Goal: Task Accomplishment & Management: Manage account settings

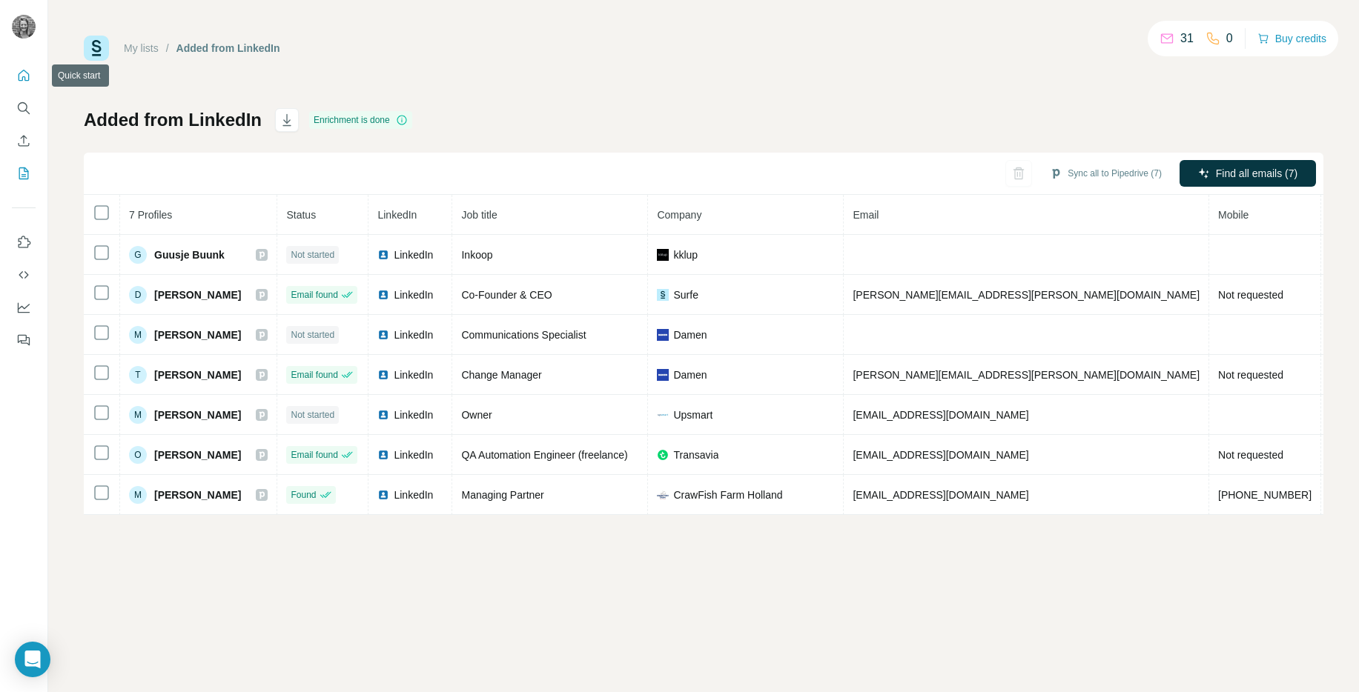
click at [19, 76] on icon "Quick start" at bounding box center [24, 75] width 11 height 11
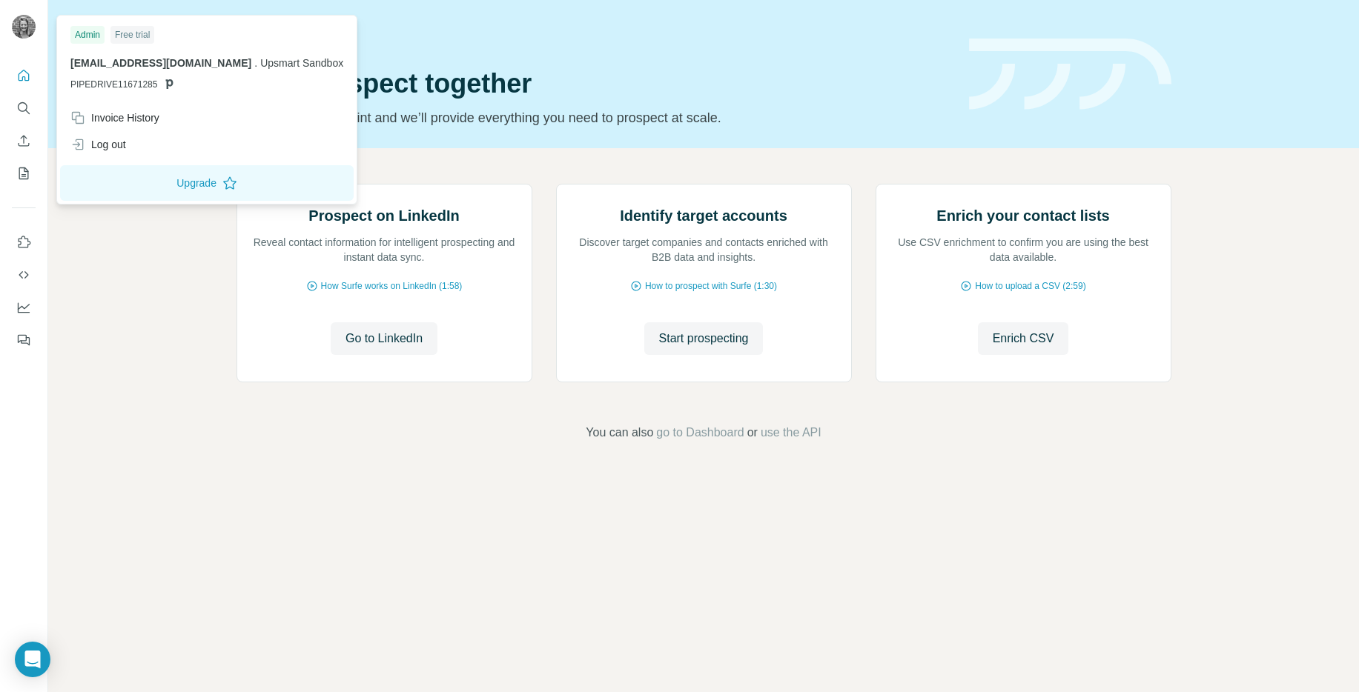
drag, startPoint x: 16, startPoint y: 7, endPoint x: 19, endPoint y: 21, distance: 13.8
click at [16, 7] on div at bounding box center [25, 28] width 43 height 49
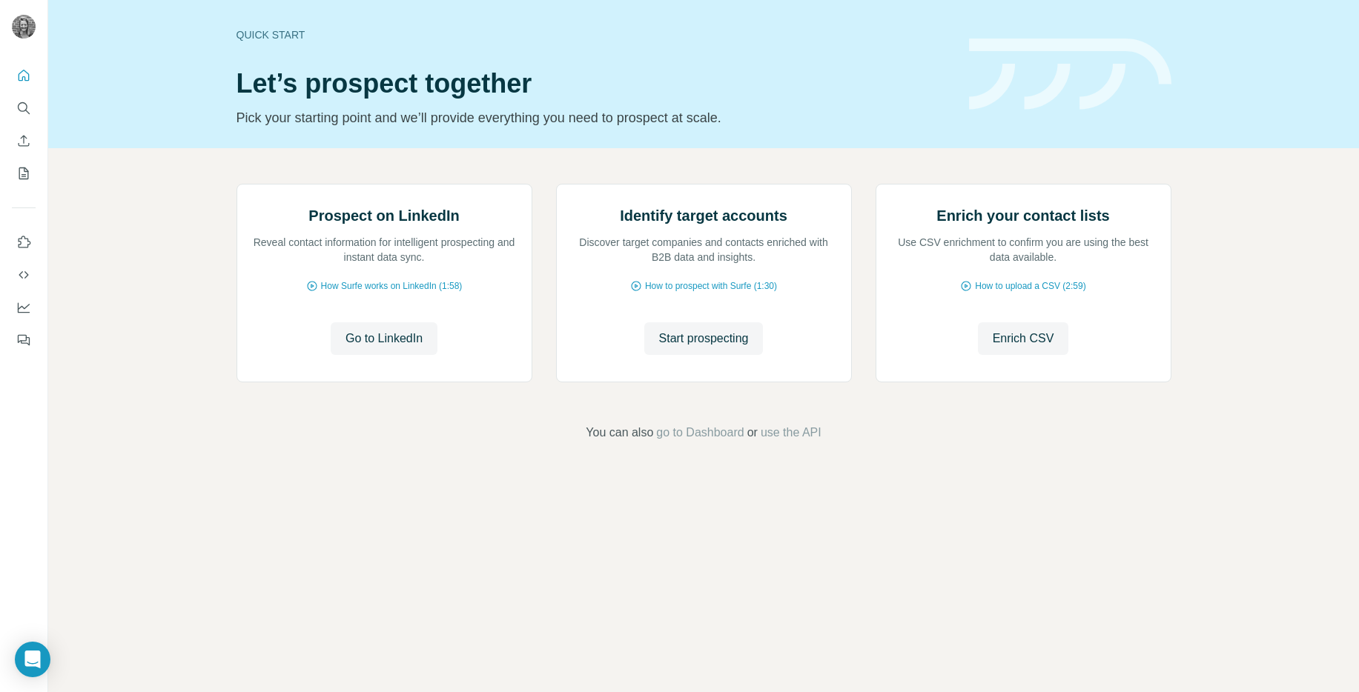
click at [24, 30] on img at bounding box center [24, 27] width 24 height 24
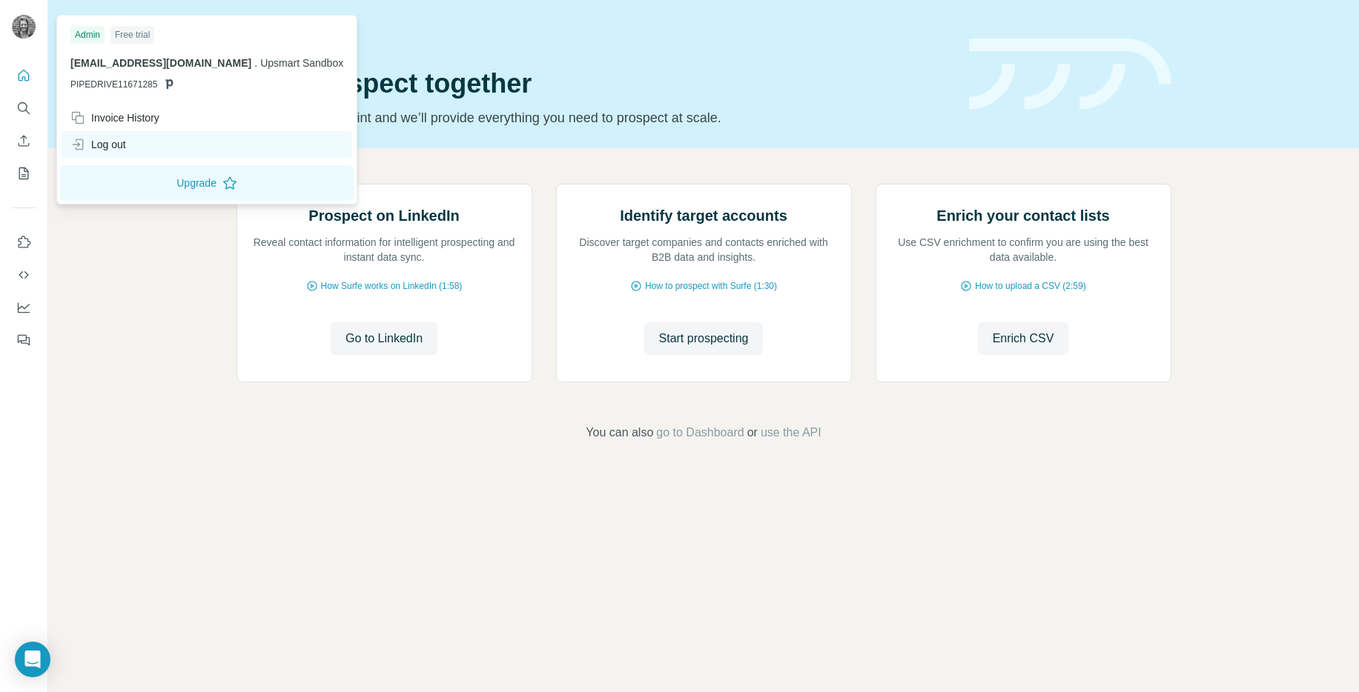
click at [100, 142] on div "Log out" at bounding box center [98, 144] width 56 height 15
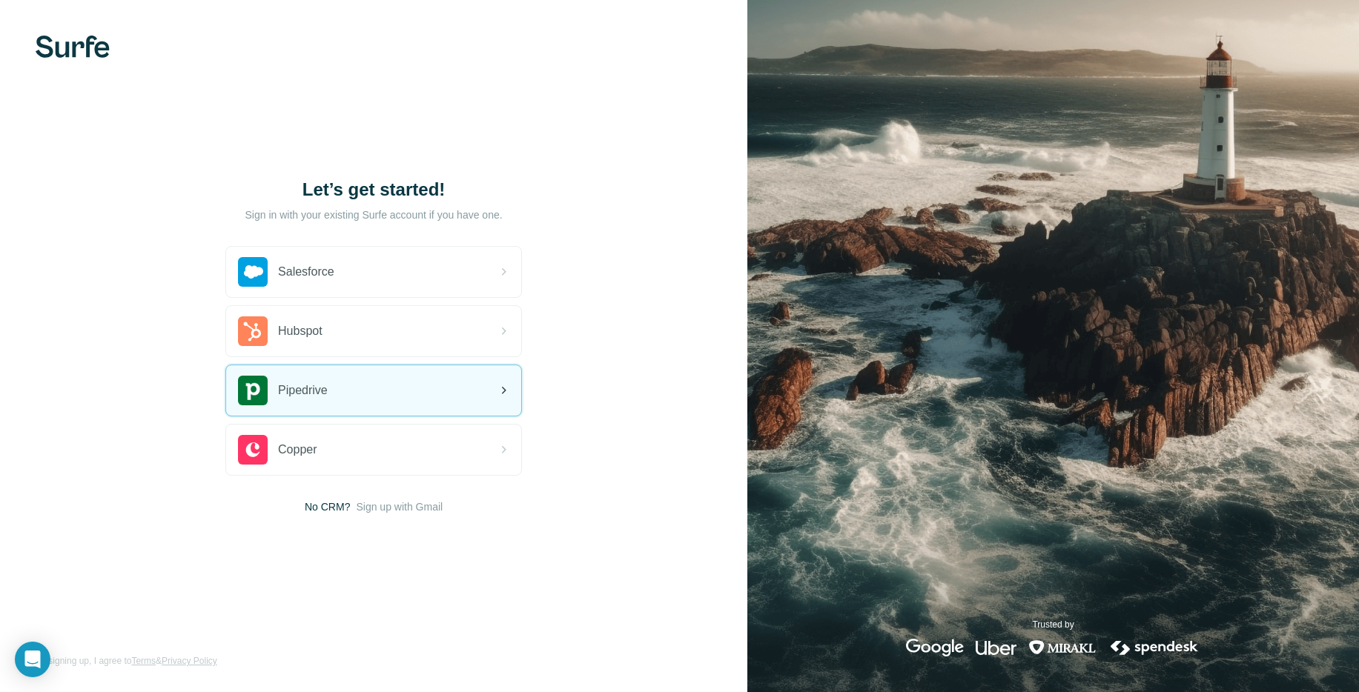
click at [431, 383] on div "Pipedrive" at bounding box center [373, 390] width 295 height 50
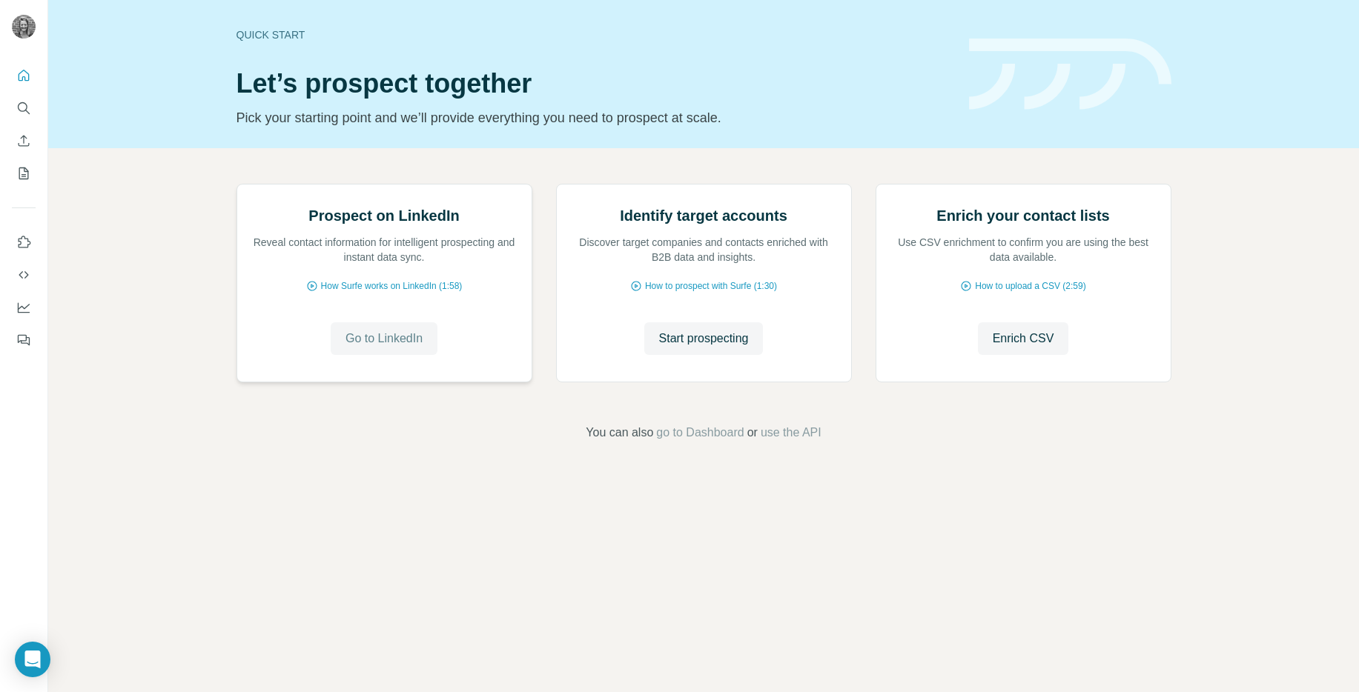
click at [415, 348] on span "Go to LinkedIn" at bounding box center [383, 339] width 77 height 18
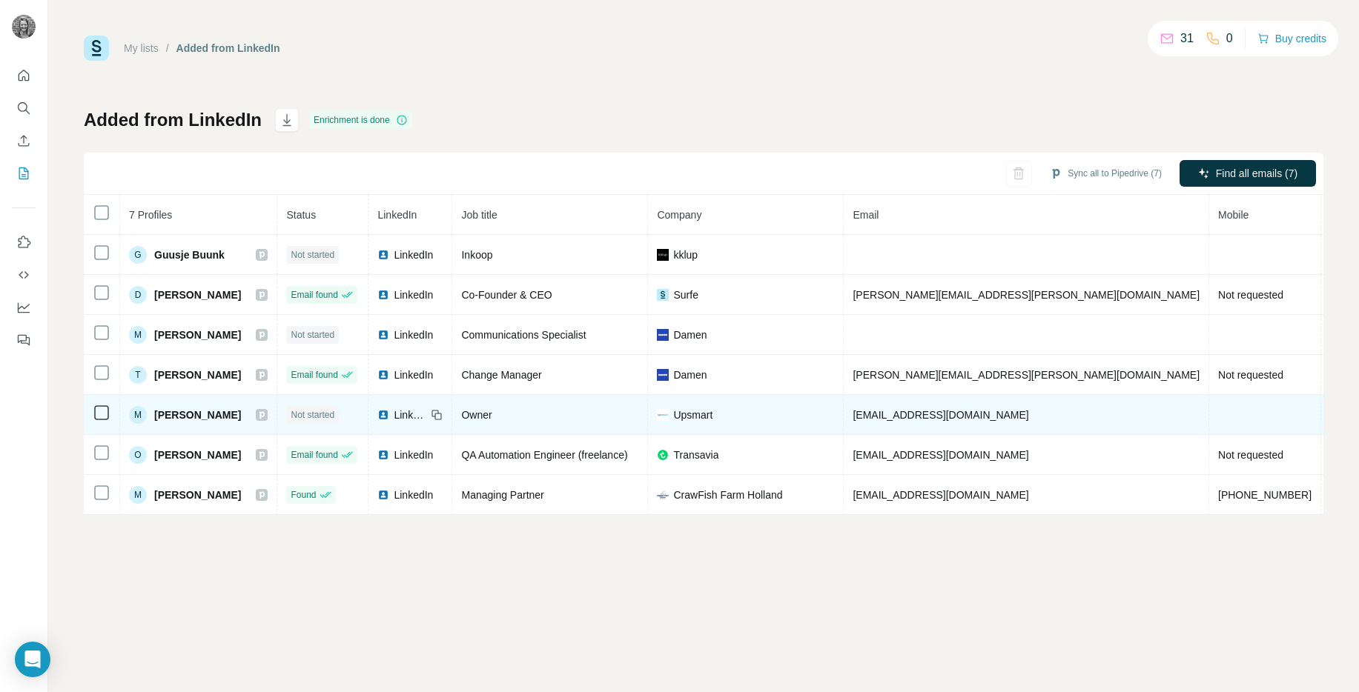
drag, startPoint x: 1057, startPoint y: 416, endPoint x: 890, endPoint y: 417, distance: 166.8
click at [890, 417] on td "[EMAIL_ADDRESS][DOMAIN_NAME]" at bounding box center [1026, 415] width 365 height 40
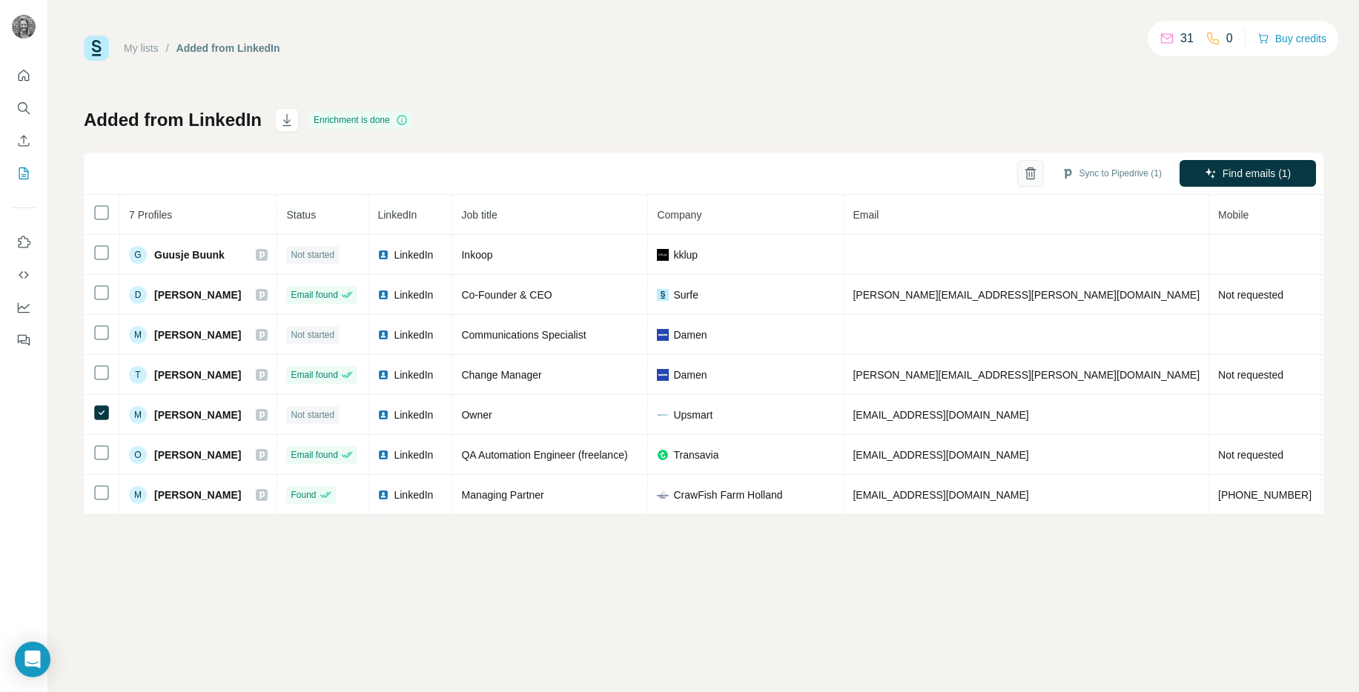
click at [1024, 179] on icon "button" at bounding box center [1030, 173] width 15 height 15
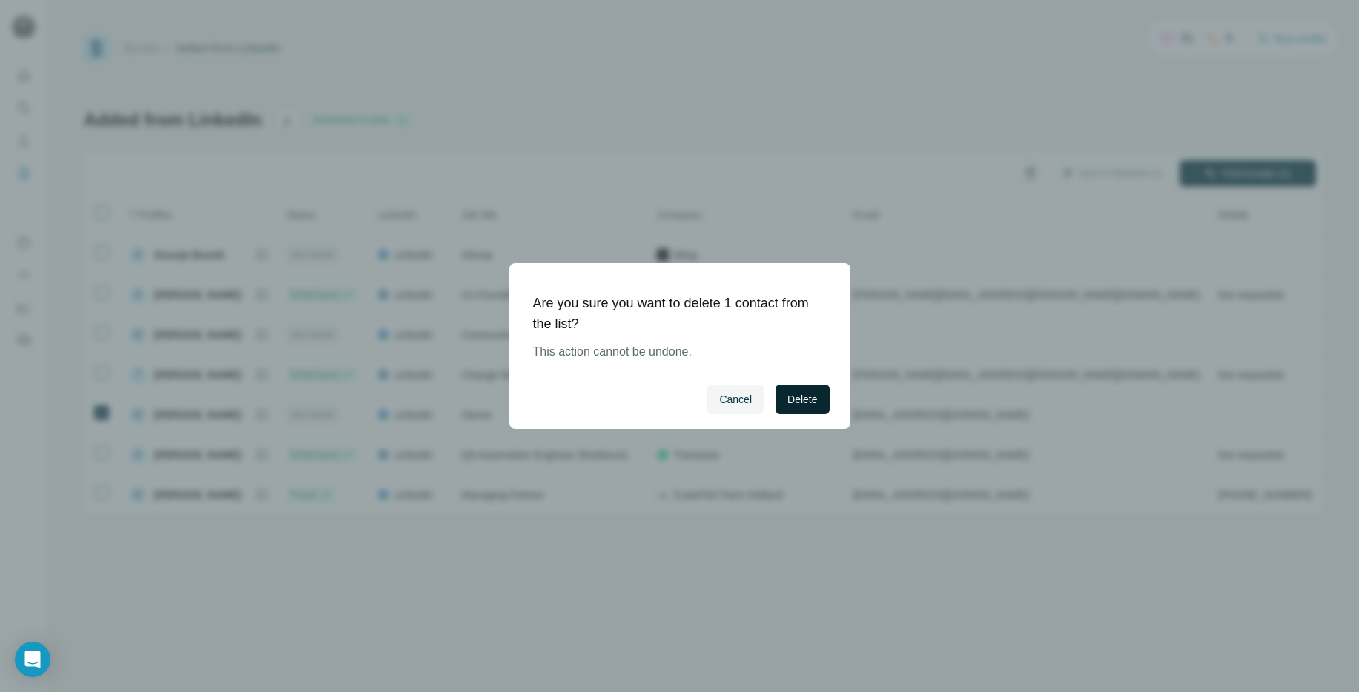
click at [806, 396] on span "Delete" at bounding box center [802, 399] width 30 height 15
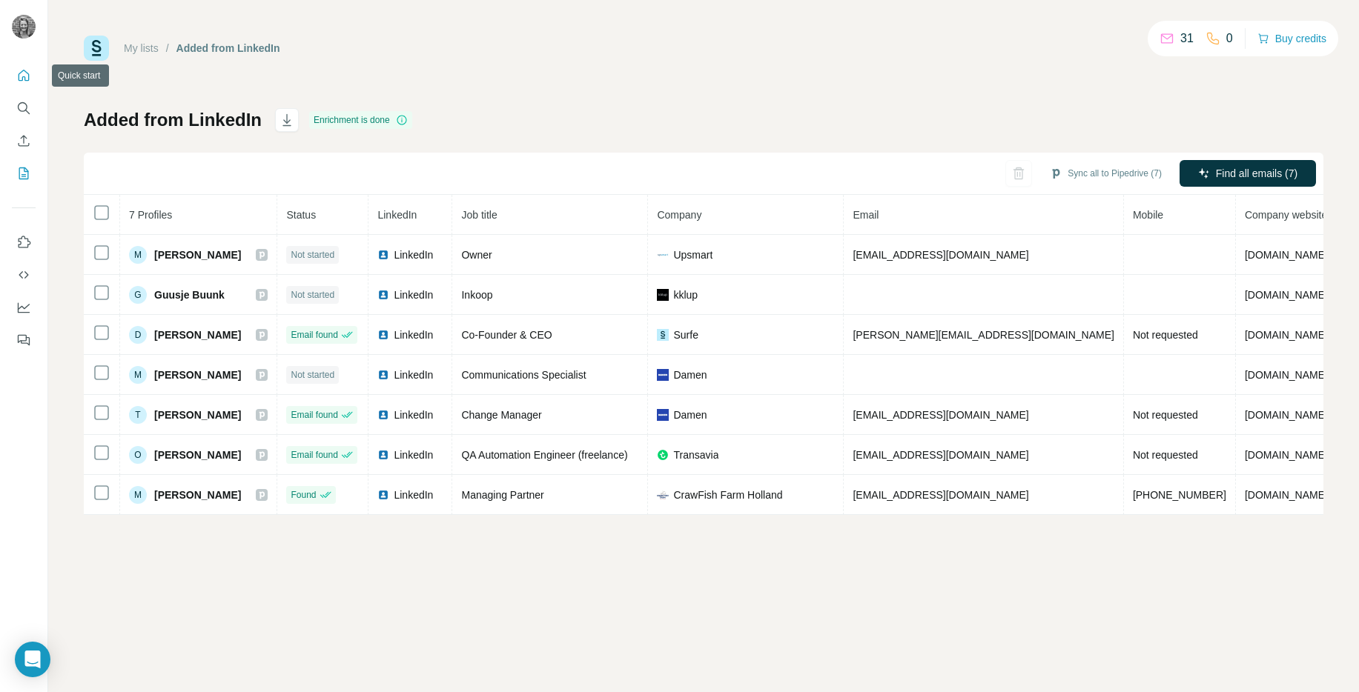
click at [23, 76] on icon "Quick start" at bounding box center [24, 75] width 11 height 11
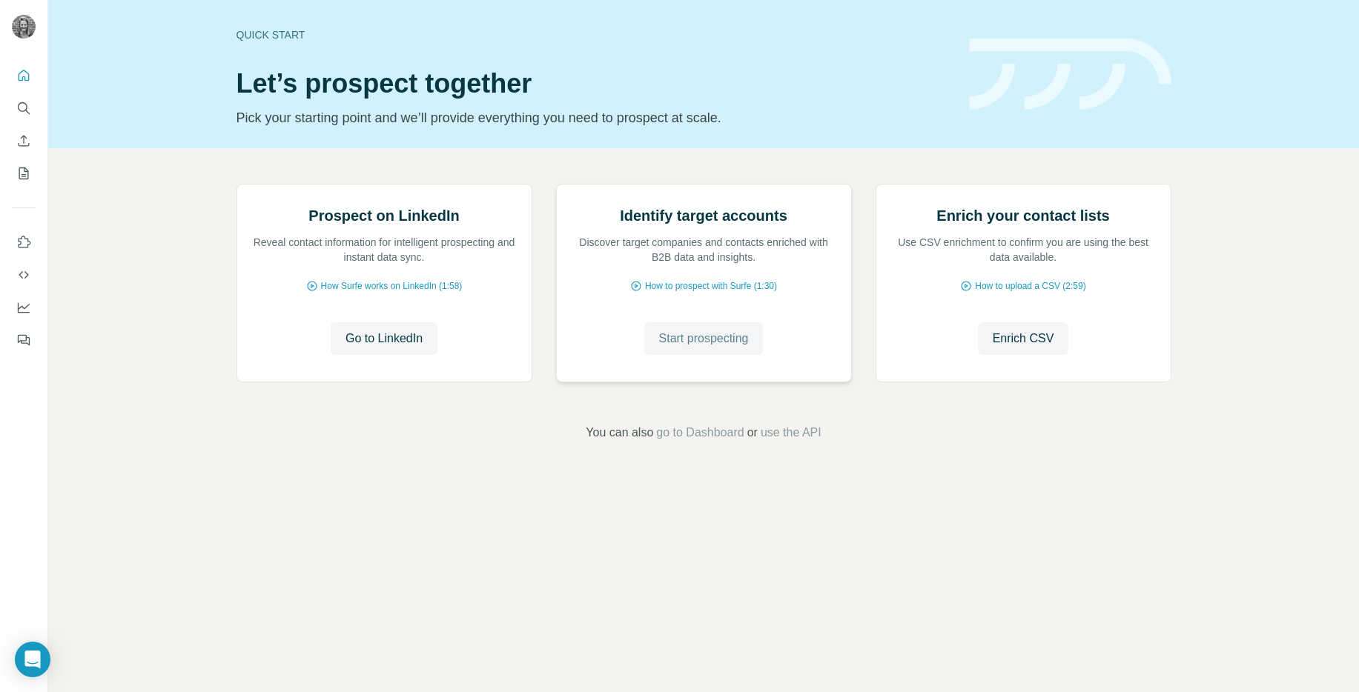
click at [720, 348] on span "Start prospecting" at bounding box center [704, 339] width 90 height 18
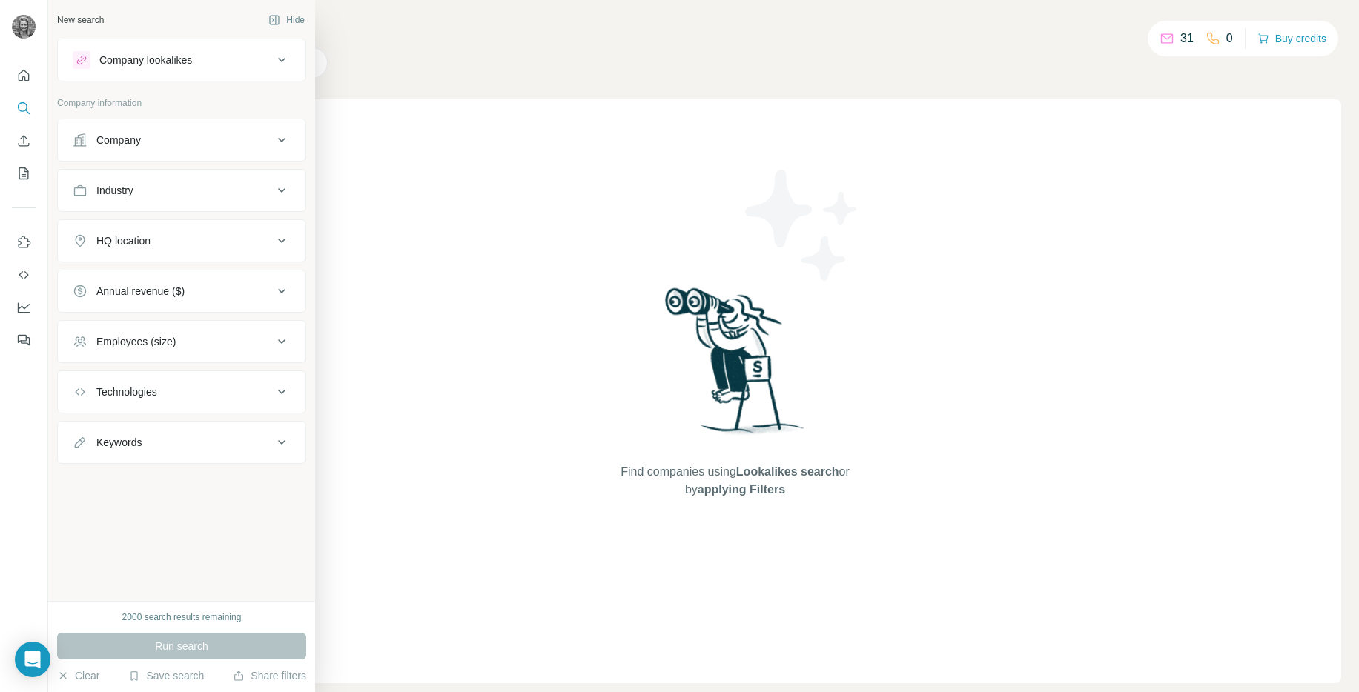
click at [229, 145] on div "Company" at bounding box center [173, 140] width 200 height 15
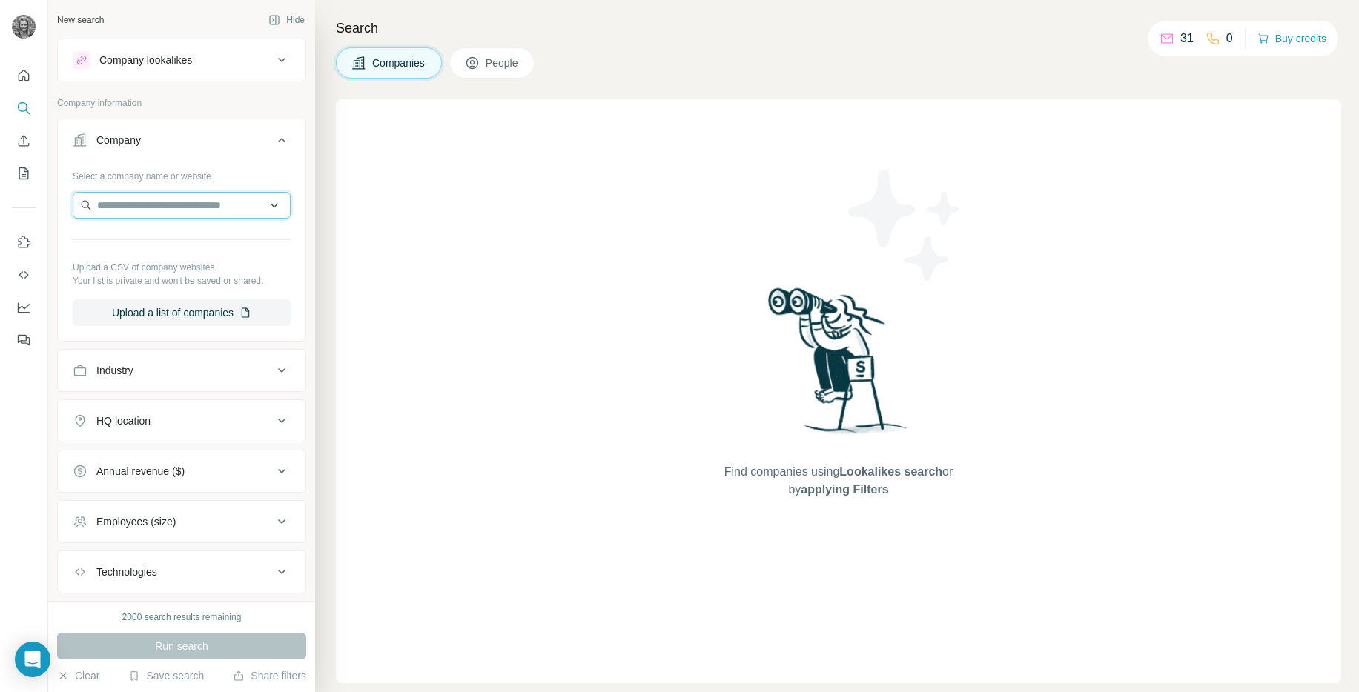
click at [173, 208] on input "text" at bounding box center [182, 205] width 218 height 27
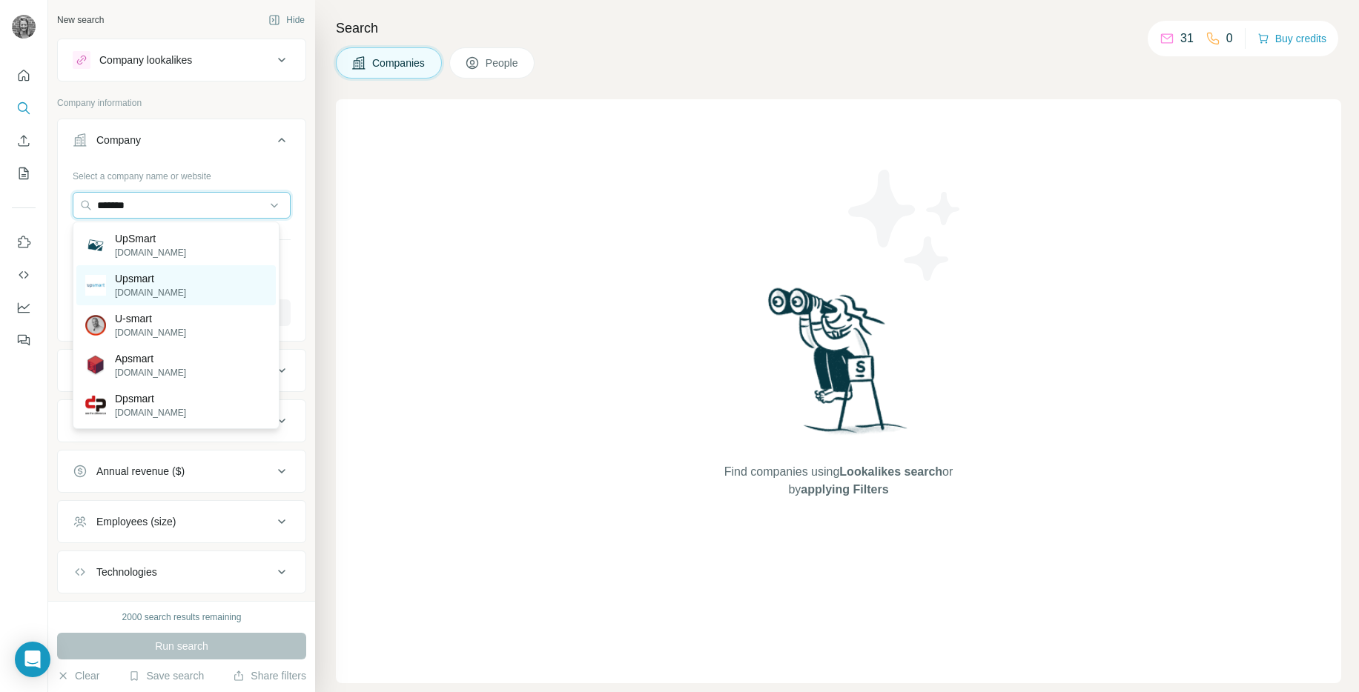
type input "*******"
click at [195, 281] on div "Upsmart [DOMAIN_NAME]" at bounding box center [175, 285] width 199 height 40
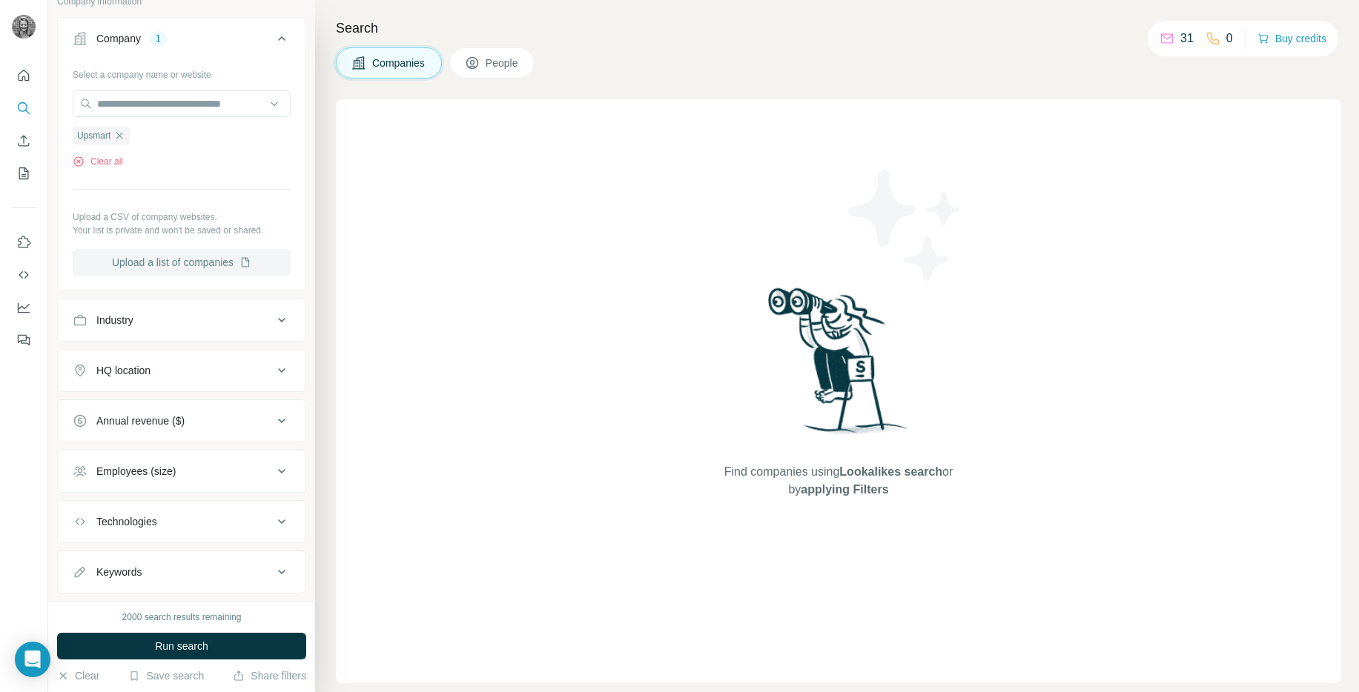
scroll to position [105, 0]
click at [167, 259] on button "Upload a list of companies" at bounding box center [182, 259] width 218 height 27
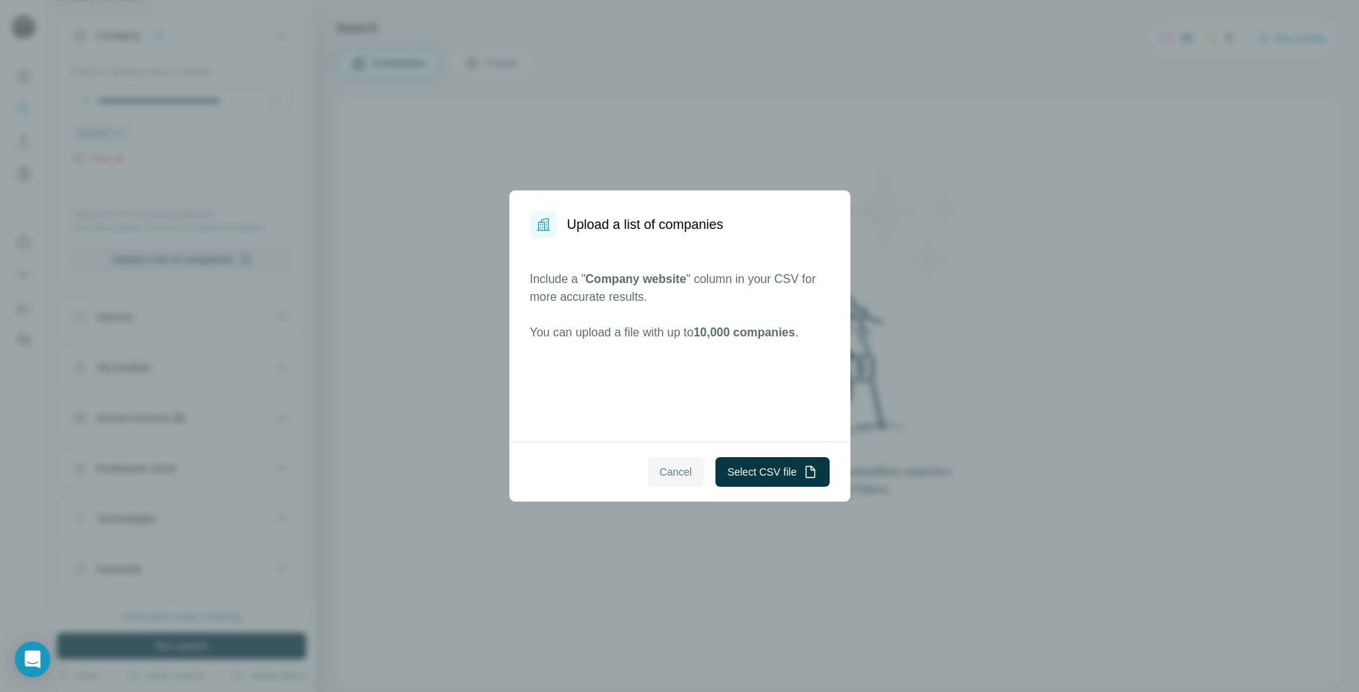
click at [677, 471] on span "Cancel" at bounding box center [676, 472] width 33 height 15
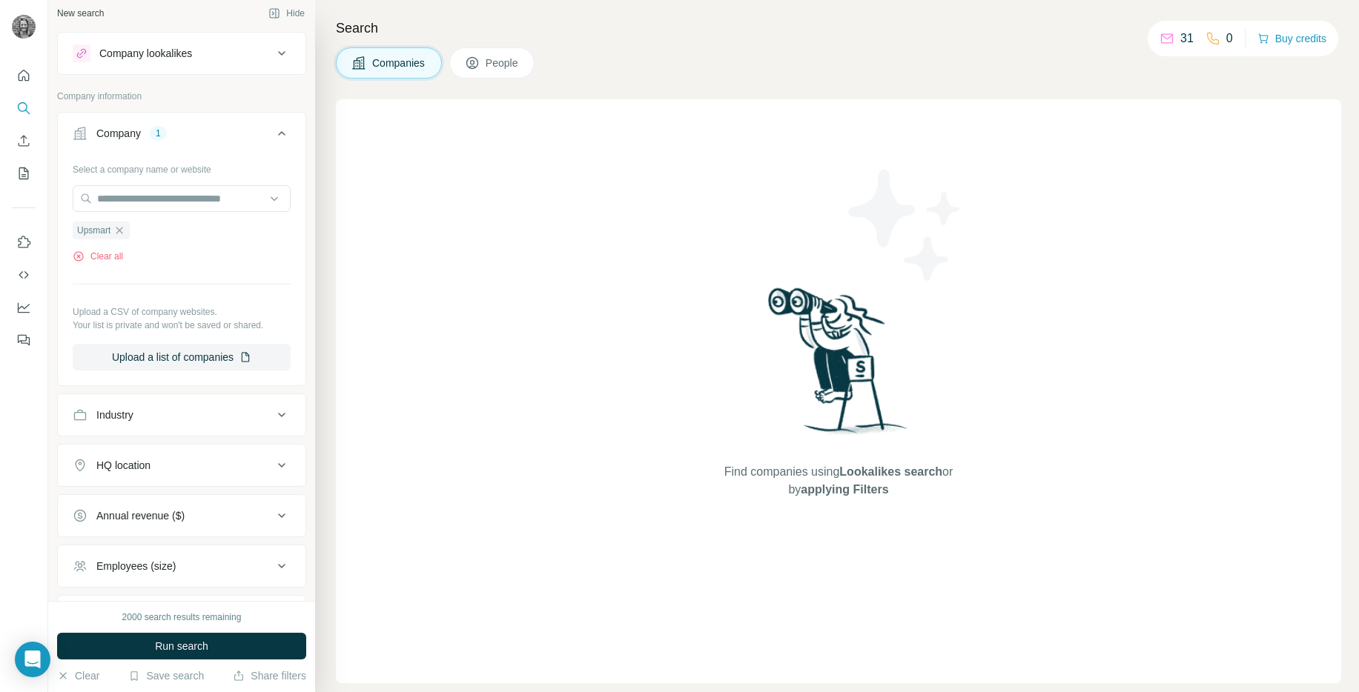
scroll to position [4, 0]
click at [196, 650] on span "Run search" at bounding box center [181, 646] width 53 height 15
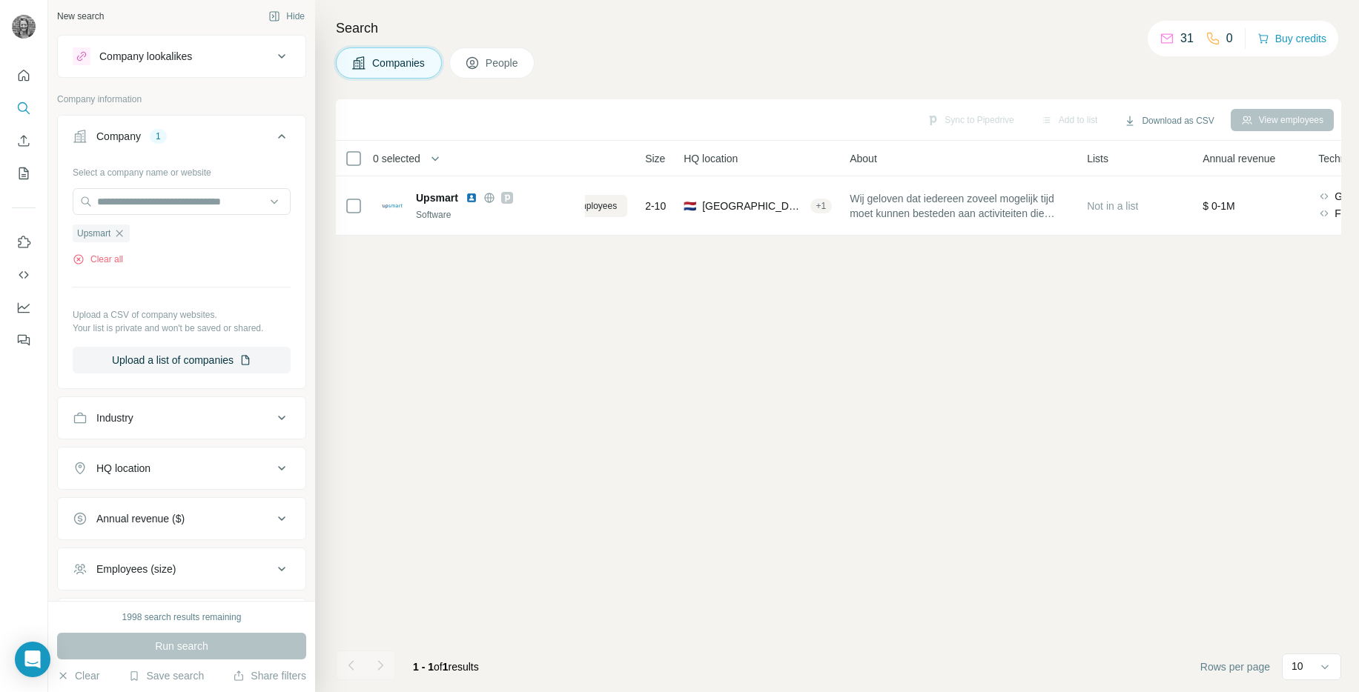
scroll to position [0, 0]
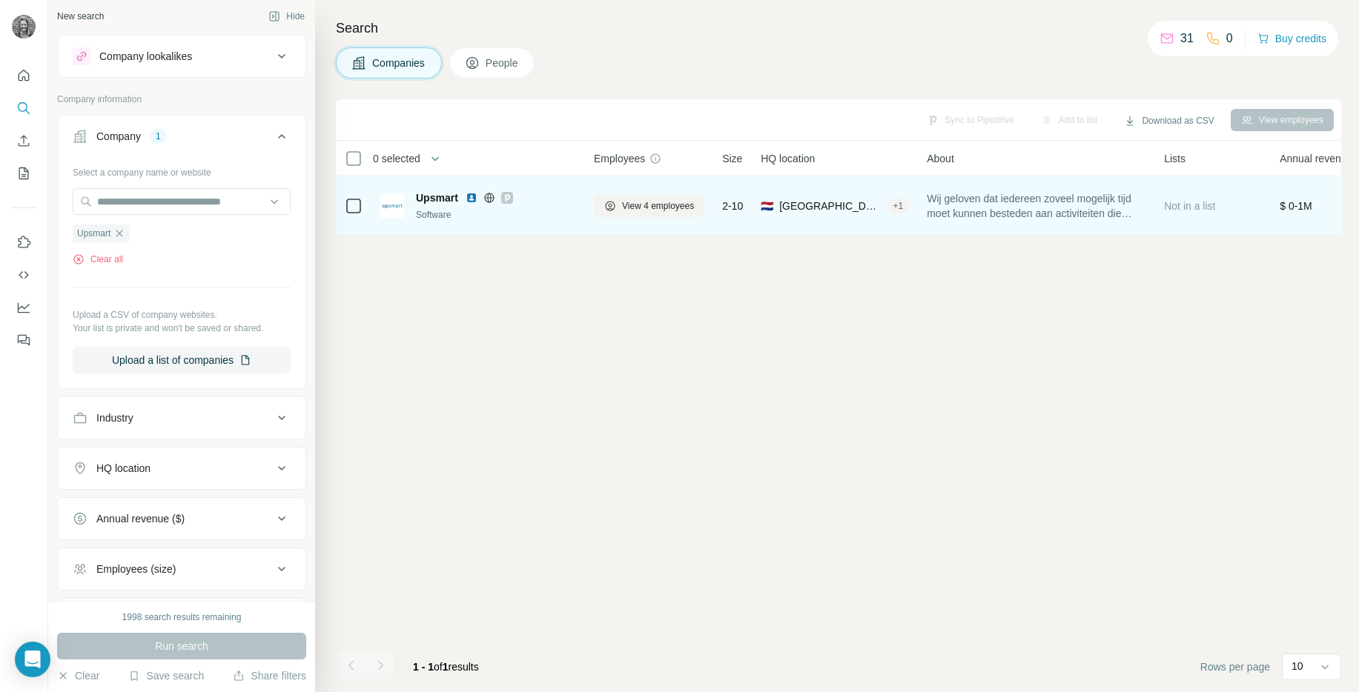
click at [434, 198] on span "Upsmart" at bounding box center [437, 198] width 42 height 15
click at [431, 193] on span "Upsmart" at bounding box center [437, 198] width 42 height 15
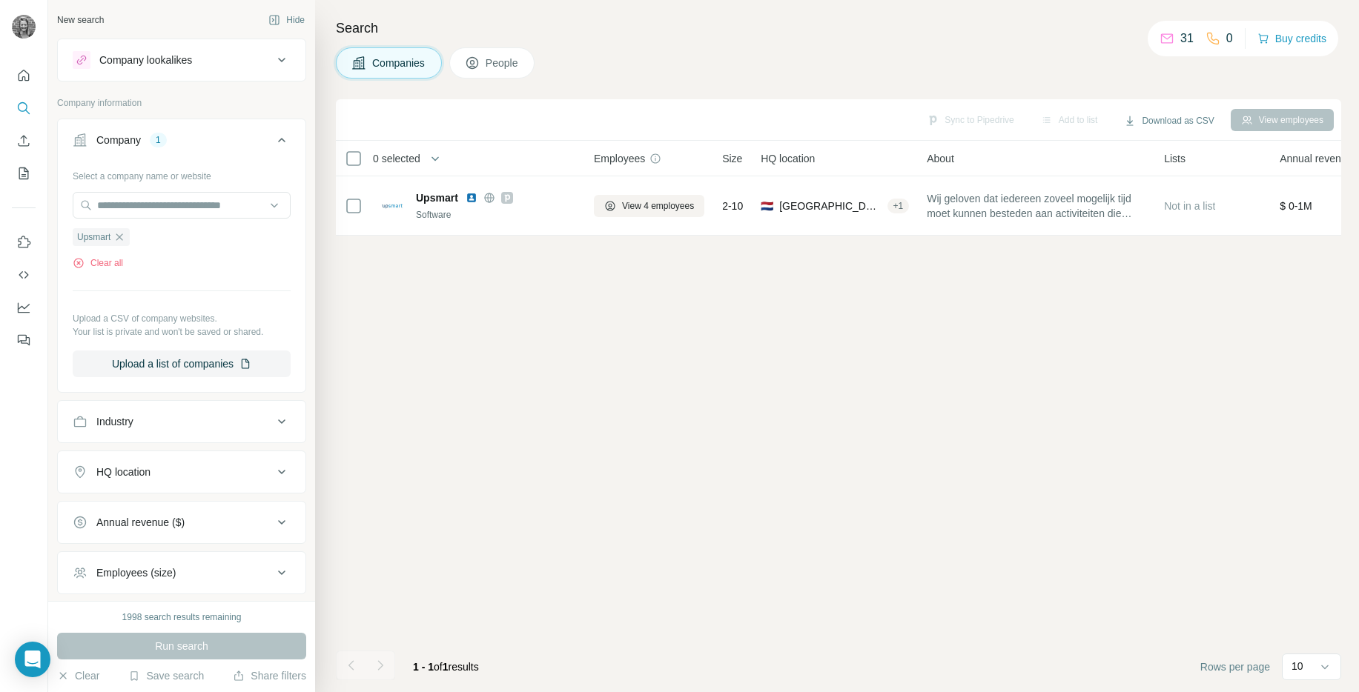
click at [182, 42] on button "Company lookalikes" at bounding box center [182, 60] width 248 height 36
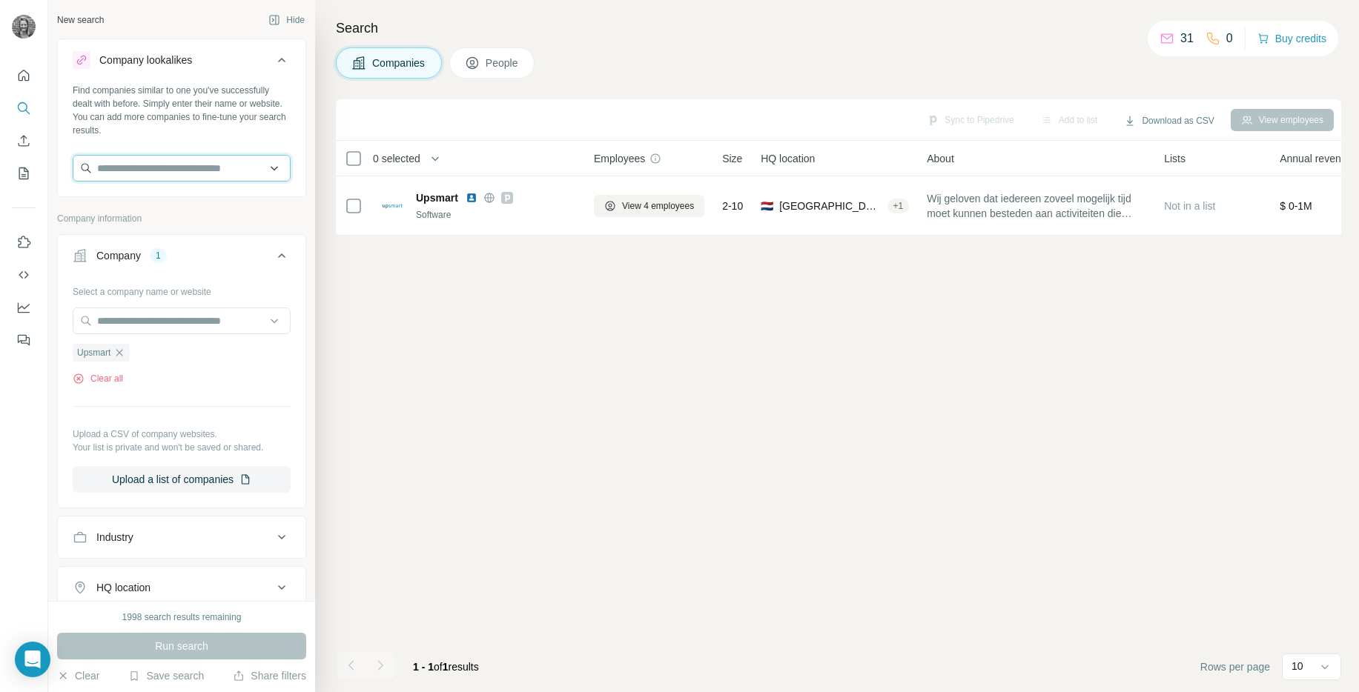
click at [144, 169] on input "text" at bounding box center [182, 168] width 218 height 27
type input "*******"
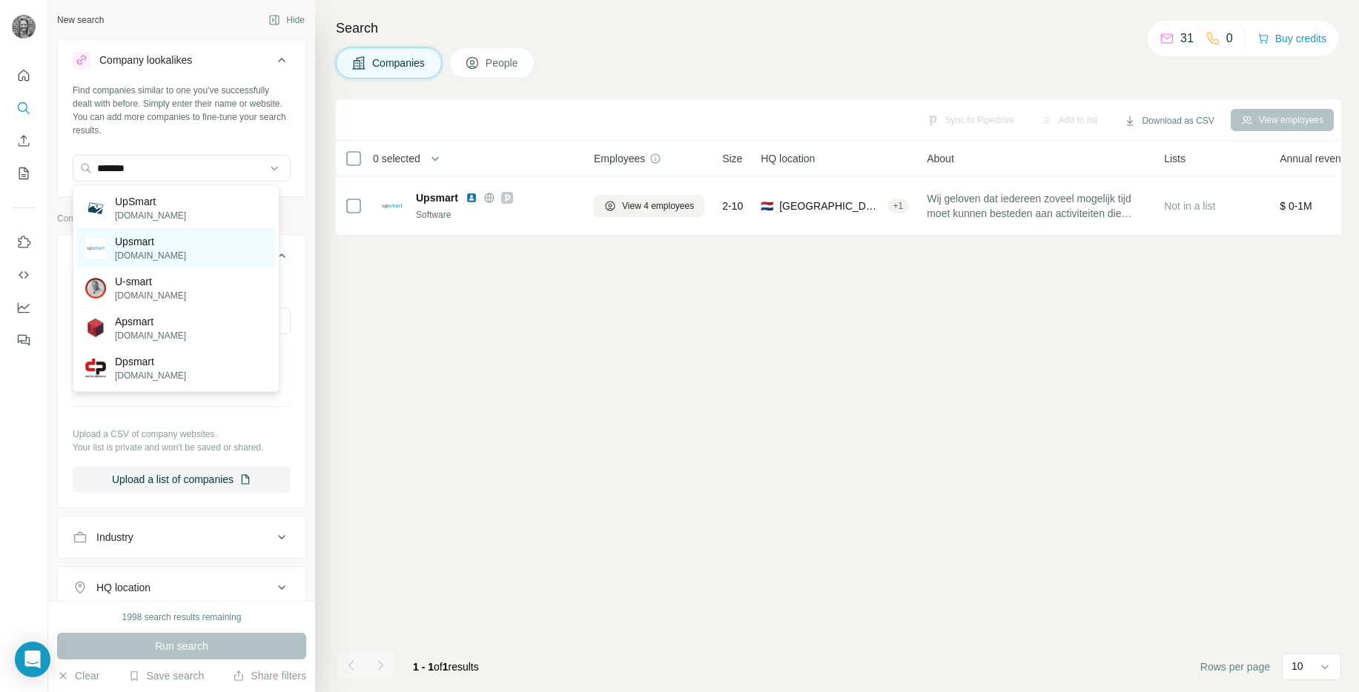
click at [152, 256] on p "[DOMAIN_NAME]" at bounding box center [150, 255] width 71 height 13
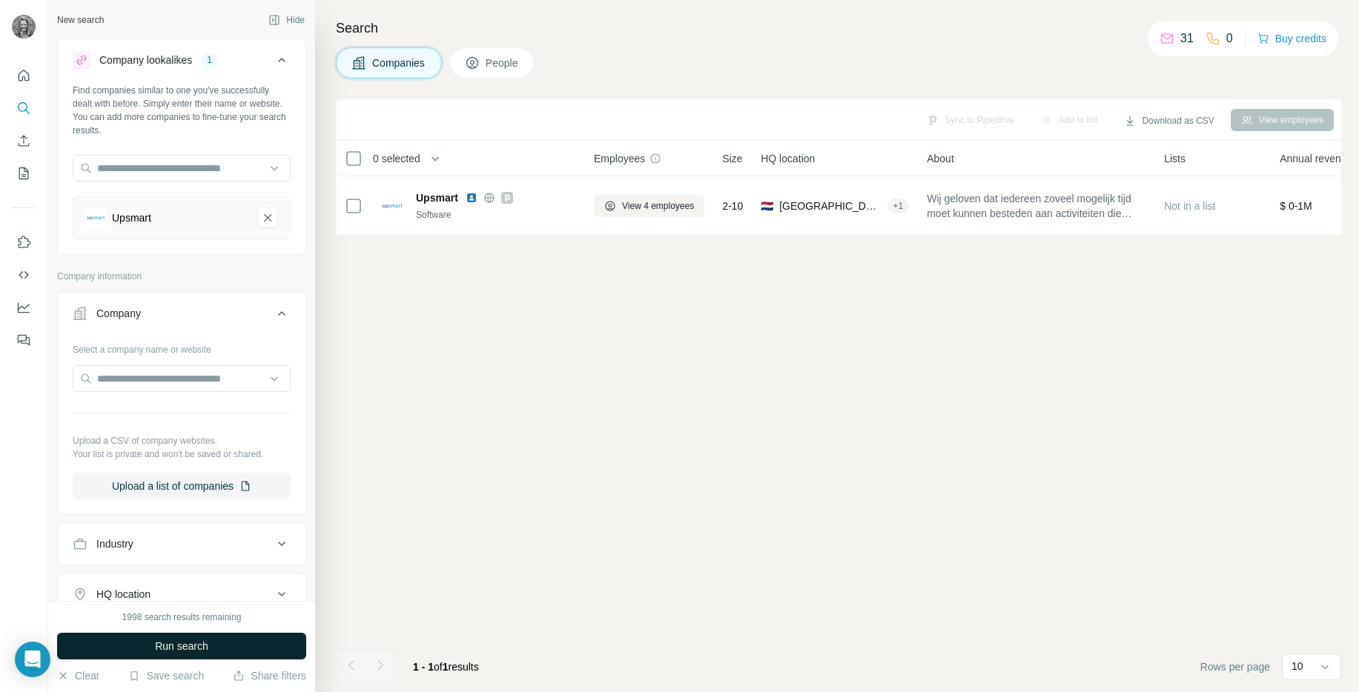
click at [173, 646] on span "Run search" at bounding box center [181, 646] width 53 height 15
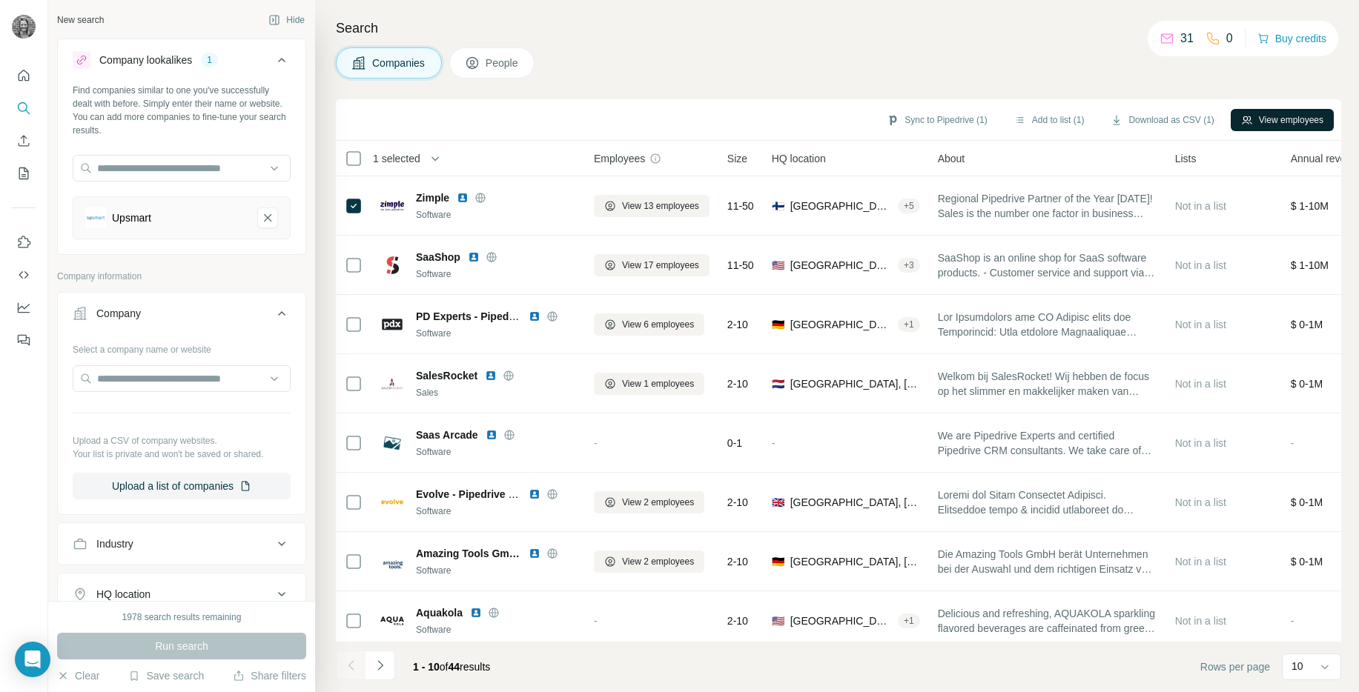
click at [1282, 117] on button "View employees" at bounding box center [1282, 120] width 103 height 22
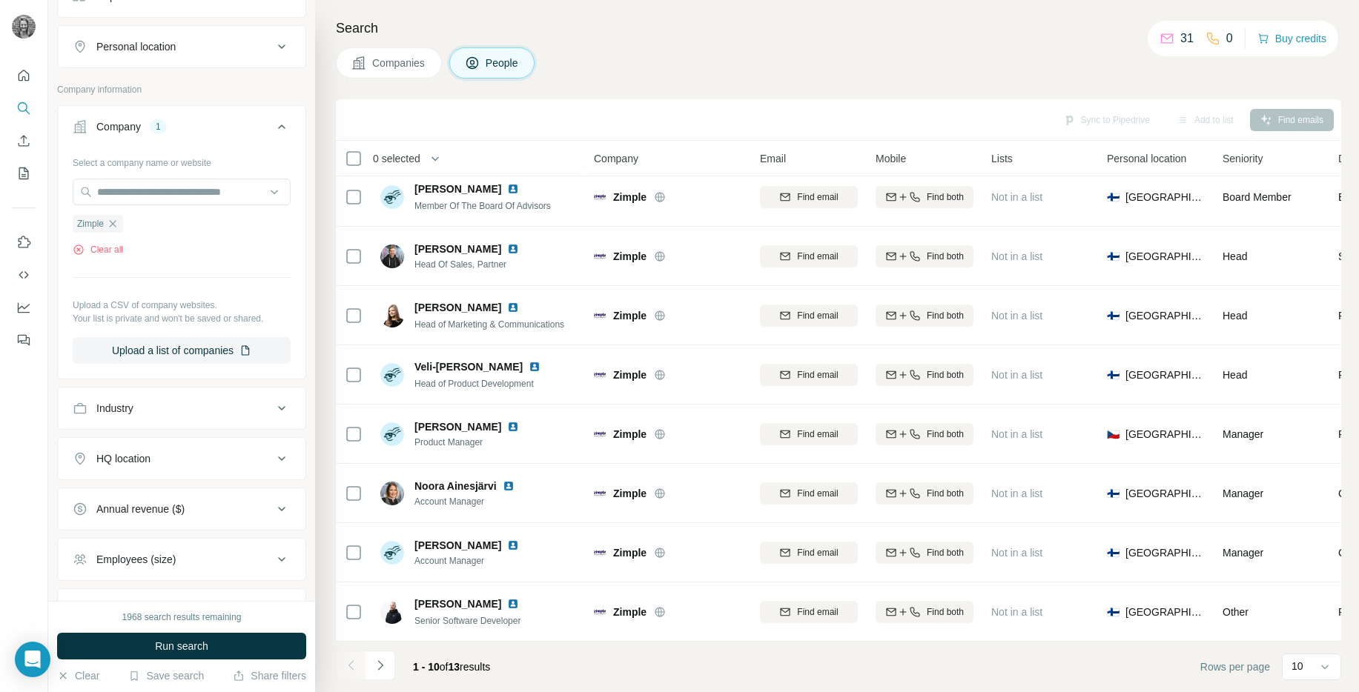
scroll to position [569, 0]
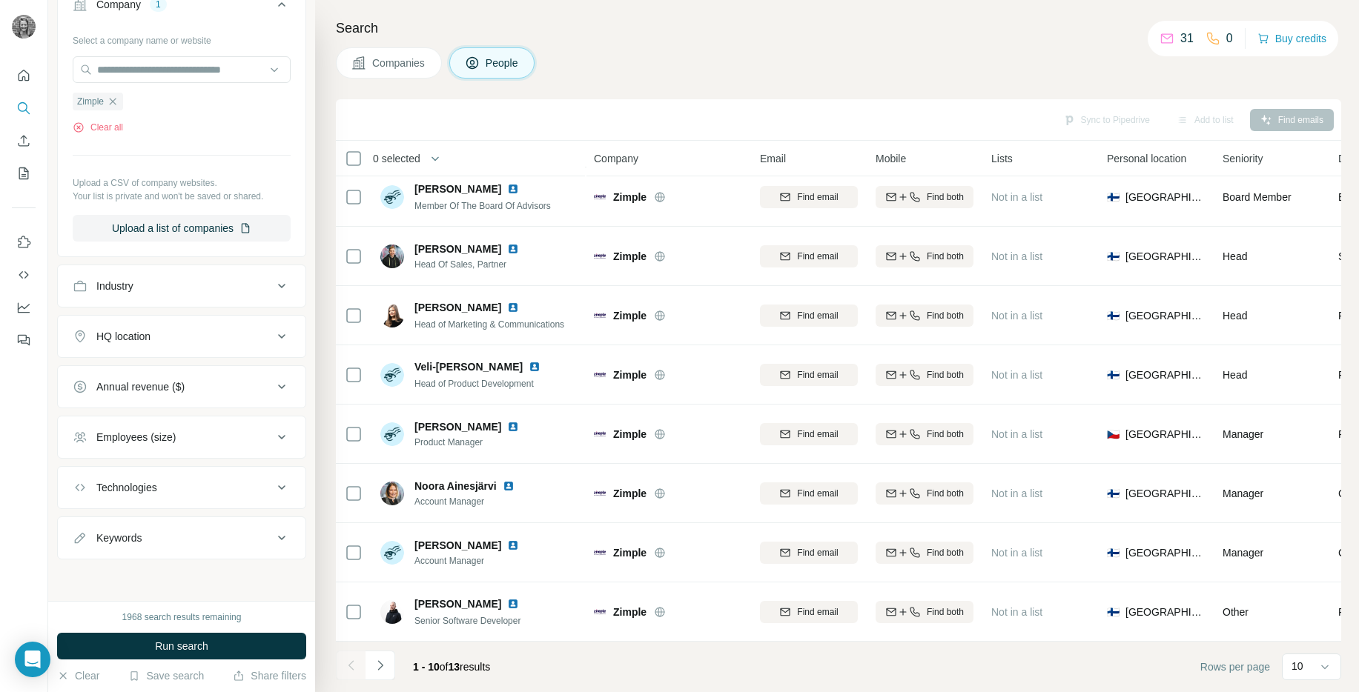
click at [228, 492] on div "Technologies" at bounding box center [173, 487] width 200 height 15
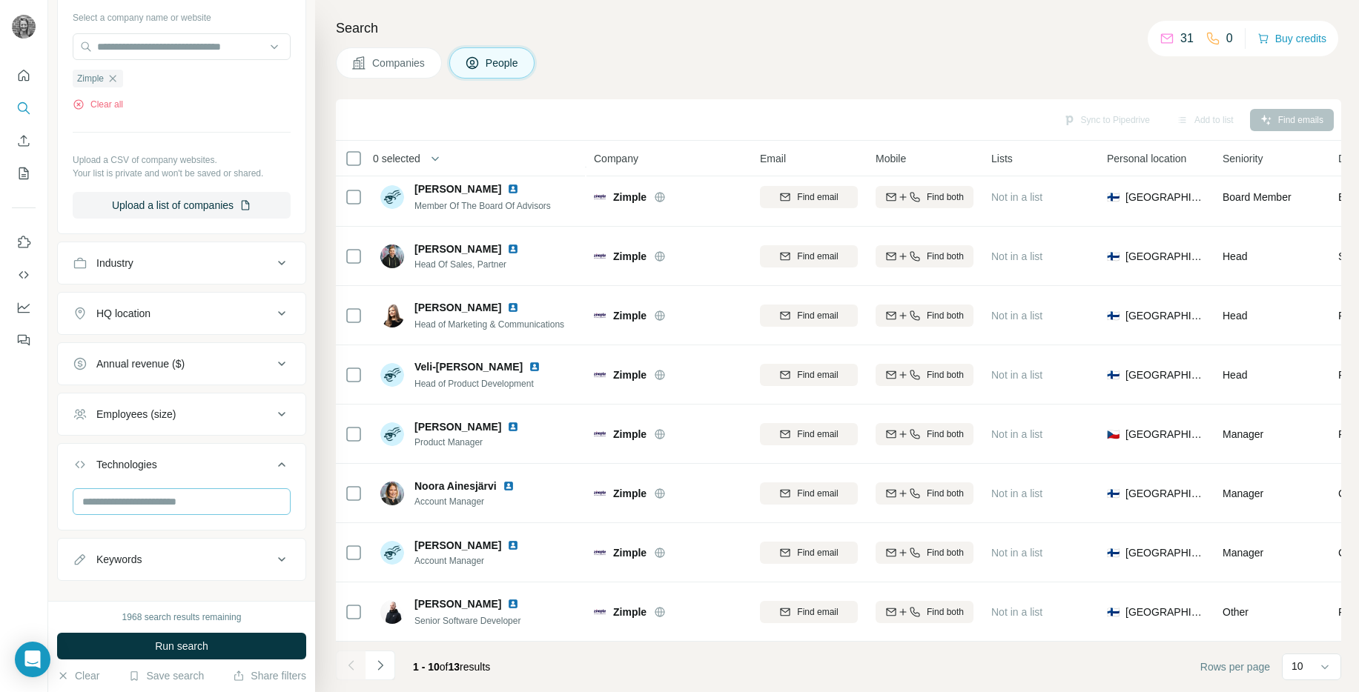
scroll to position [594, 0]
click at [149, 508] on input "text" at bounding box center [182, 499] width 218 height 27
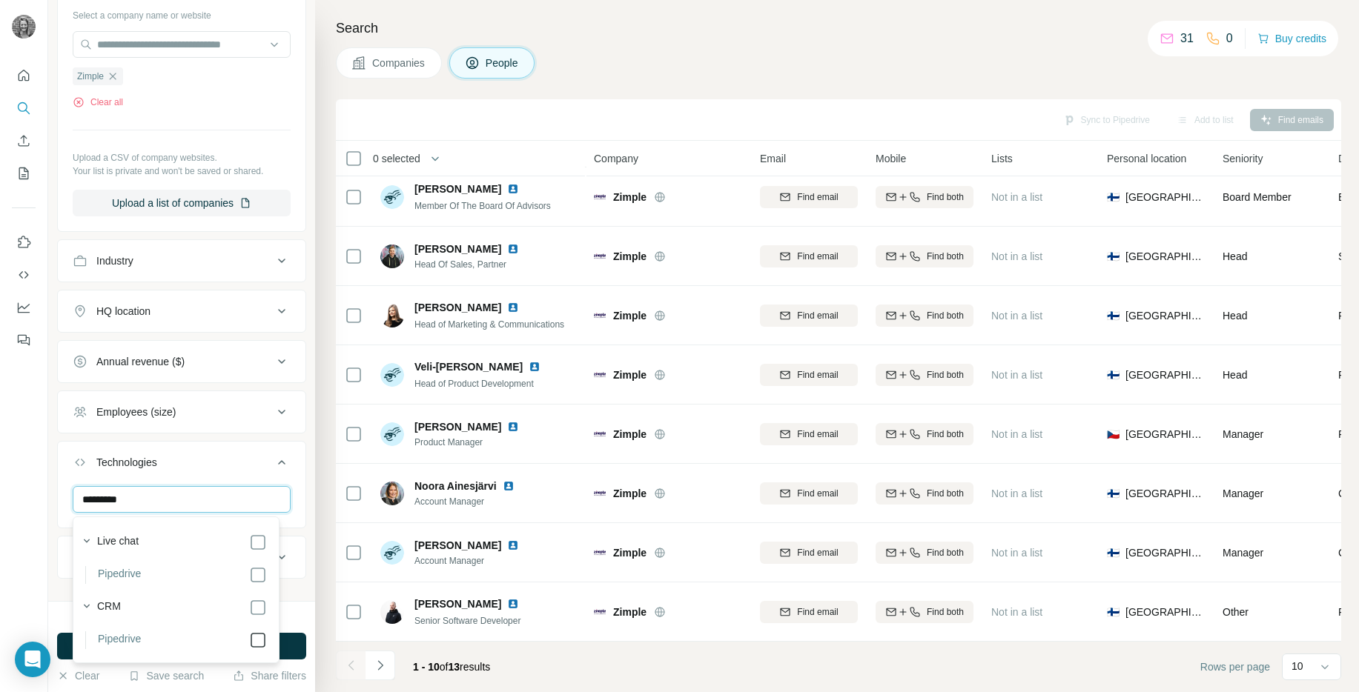
type input "*********"
click at [256, 561] on section "Live chat Pipedrive" at bounding box center [171, 557] width 191 height 53
click at [260, 533] on div "Live chat Pipedrive CRM Pipedrive" at bounding box center [175, 589] width 199 height 139
click at [297, 652] on button "Run search" at bounding box center [181, 646] width 249 height 27
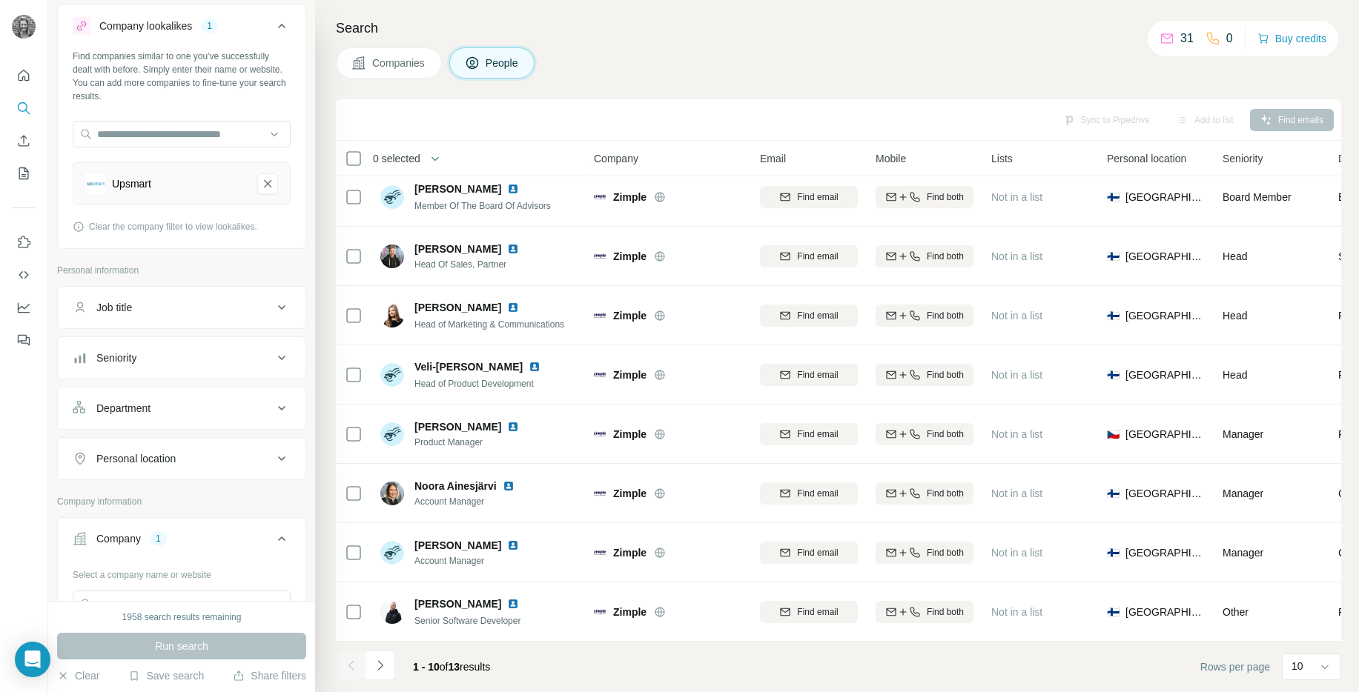
scroll to position [8, 0]
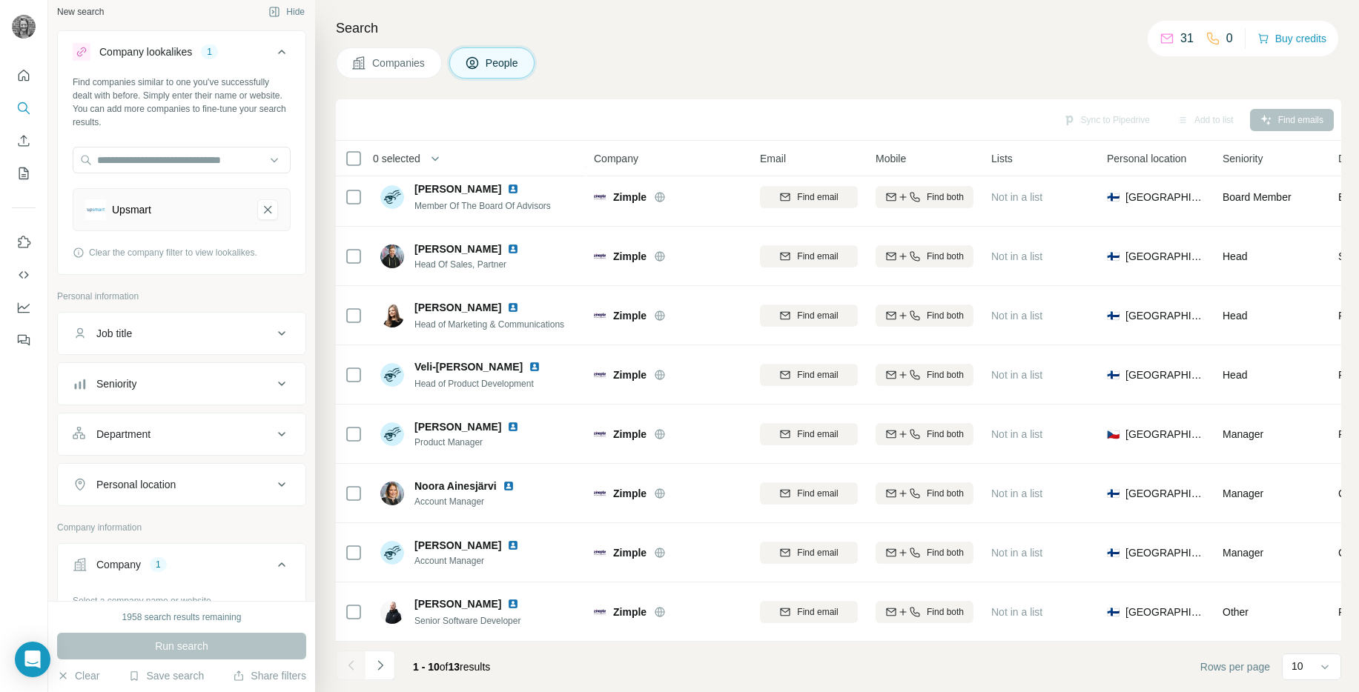
drag, startPoint x: 258, startPoint y: 205, endPoint x: 257, endPoint y: 239, distance: 34.1
click at [261, 205] on icon "Upsmart-remove-button" at bounding box center [267, 209] width 13 height 15
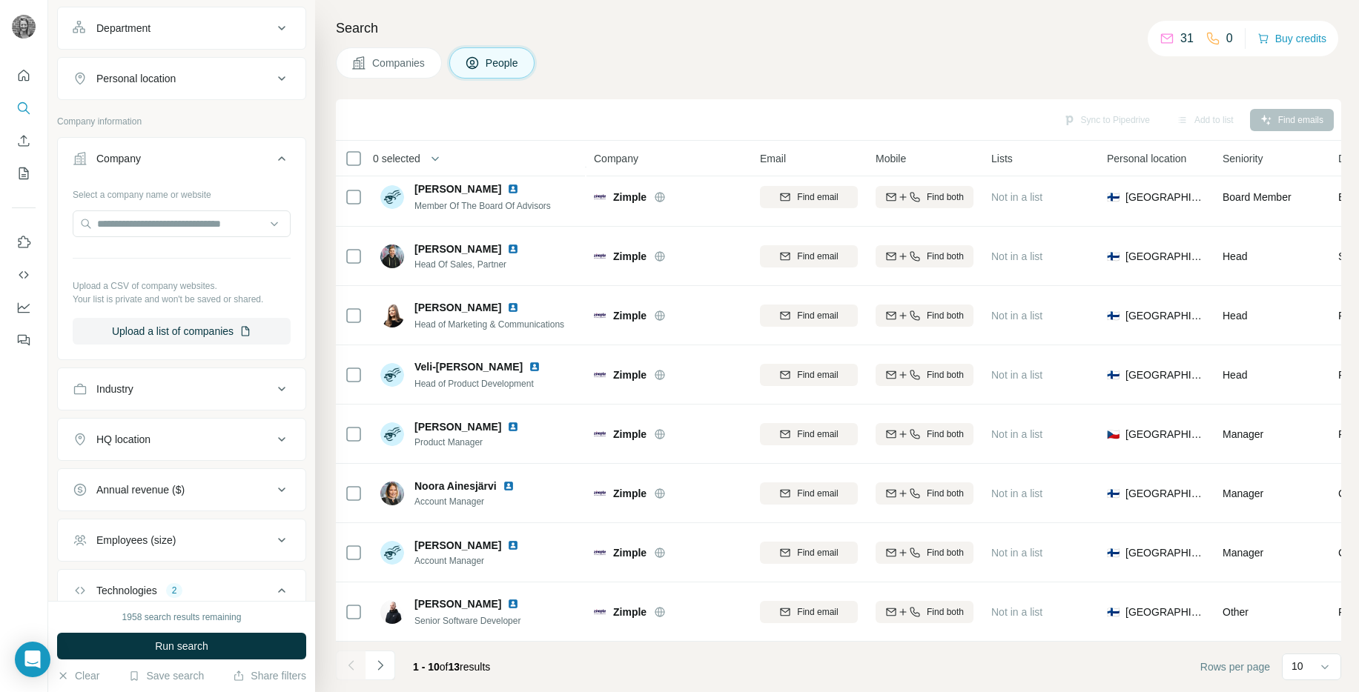
scroll to position [529, 0]
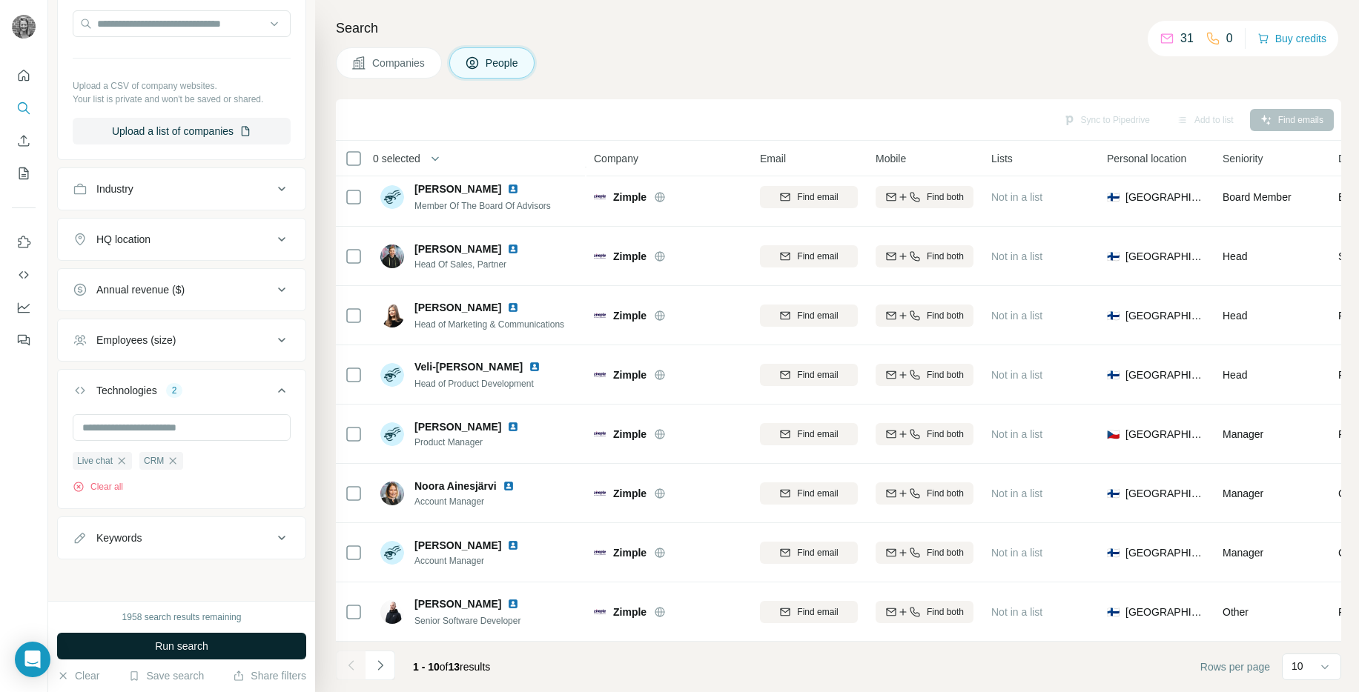
click at [171, 650] on span "Run search" at bounding box center [181, 646] width 53 height 15
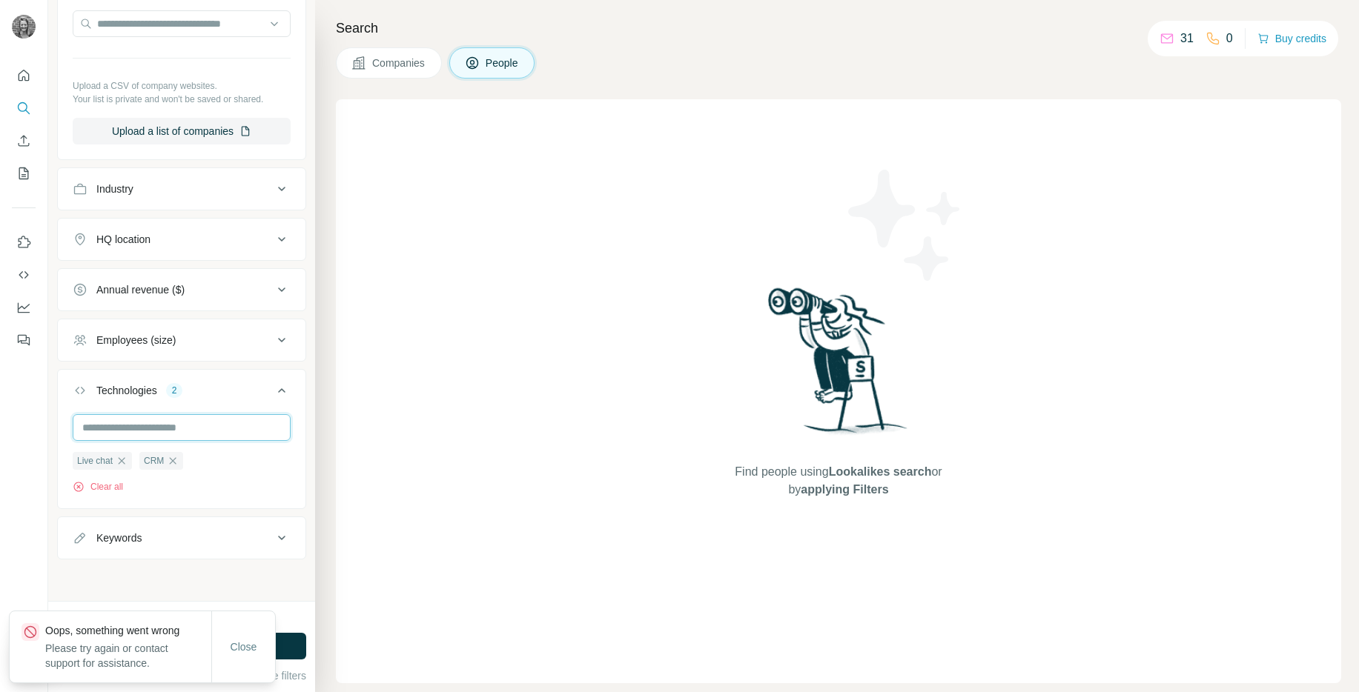
click at [156, 430] on input "text" at bounding box center [182, 427] width 218 height 27
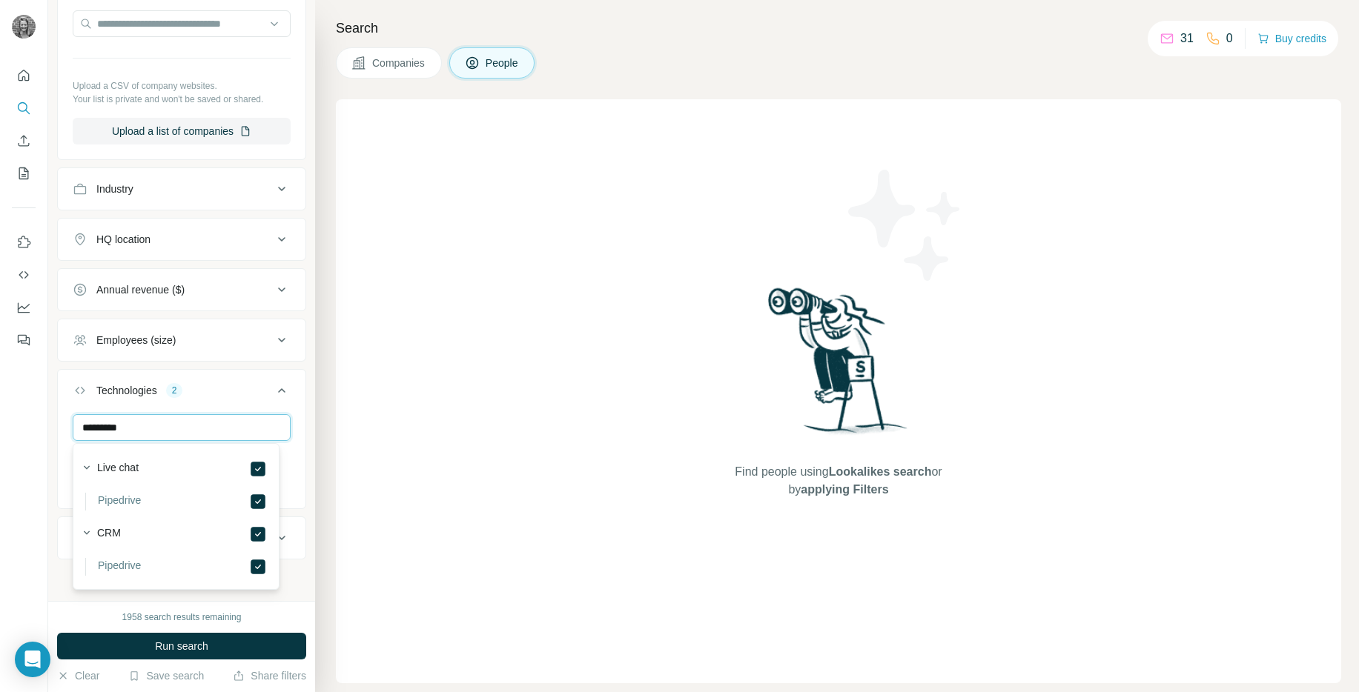
type input "*********"
click at [157, 452] on div "Live chat Pipedrive CRM Pipedrive" at bounding box center [175, 516] width 199 height 139
click at [171, 655] on button "Run search" at bounding box center [181, 646] width 249 height 27
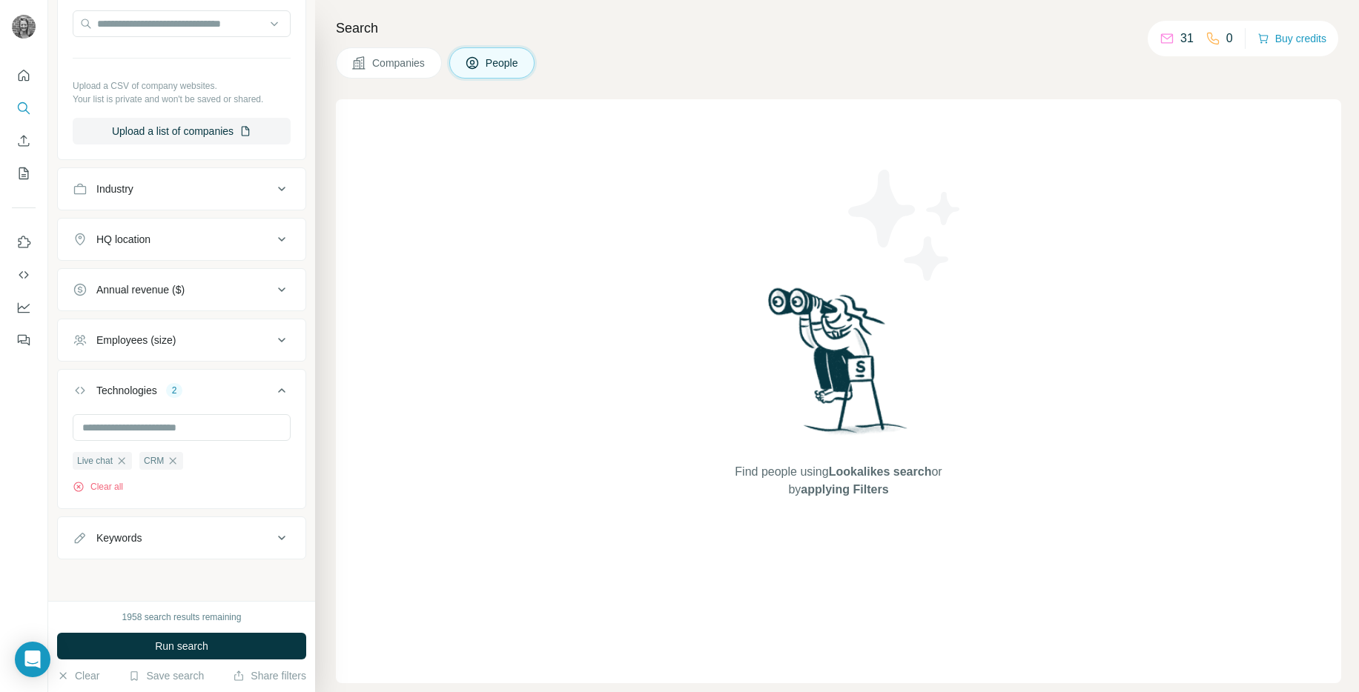
drag, startPoint x: 123, startPoint y: 461, endPoint x: 99, endPoint y: 471, distance: 25.9
click at [123, 461] on icon "button" at bounding box center [122, 460] width 7 height 7
click at [181, 650] on span "Run search" at bounding box center [181, 646] width 53 height 15
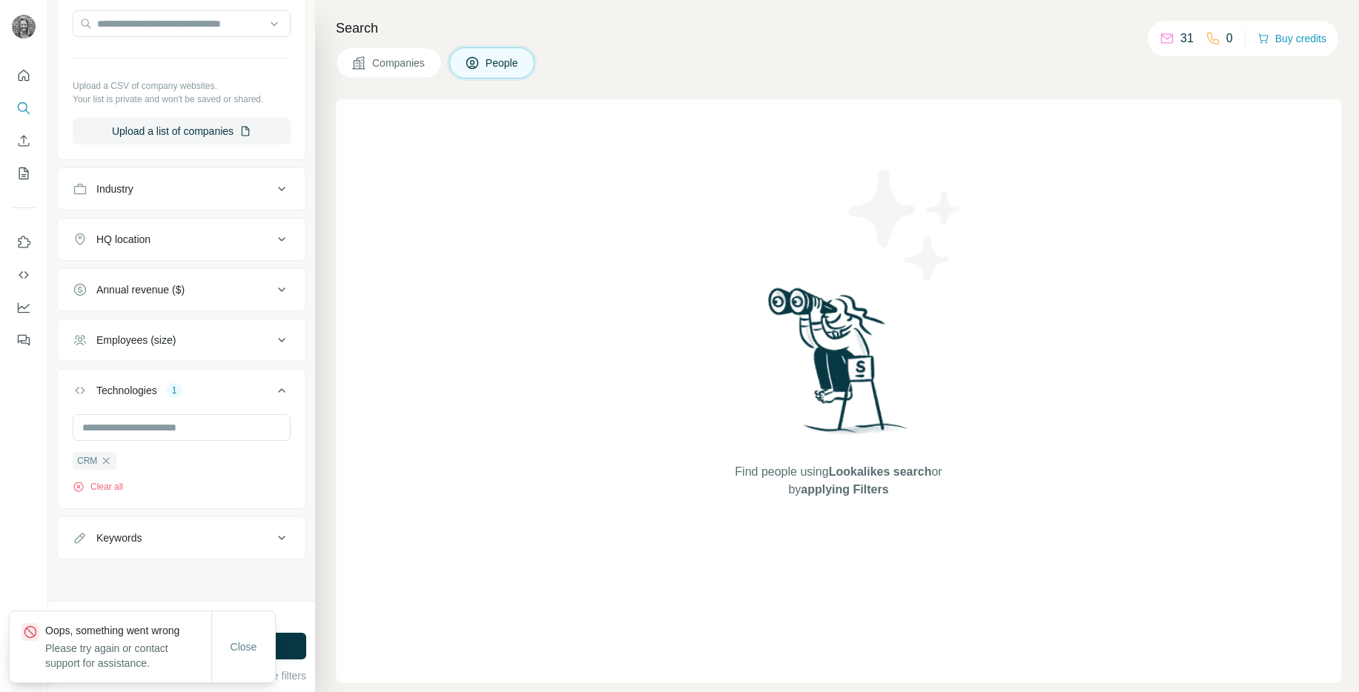
click at [406, 60] on span "Companies" at bounding box center [399, 63] width 54 height 15
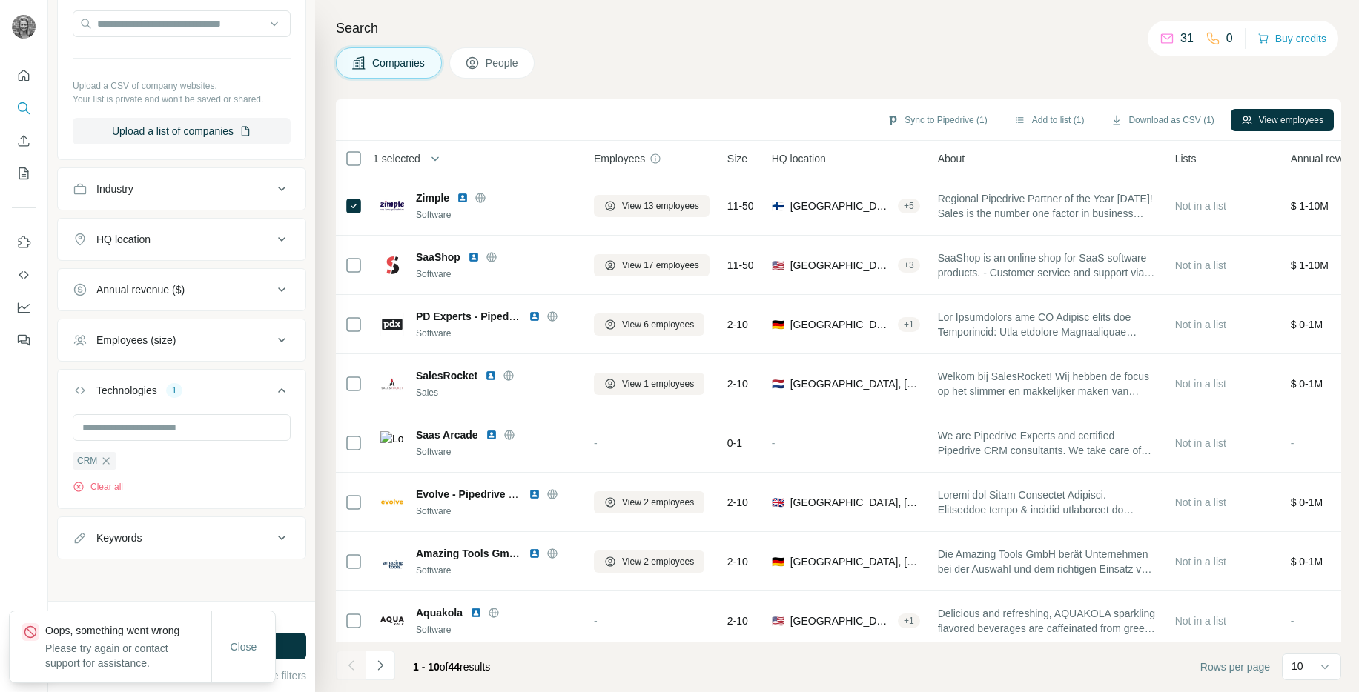
scroll to position [298, 0]
click at [112, 571] on div "New search Hide Company lookalikes Find companies similar to one you've success…" at bounding box center [181, 300] width 267 height 601
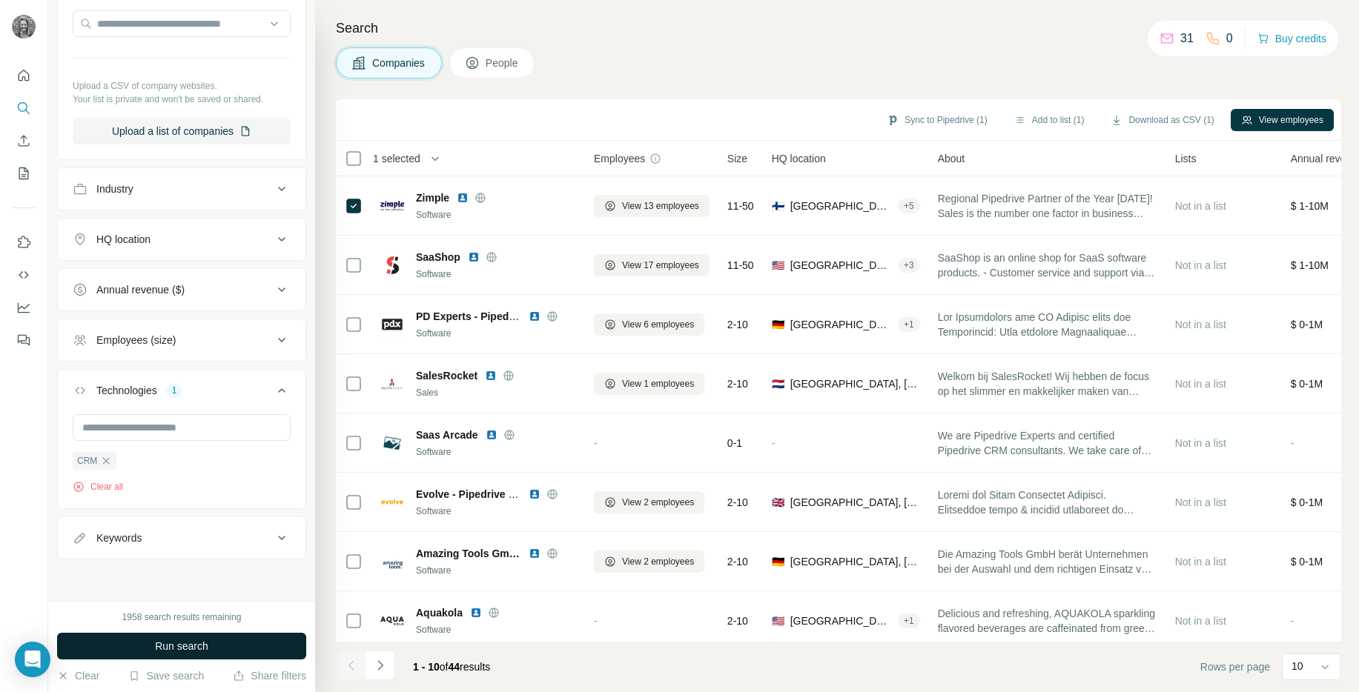
click at [168, 643] on span "Run search" at bounding box center [181, 646] width 53 height 15
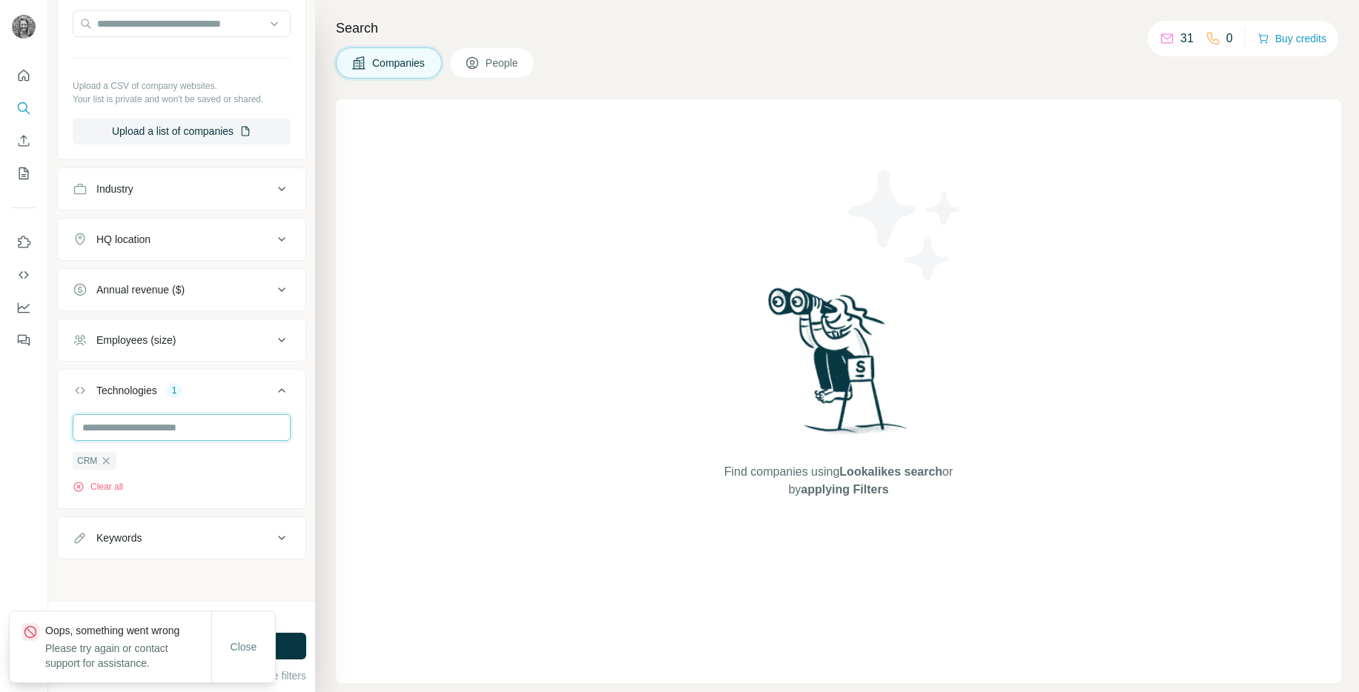
click at [125, 427] on input "text" at bounding box center [182, 427] width 218 height 27
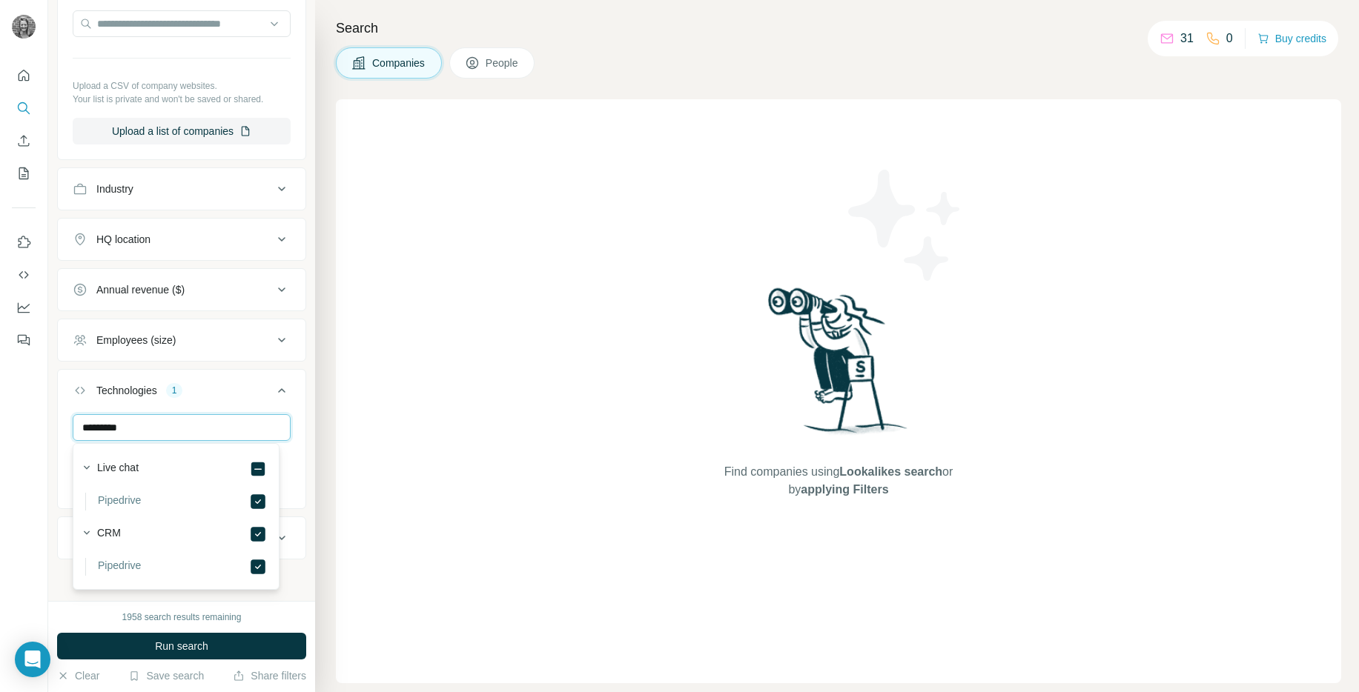
type input "*********"
drag, startPoint x: 288, startPoint y: 589, endPoint x: 293, endPoint y: 480, distance: 108.3
click at [280, 579] on div "New search Hide Company lookalikes Find companies similar to one you've success…" at bounding box center [181, 300] width 267 height 601
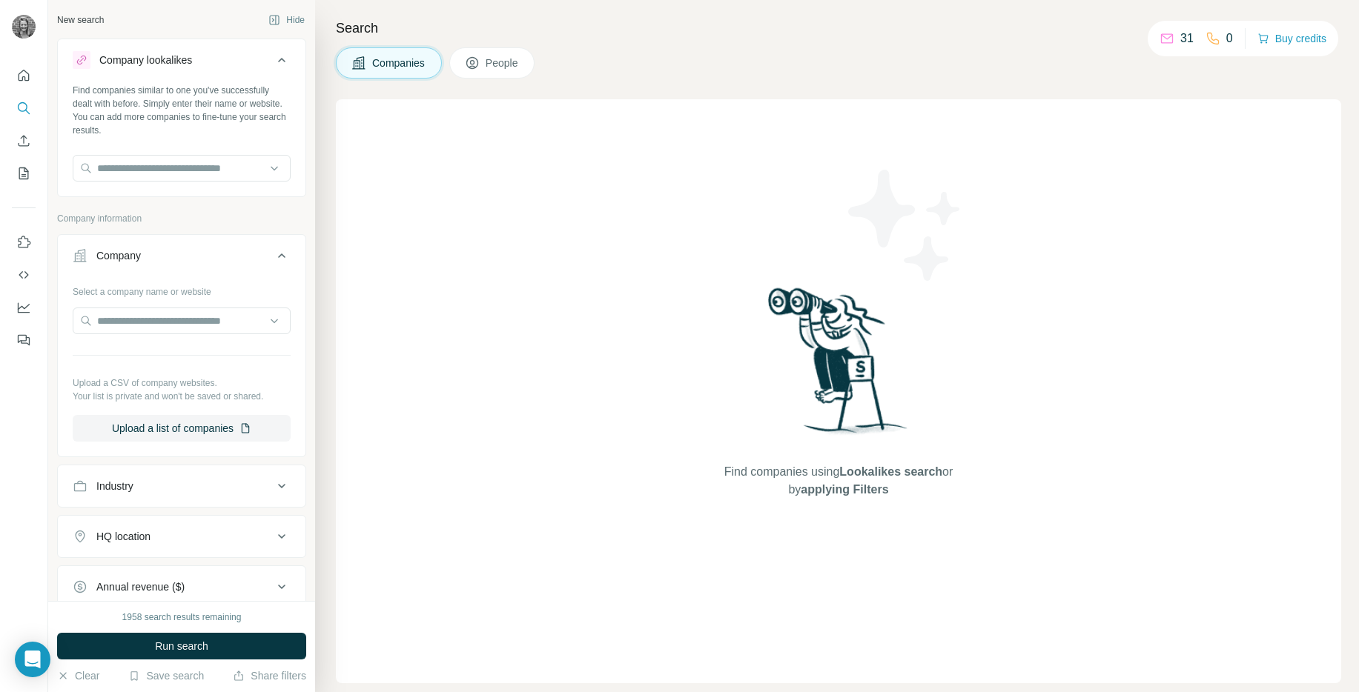
click at [273, 253] on icon at bounding box center [282, 256] width 18 height 18
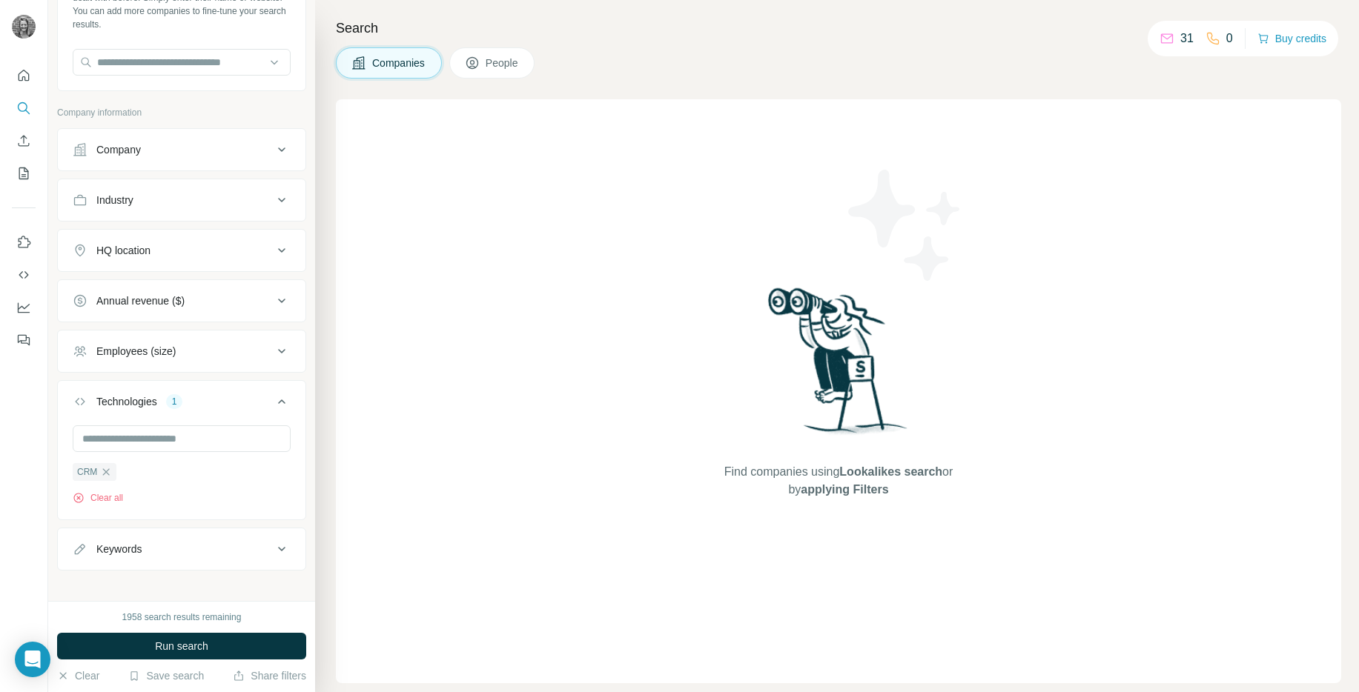
scroll to position [118, 0]
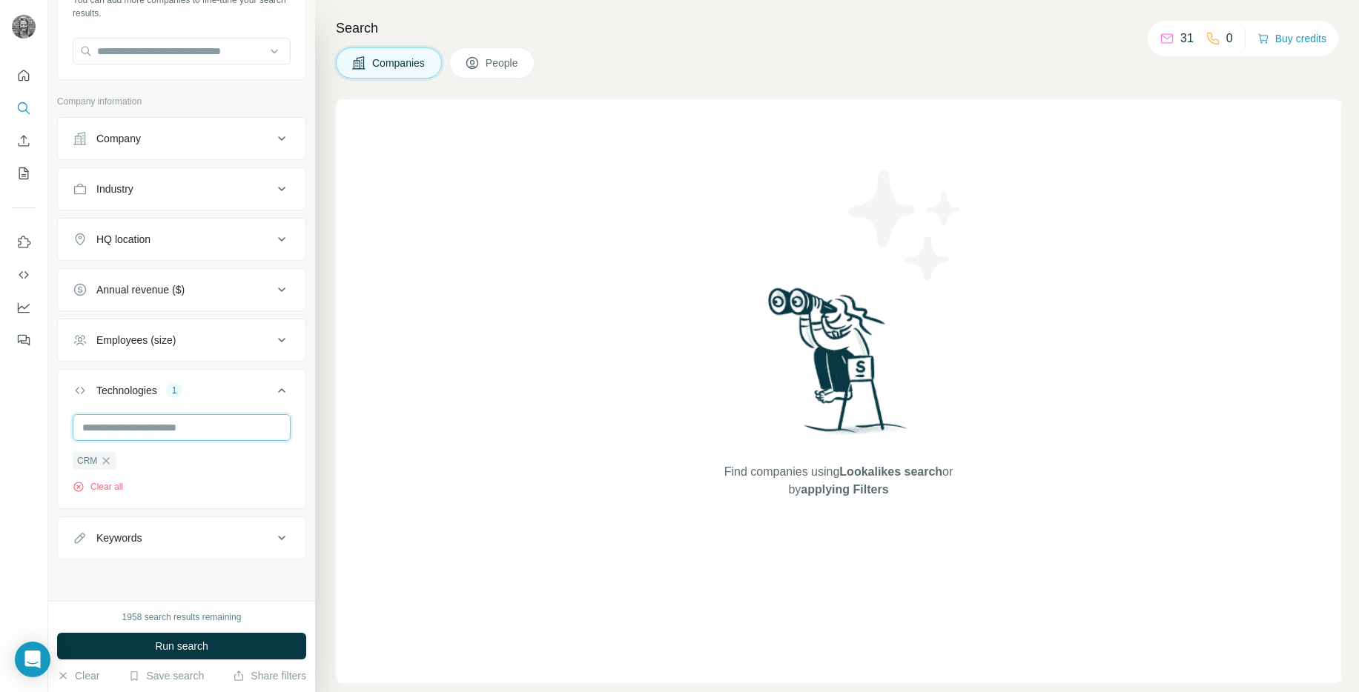
click at [115, 426] on input "text" at bounding box center [182, 427] width 218 height 27
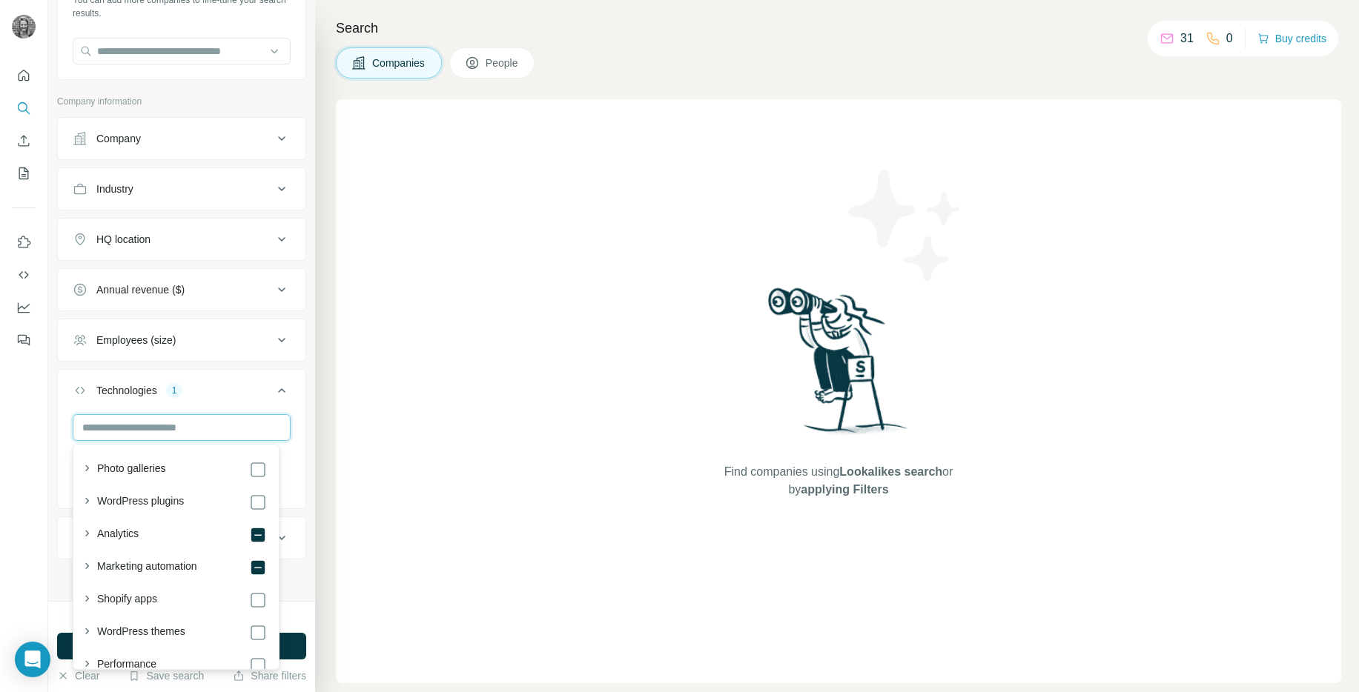
scroll to position [0, 0]
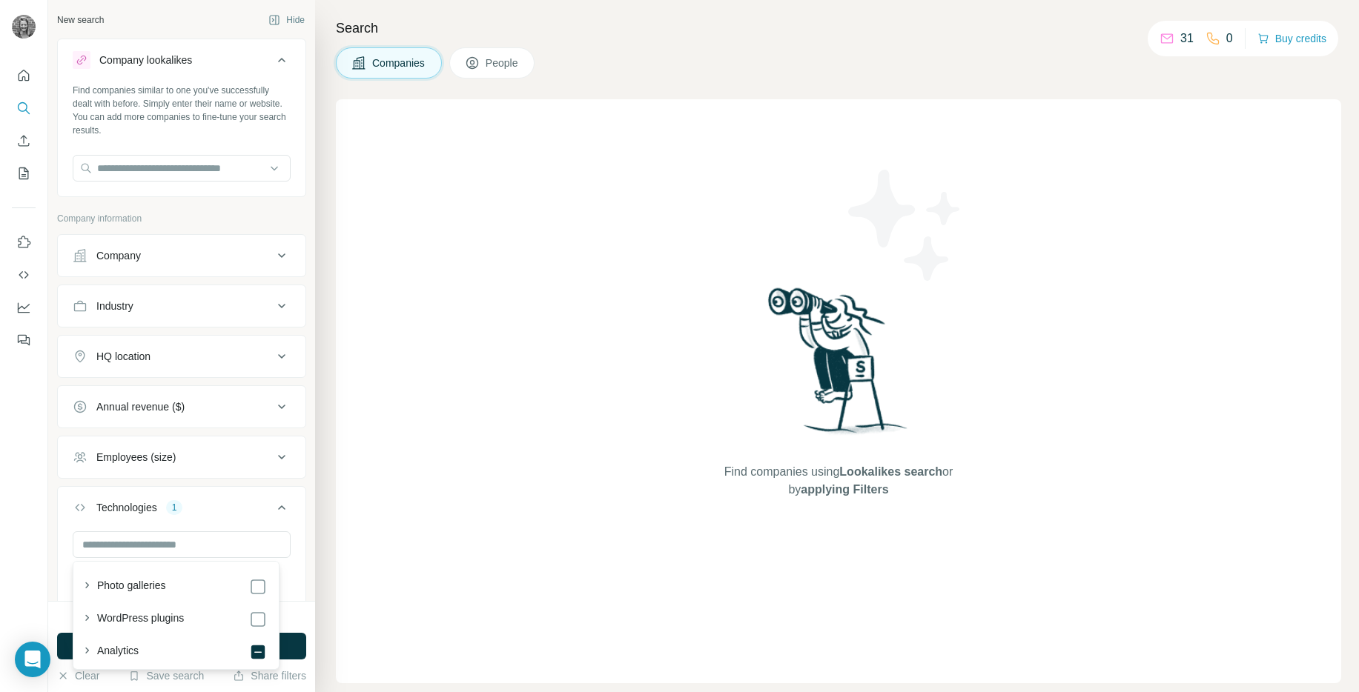
click at [273, 58] on icon at bounding box center [282, 60] width 18 height 18
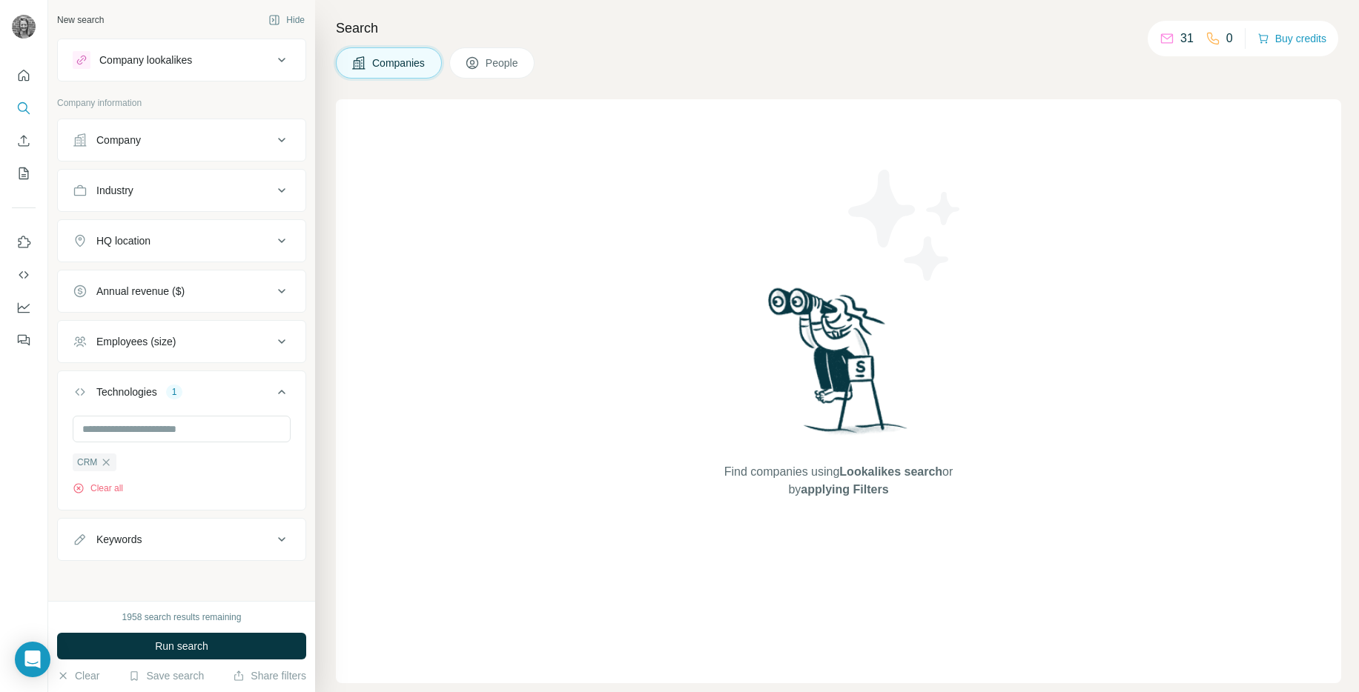
scroll to position [2, 0]
click at [106, 463] on icon "button" at bounding box center [106, 461] width 12 height 12
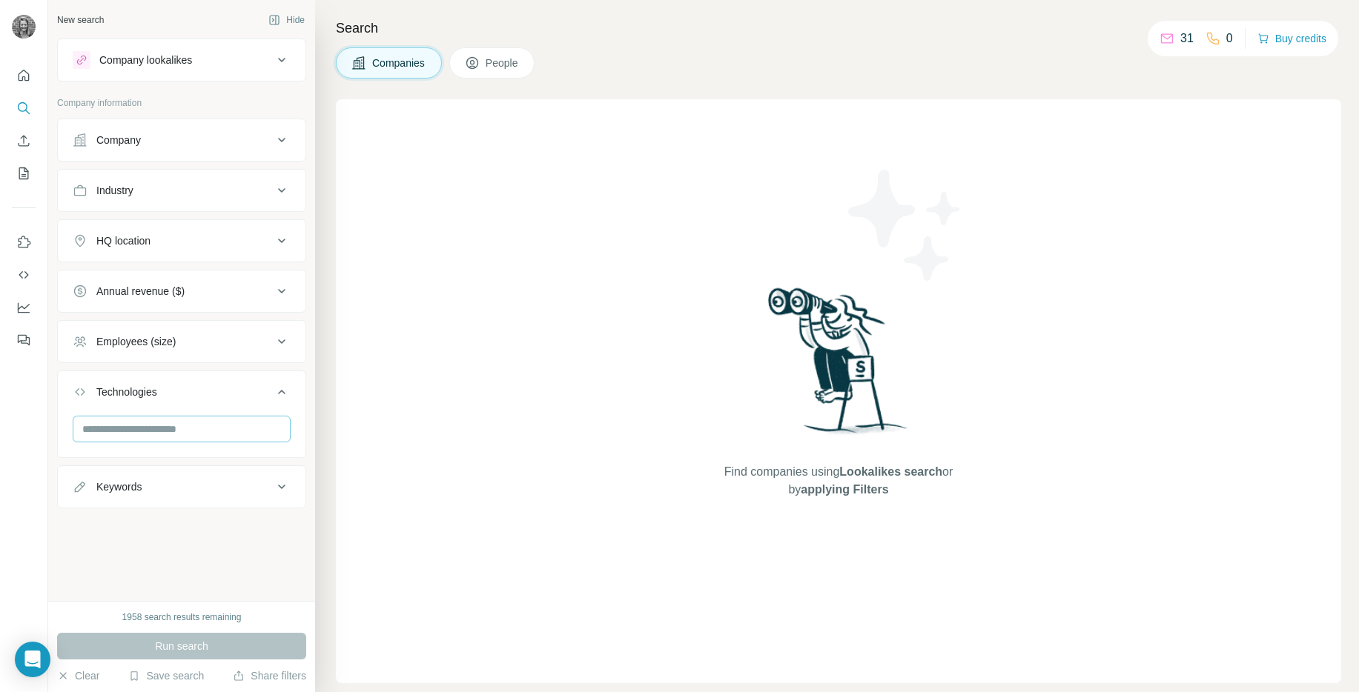
scroll to position [0, 0]
click at [114, 433] on input "text" at bounding box center [182, 429] width 218 height 27
type input "*********"
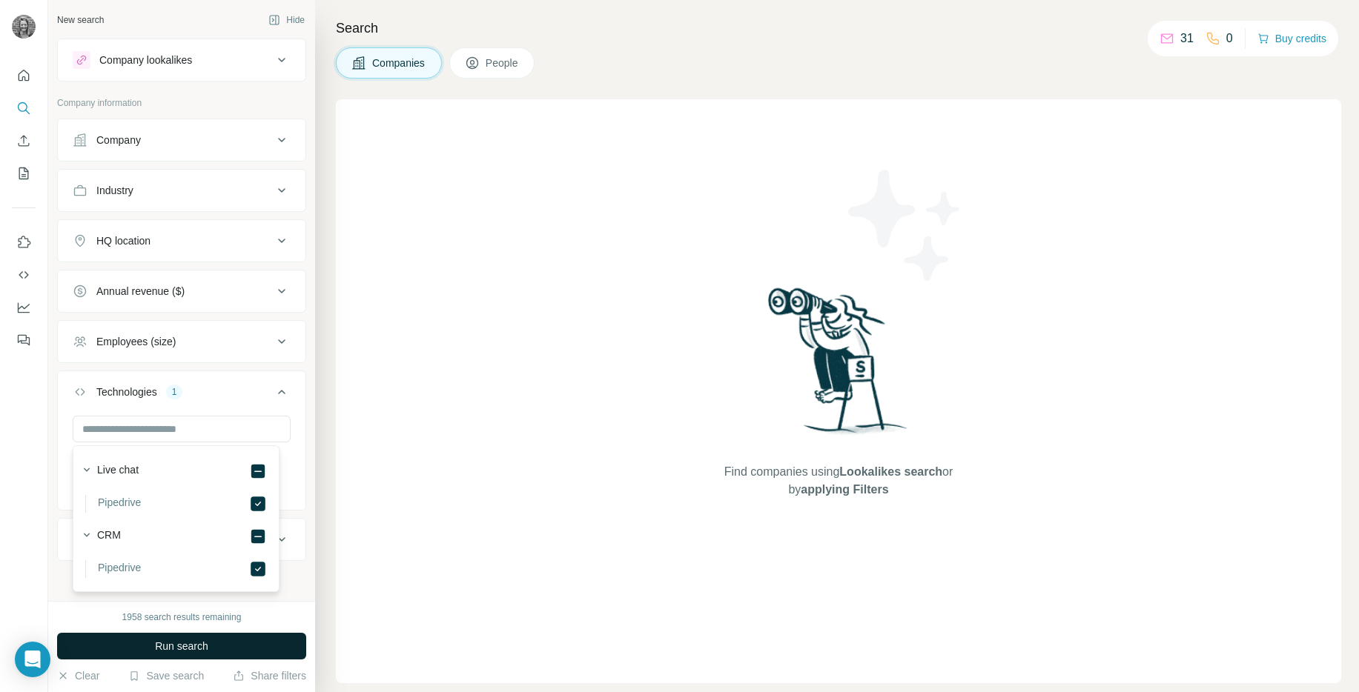
click at [229, 646] on button "Run search" at bounding box center [181, 646] width 249 height 27
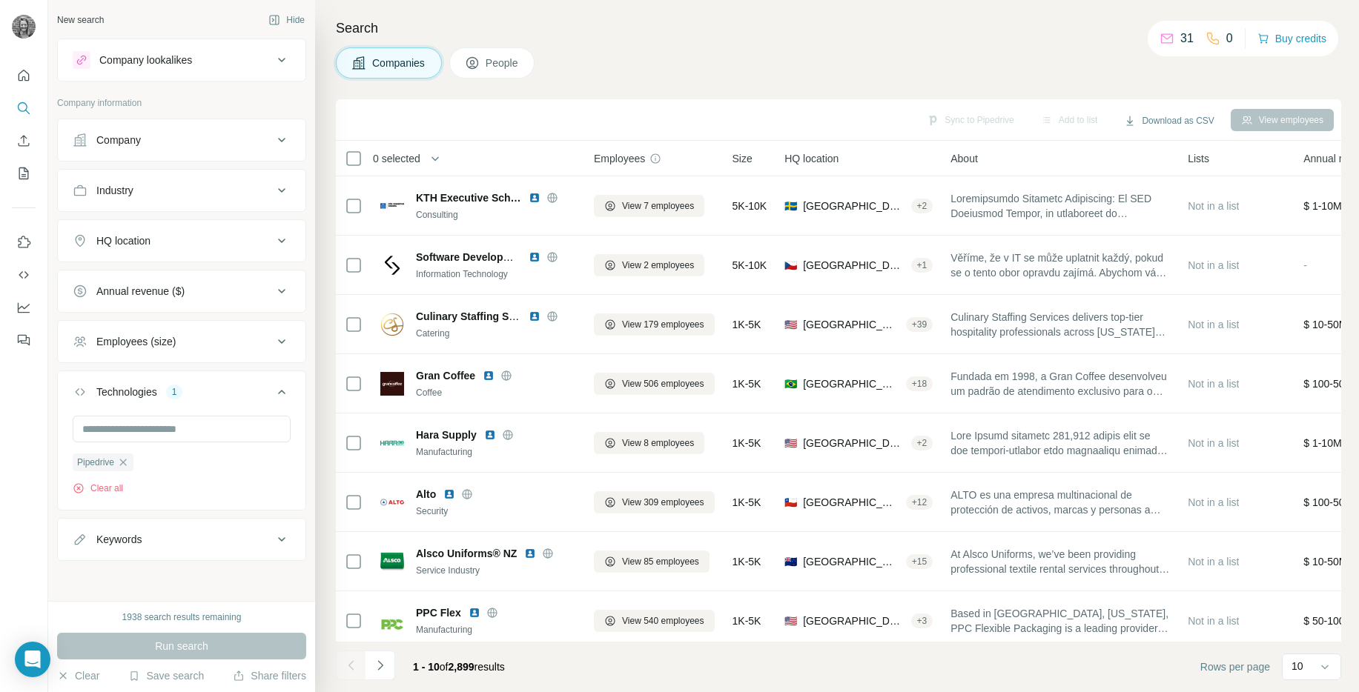
click at [251, 248] on div "HQ location" at bounding box center [173, 241] width 200 height 15
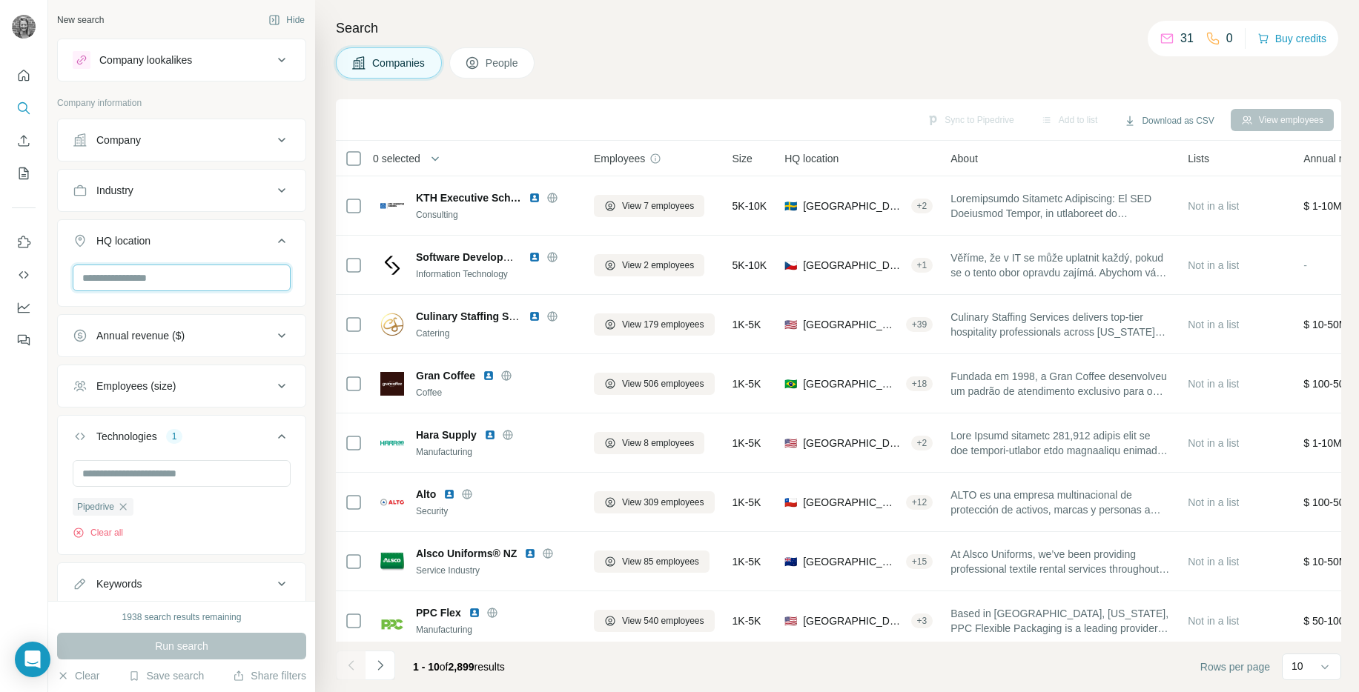
click at [165, 279] on input "text" at bounding box center [182, 278] width 218 height 27
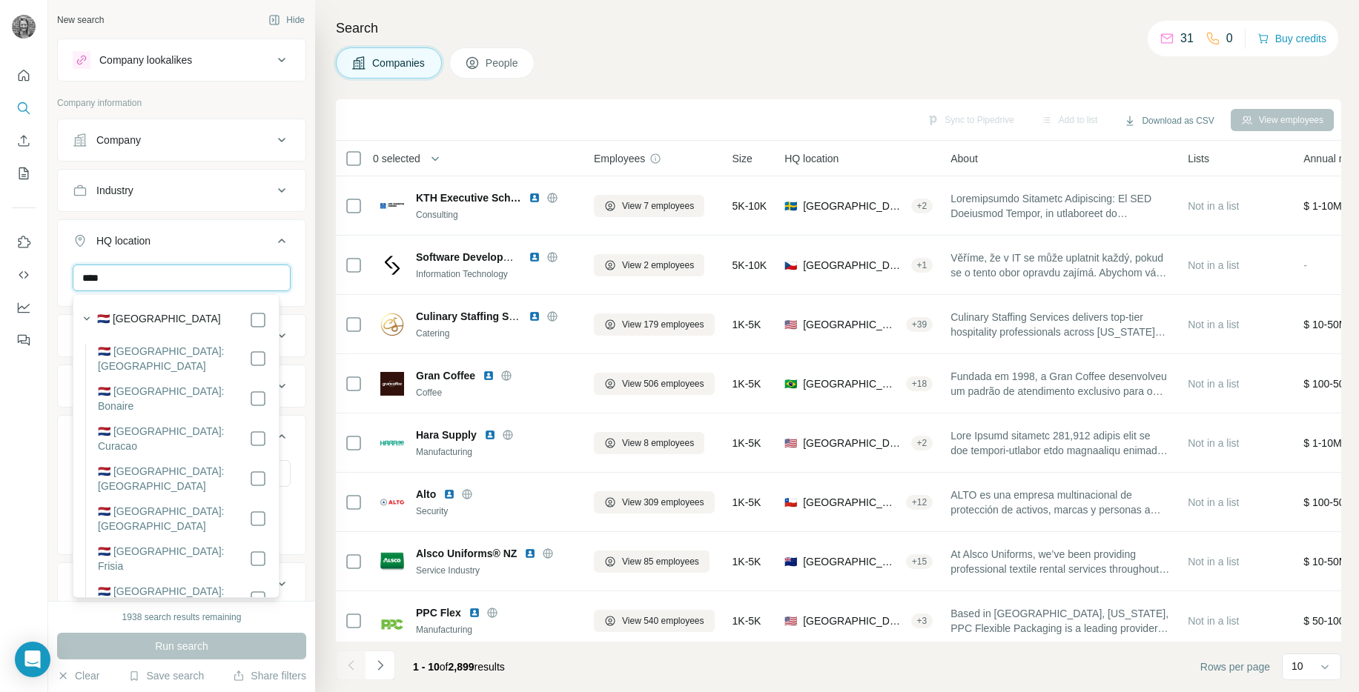
type input "****"
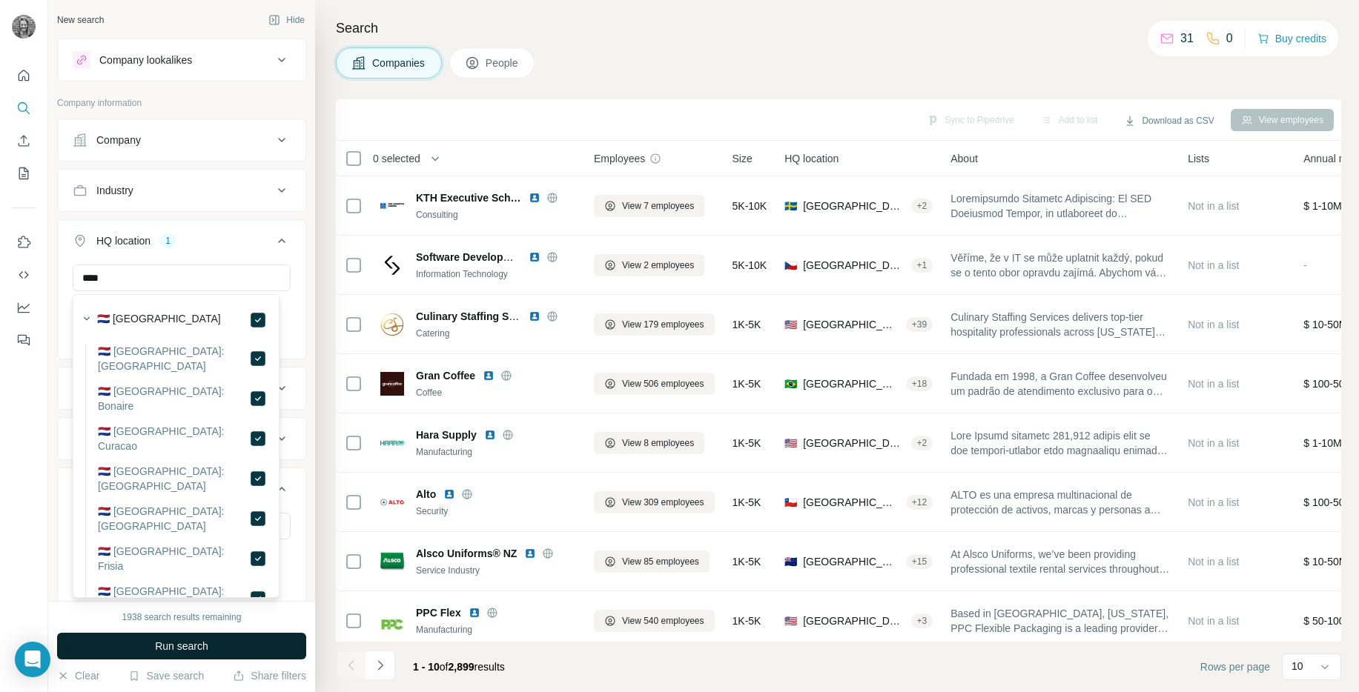
click at [182, 644] on span "Run search" at bounding box center [181, 646] width 53 height 15
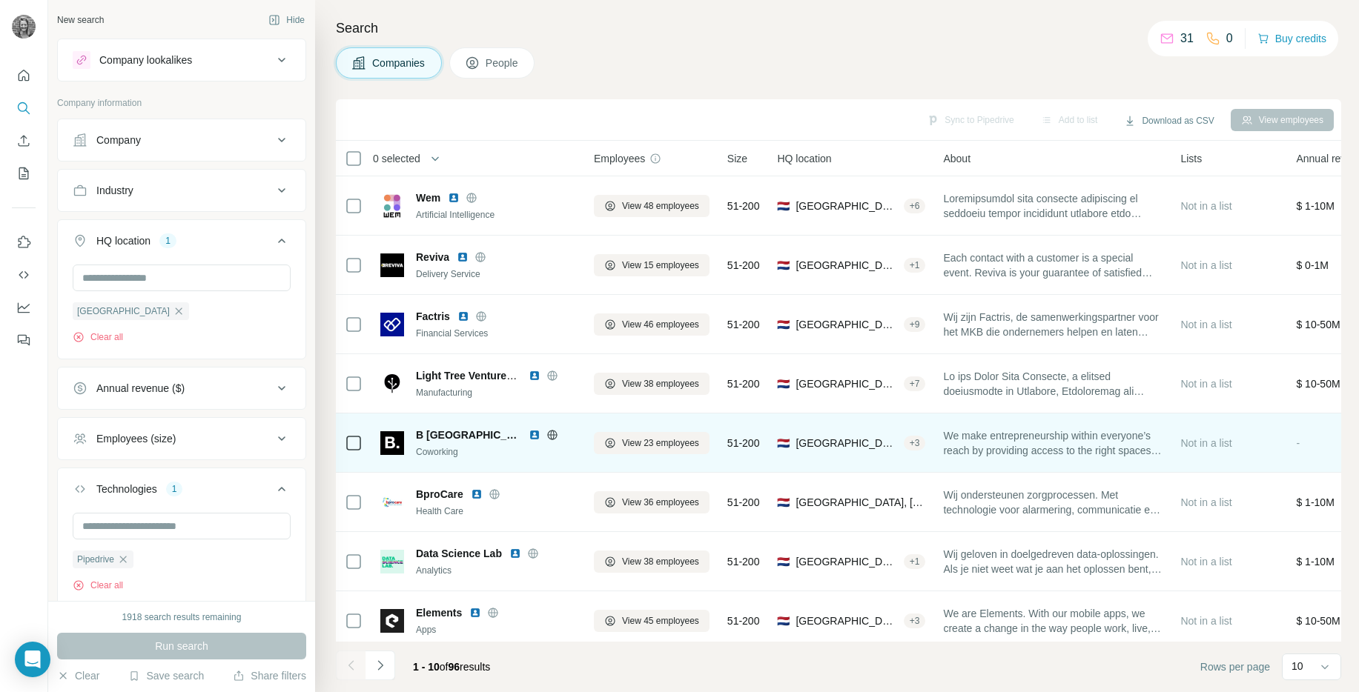
click at [443, 437] on span "B [GEOGRAPHIC_DATA]" at bounding box center [468, 435] width 105 height 15
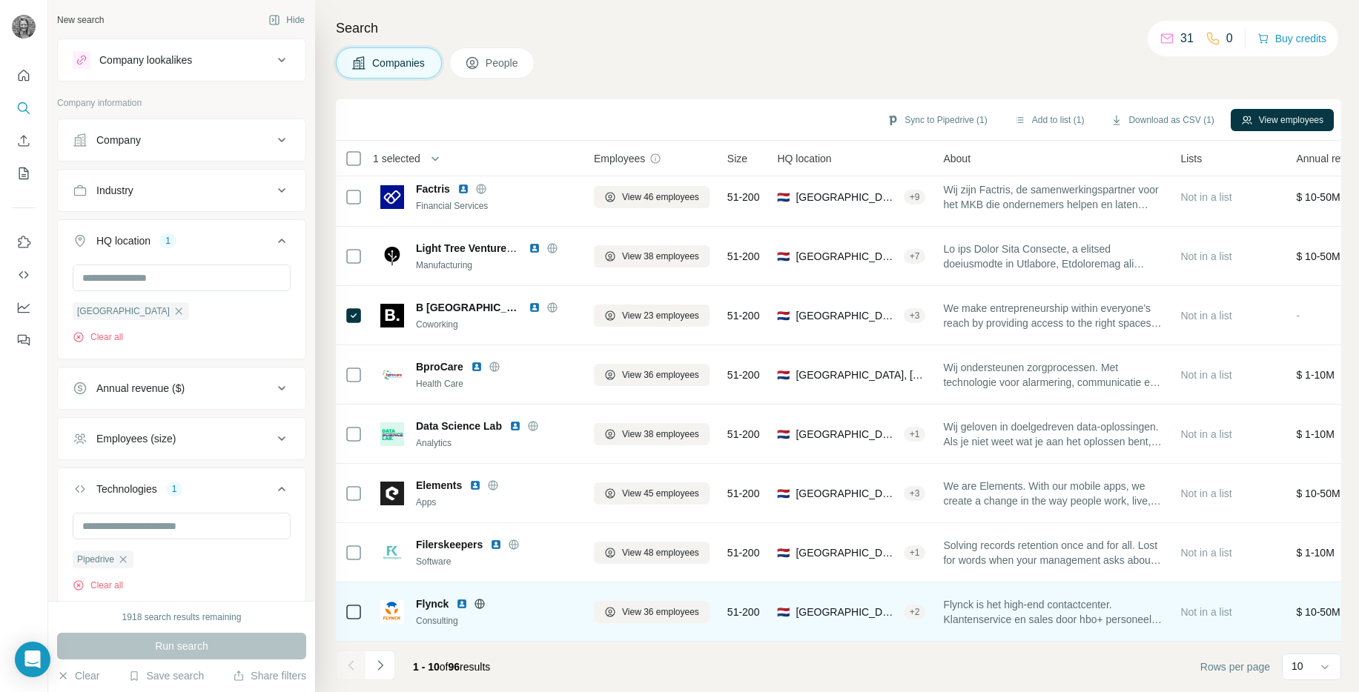
drag, startPoint x: 426, startPoint y: 583, endPoint x: 414, endPoint y: 596, distance: 16.8
click at [425, 592] on div "Flynck Consulting" at bounding box center [478, 612] width 196 height 41
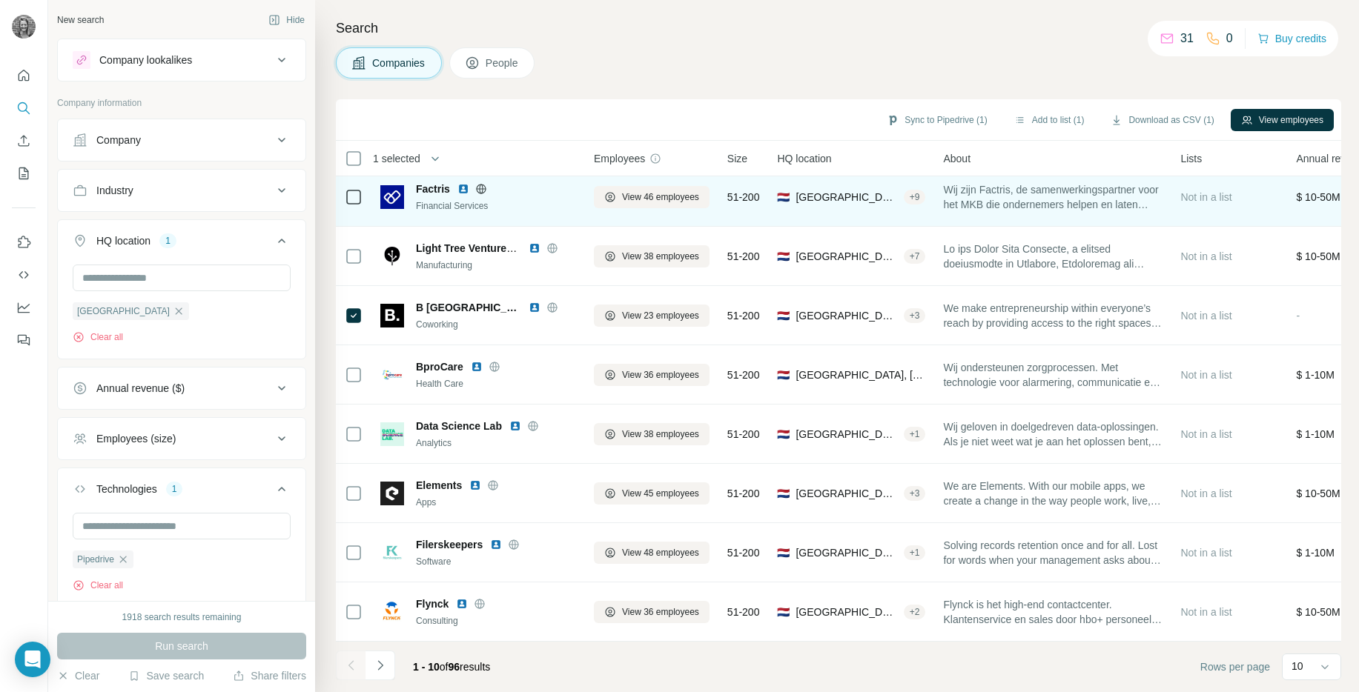
scroll to position [0, 0]
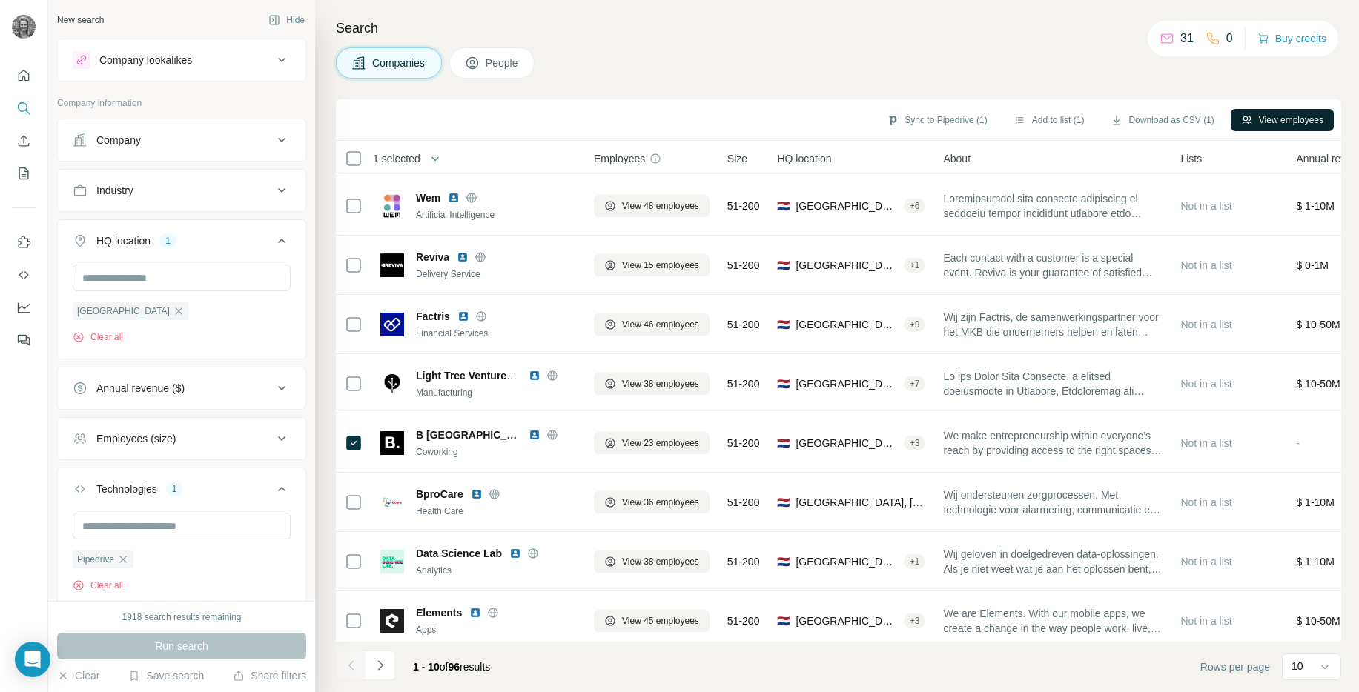
click at [1289, 116] on button "View employees" at bounding box center [1282, 120] width 103 height 22
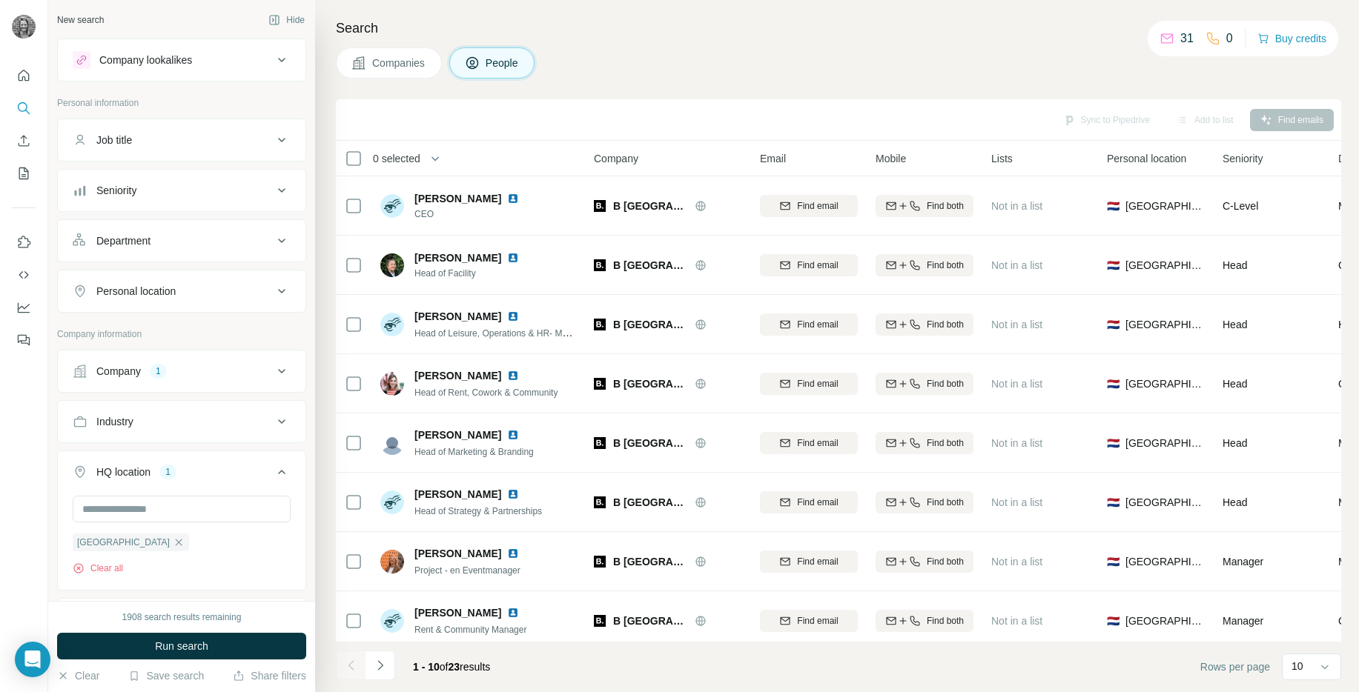
drag, startPoint x: 391, startPoint y: 64, endPoint x: 414, endPoint y: 87, distance: 32.5
click at [391, 64] on span "Companies" at bounding box center [399, 63] width 54 height 15
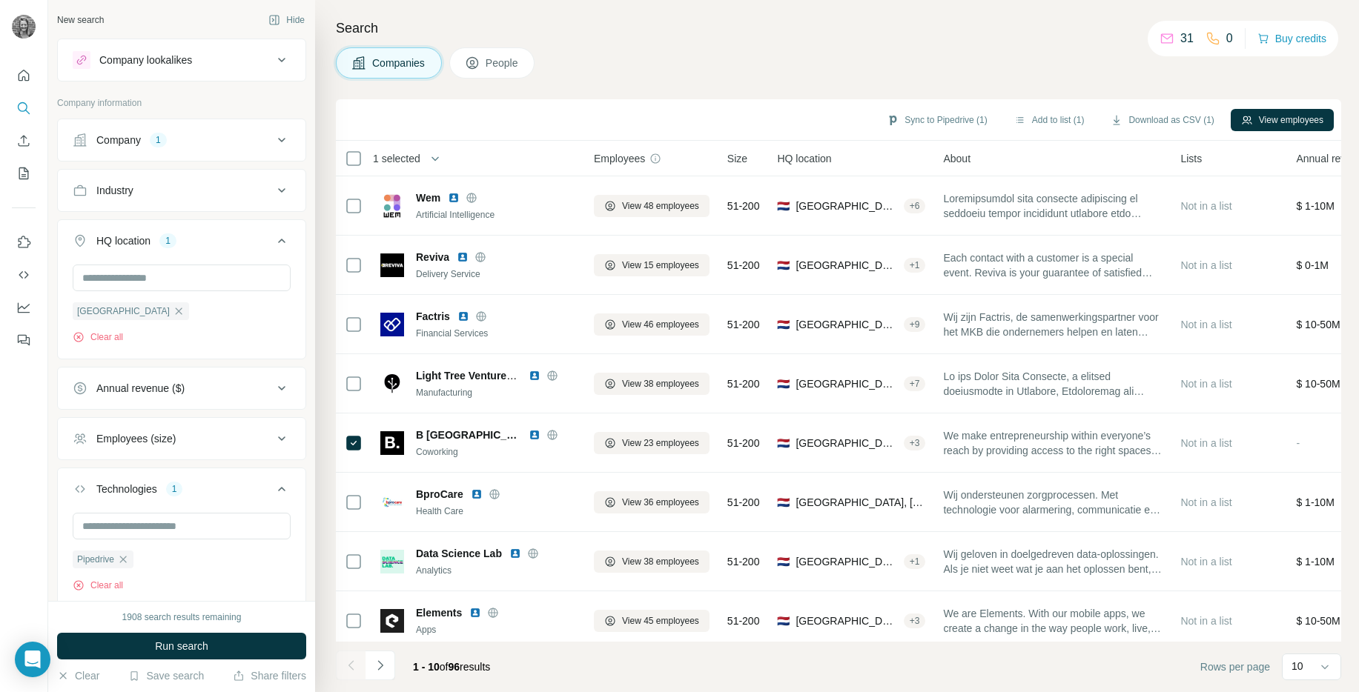
drag, startPoint x: 426, startPoint y: 83, endPoint x: 416, endPoint y: 84, distance: 9.7
click at [426, 83] on div "Search Companies People Sync to Pipedrive (1) Add to list (1) Download as CSV (…" at bounding box center [837, 346] width 1044 height 692
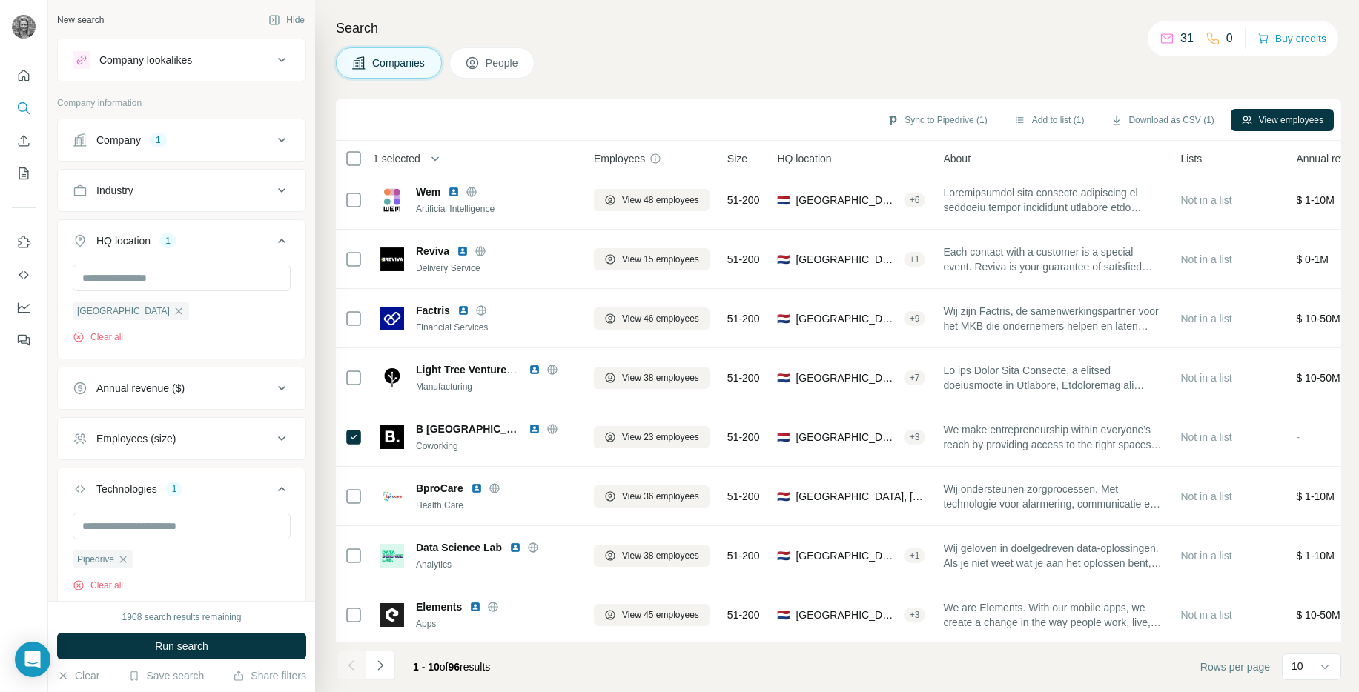
click at [578, 81] on div "Search Companies People Sync to Pipedrive (1) Add to list (1) Download as CSV (…" at bounding box center [837, 346] width 1044 height 692
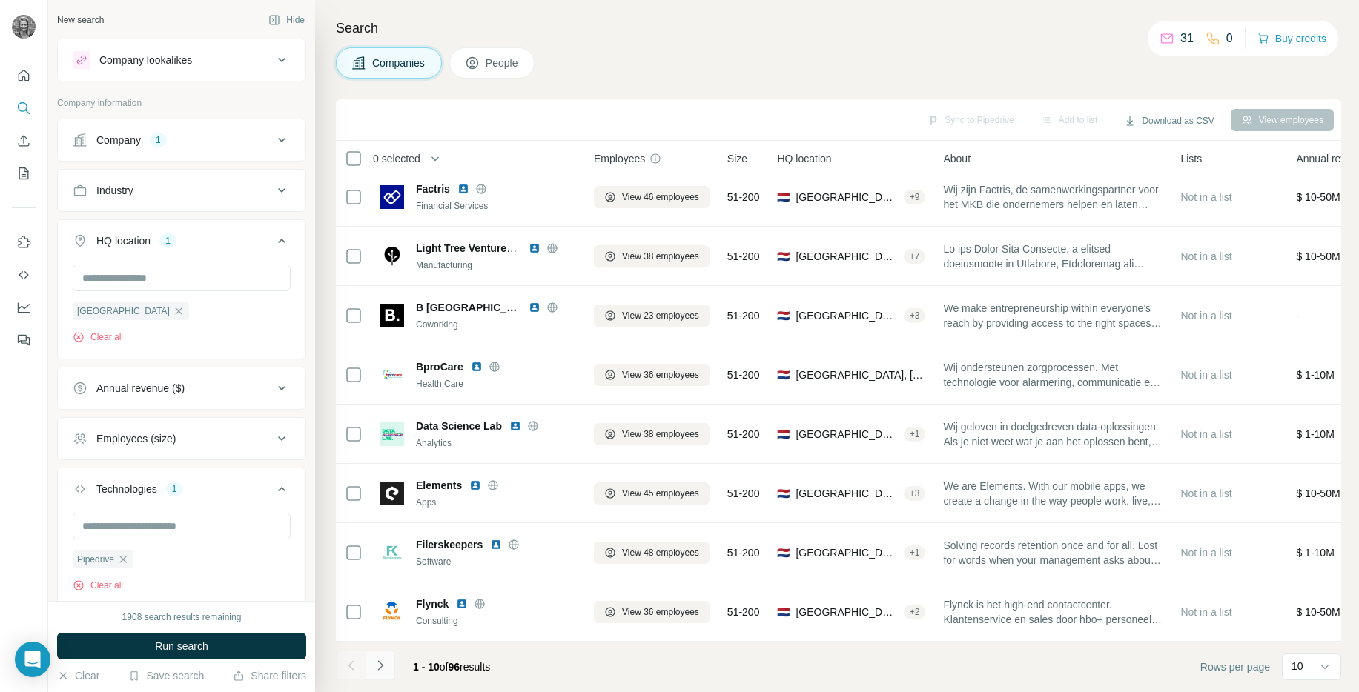
click at [388, 666] on button "Navigate to next page" at bounding box center [380, 666] width 30 height 30
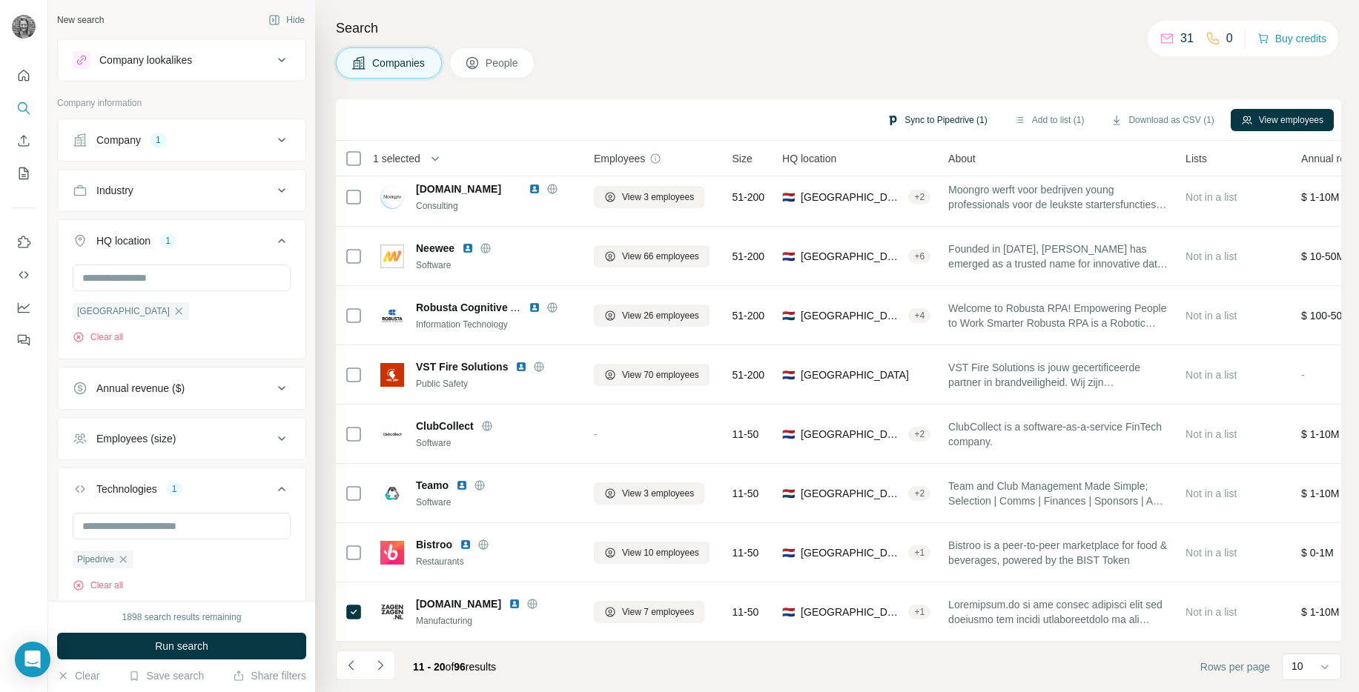
click at [922, 119] on button "Sync to Pipedrive (1)" at bounding box center [936, 120] width 121 height 22
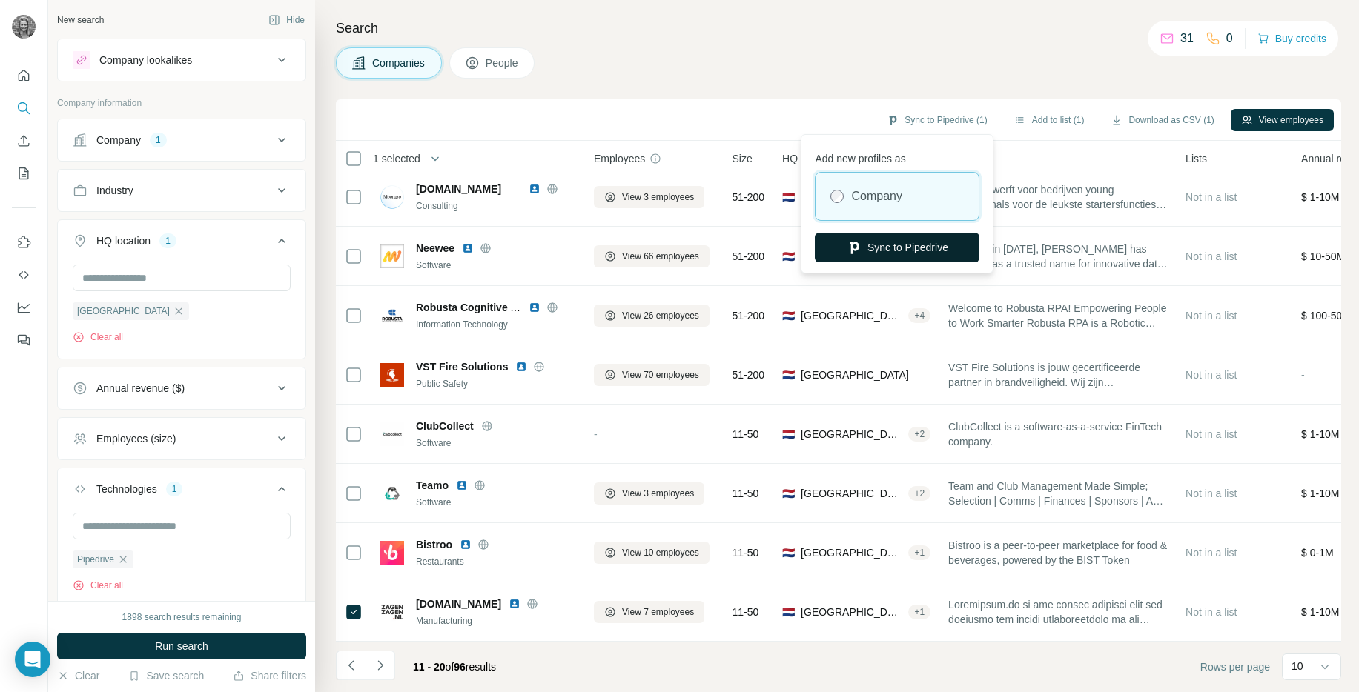
click at [889, 254] on button "Sync to Pipedrive" at bounding box center [897, 248] width 165 height 30
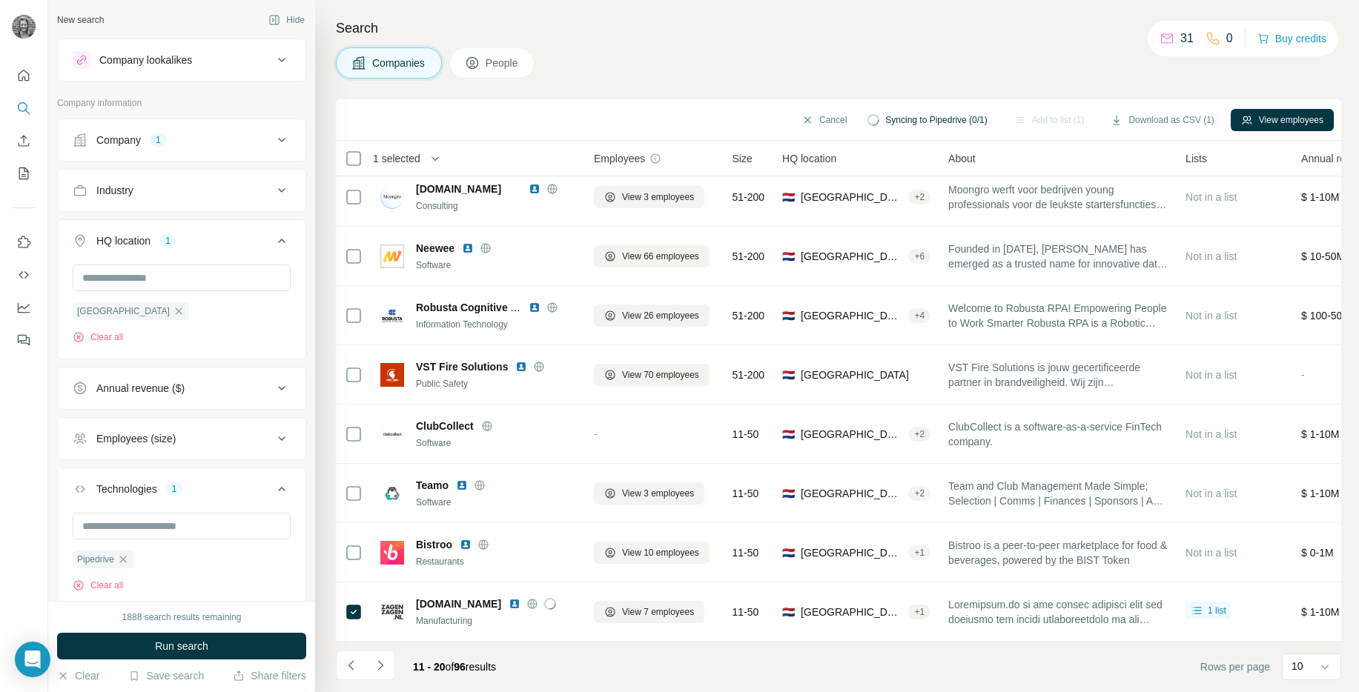
click at [507, 66] on span "People" at bounding box center [503, 63] width 34 height 15
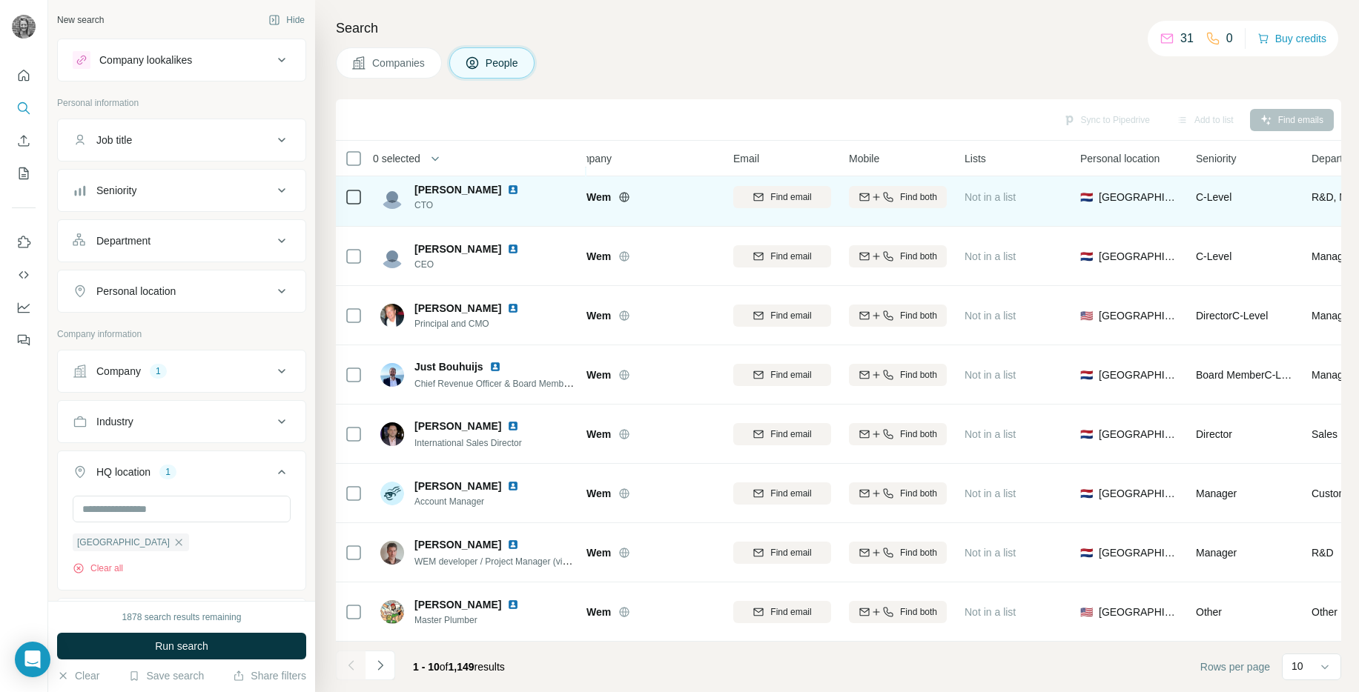
scroll to position [0, 27]
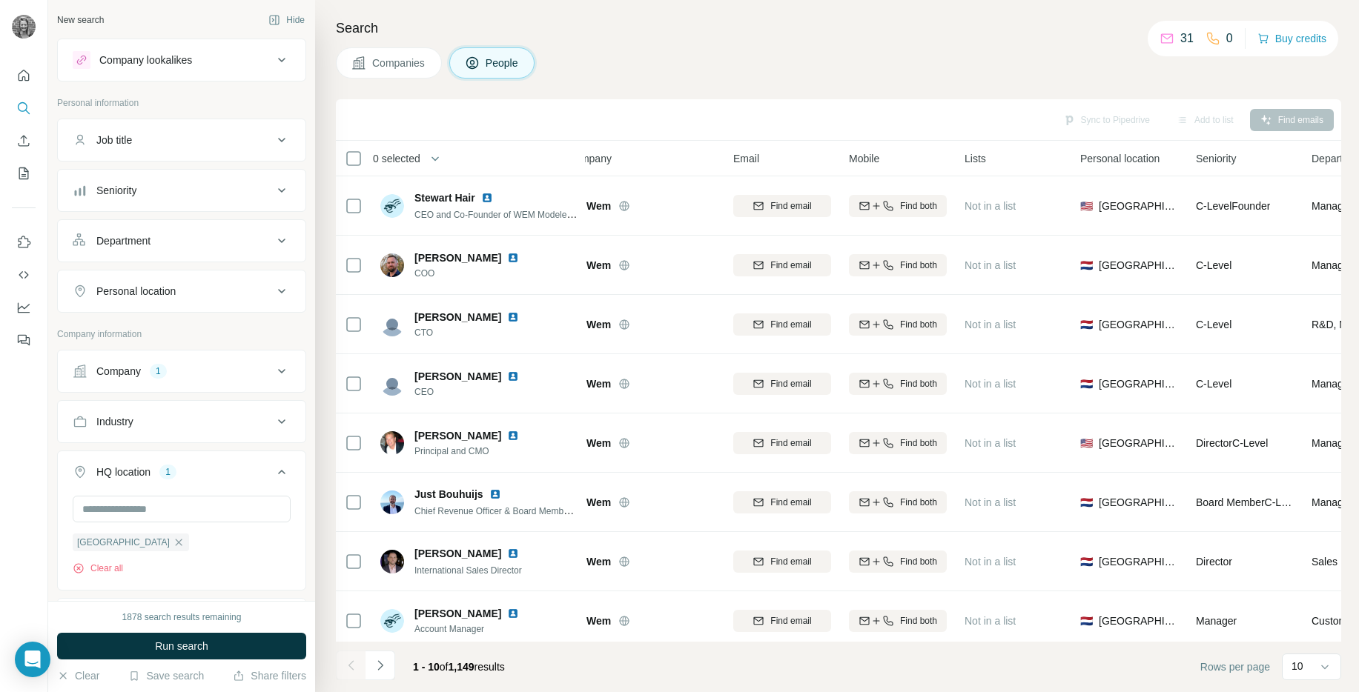
click at [574, 91] on div "Search Companies People Sync to Pipedrive Add to list Find emails 0 selected Pe…" at bounding box center [837, 346] width 1044 height 692
click at [705, 30] on h4 "Search" at bounding box center [838, 28] width 1005 height 21
click at [701, 48] on div "Companies People" at bounding box center [838, 62] width 1005 height 31
click at [256, 134] on div "Job title" at bounding box center [173, 140] width 200 height 15
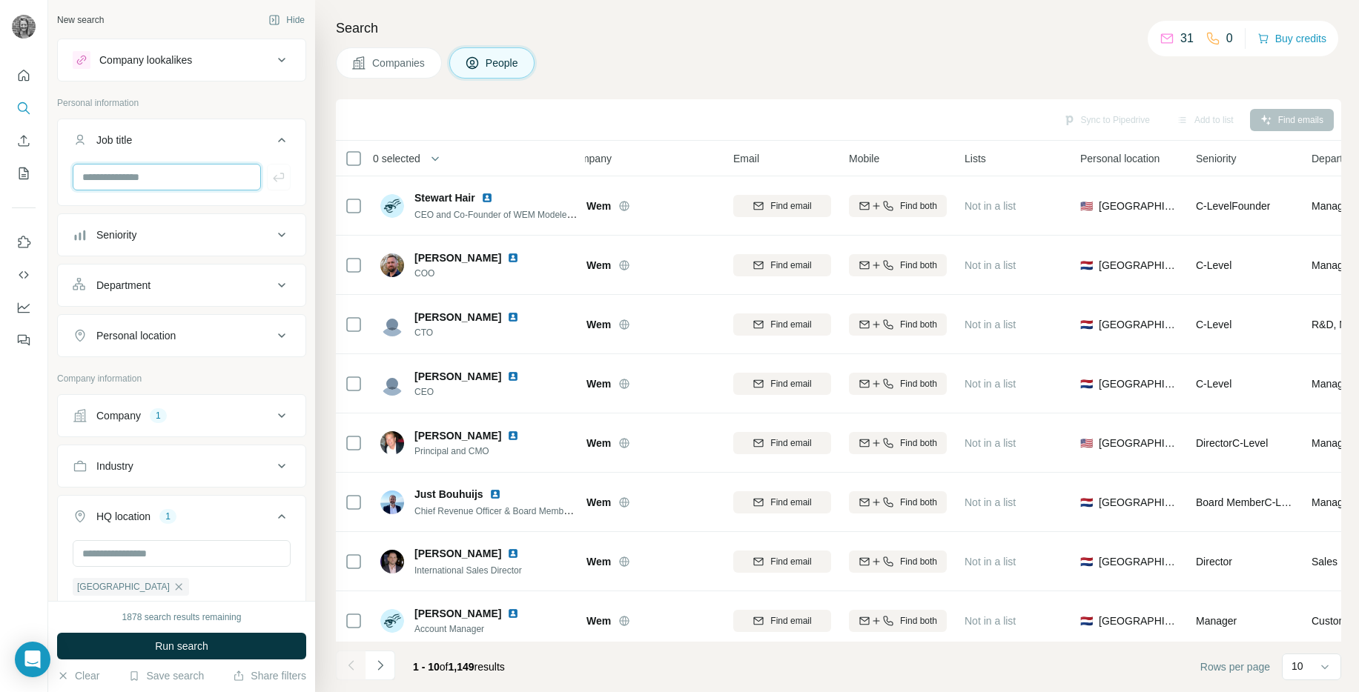
click at [147, 183] on input "text" at bounding box center [167, 177] width 188 height 27
type input "*****"
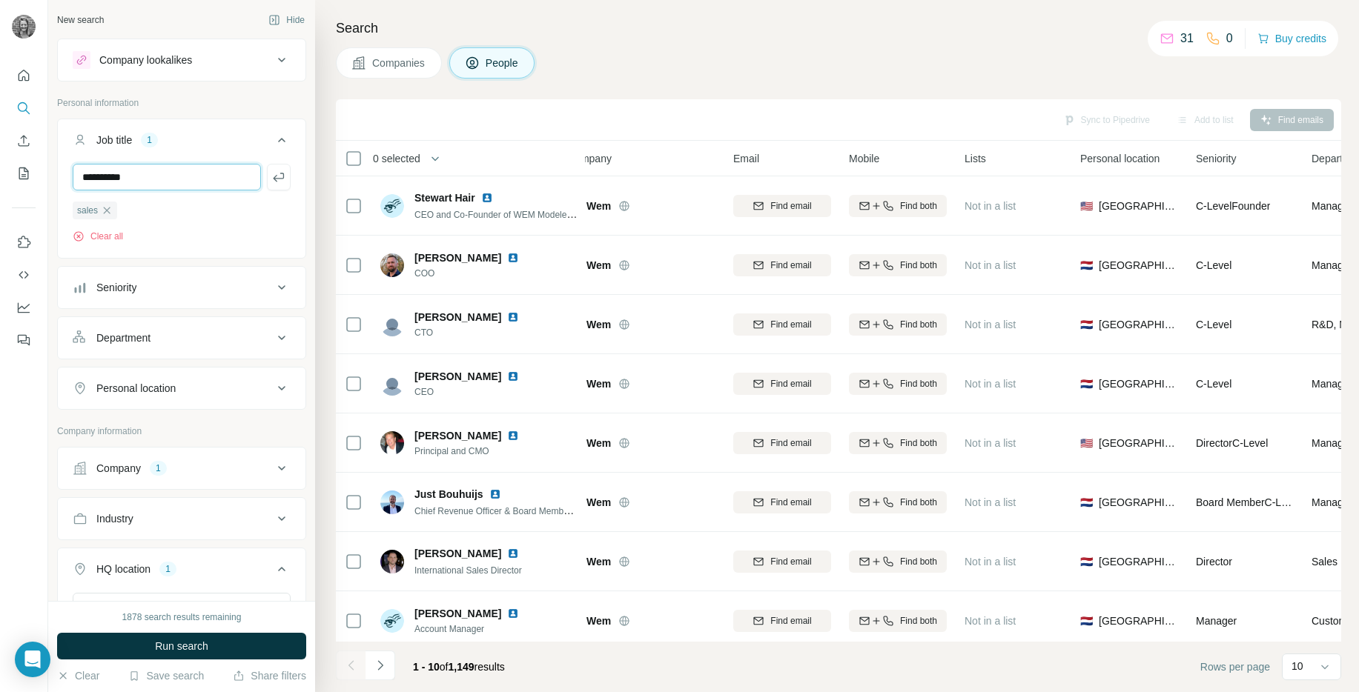
type input "**********"
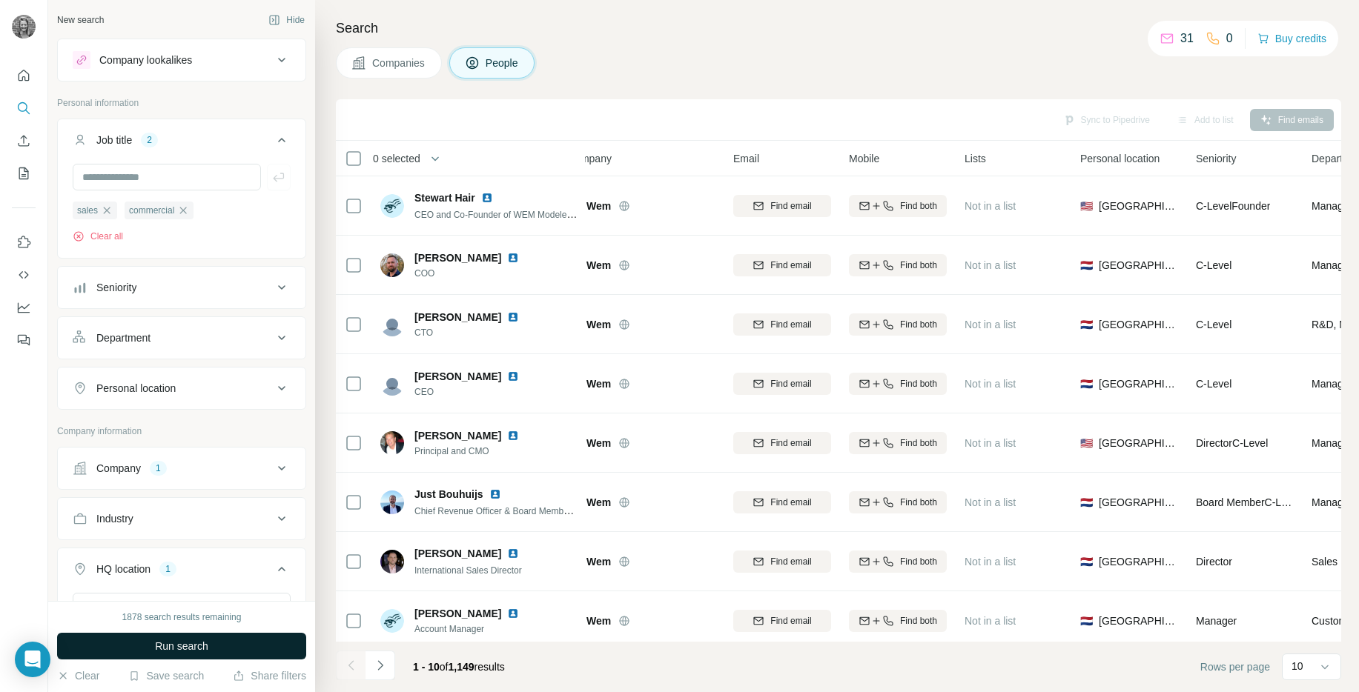
click at [179, 643] on span "Run search" at bounding box center [181, 646] width 53 height 15
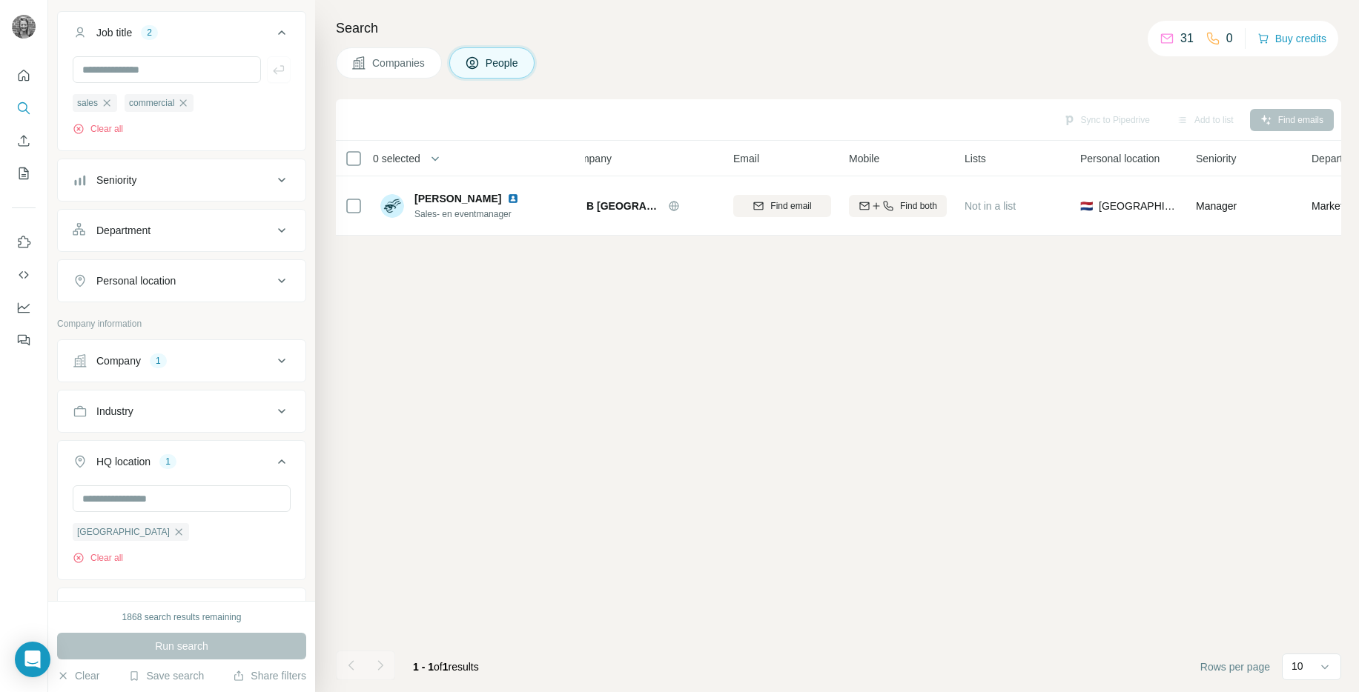
scroll to position [119, 0]
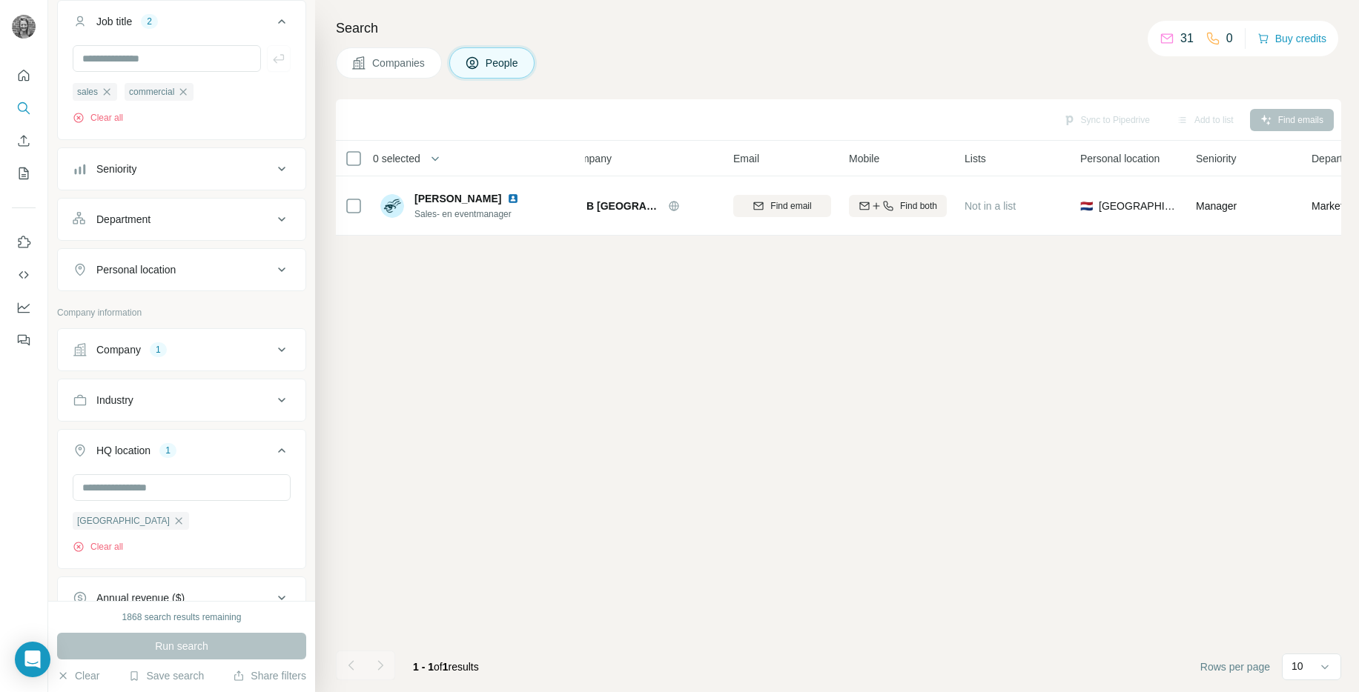
click at [233, 340] on button "Company 1" at bounding box center [182, 350] width 248 height 36
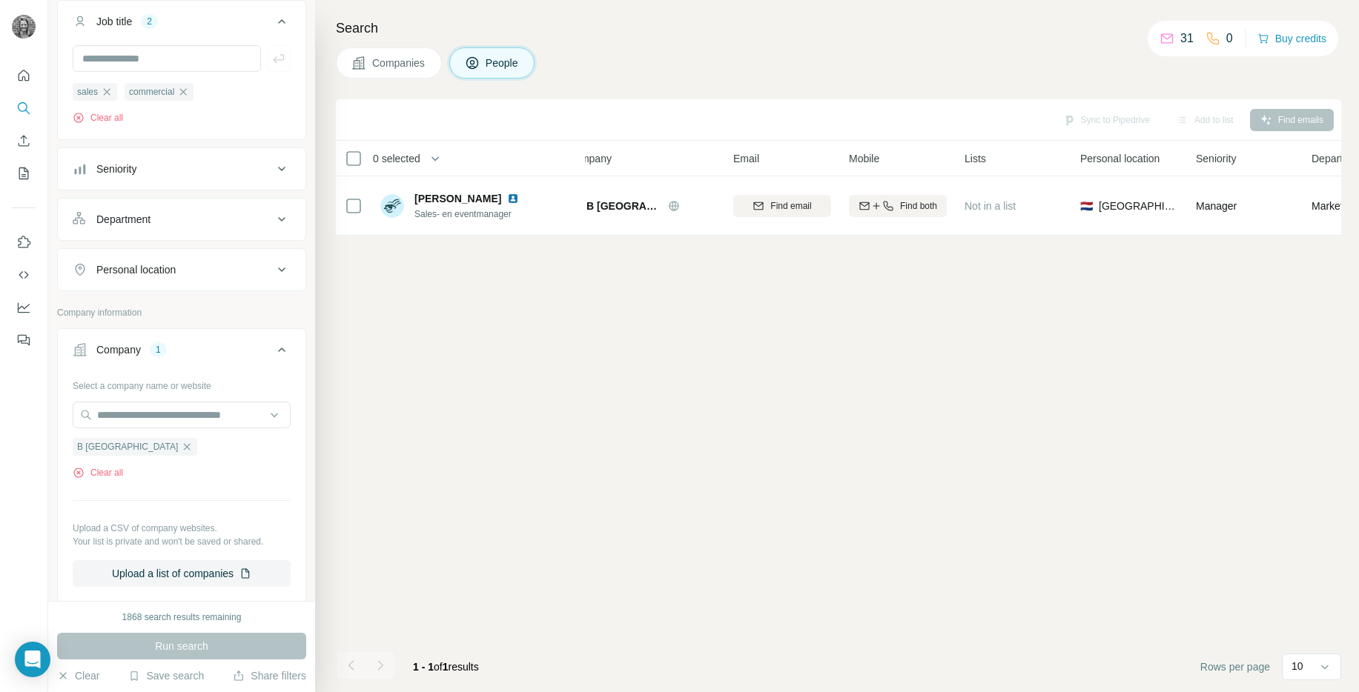
drag, startPoint x: 138, startPoint y: 447, endPoint x: 113, endPoint y: 474, distance: 36.8
click at [181, 448] on icon "button" at bounding box center [187, 447] width 12 height 12
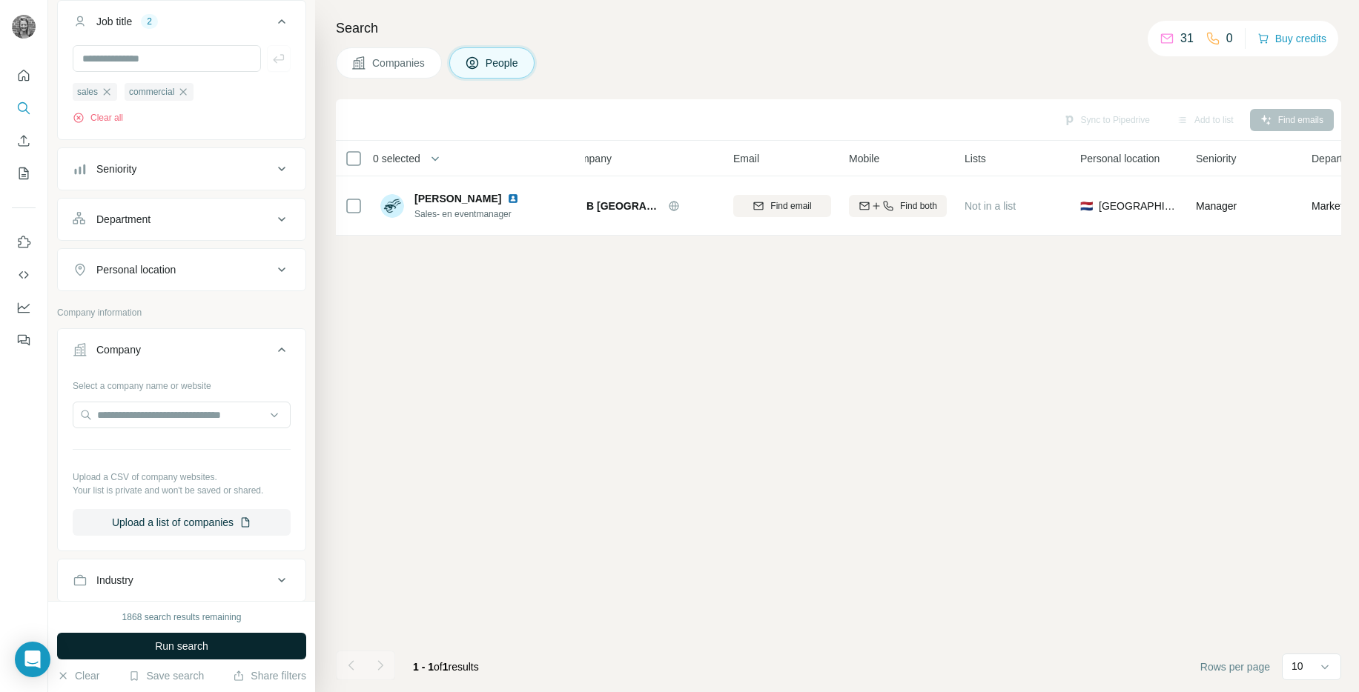
click at [185, 633] on button "Run search" at bounding box center [181, 646] width 249 height 27
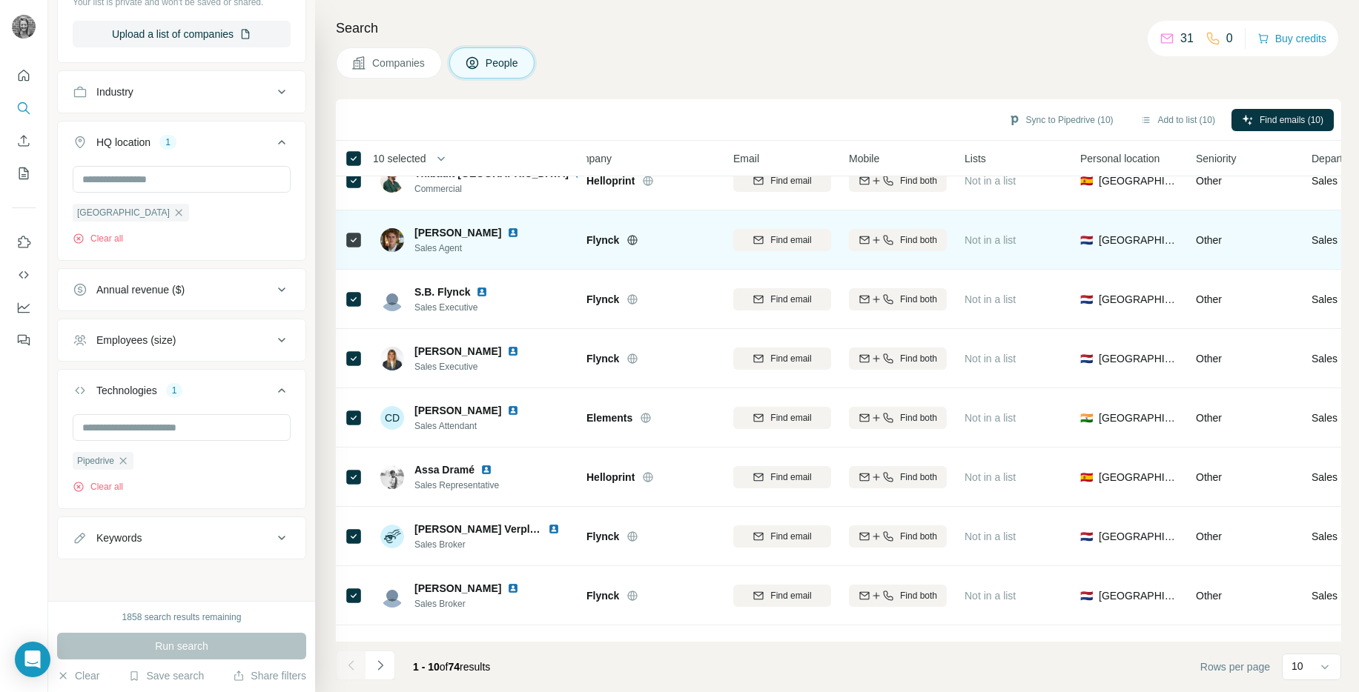
scroll to position [0, 27]
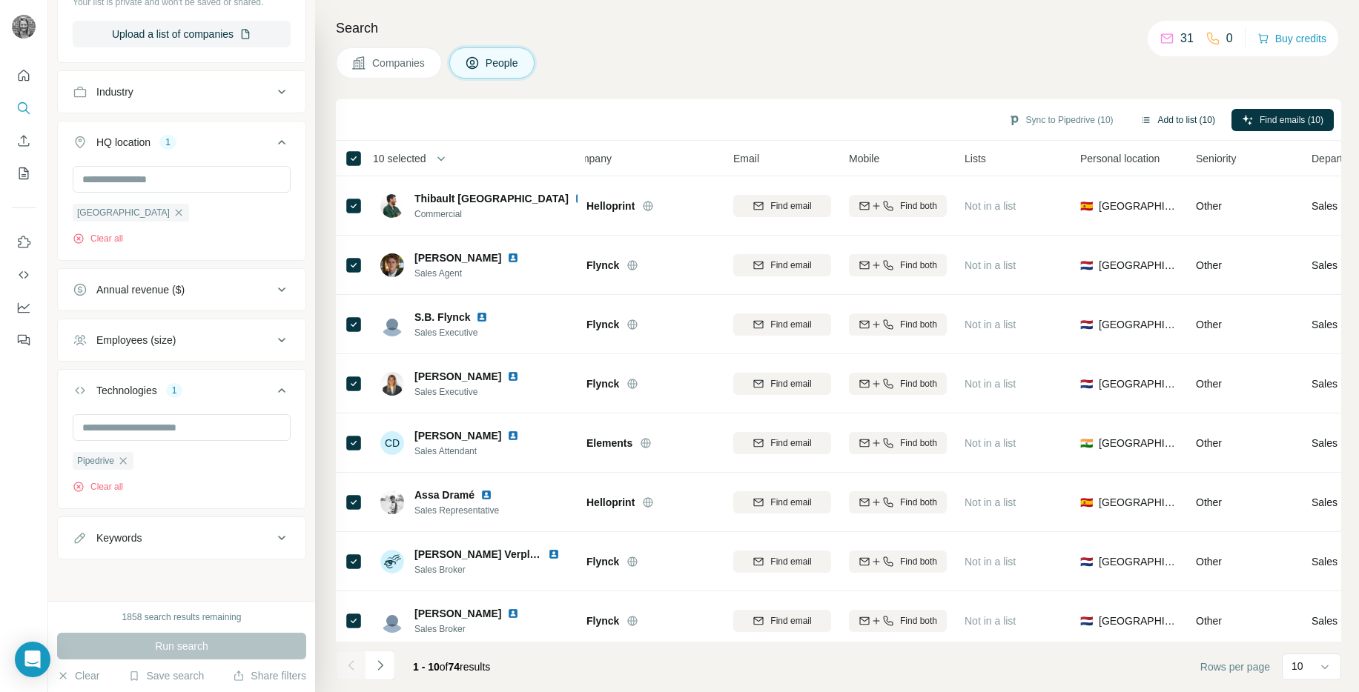
click at [1165, 122] on button "Add to list (10)" at bounding box center [1178, 120] width 96 height 22
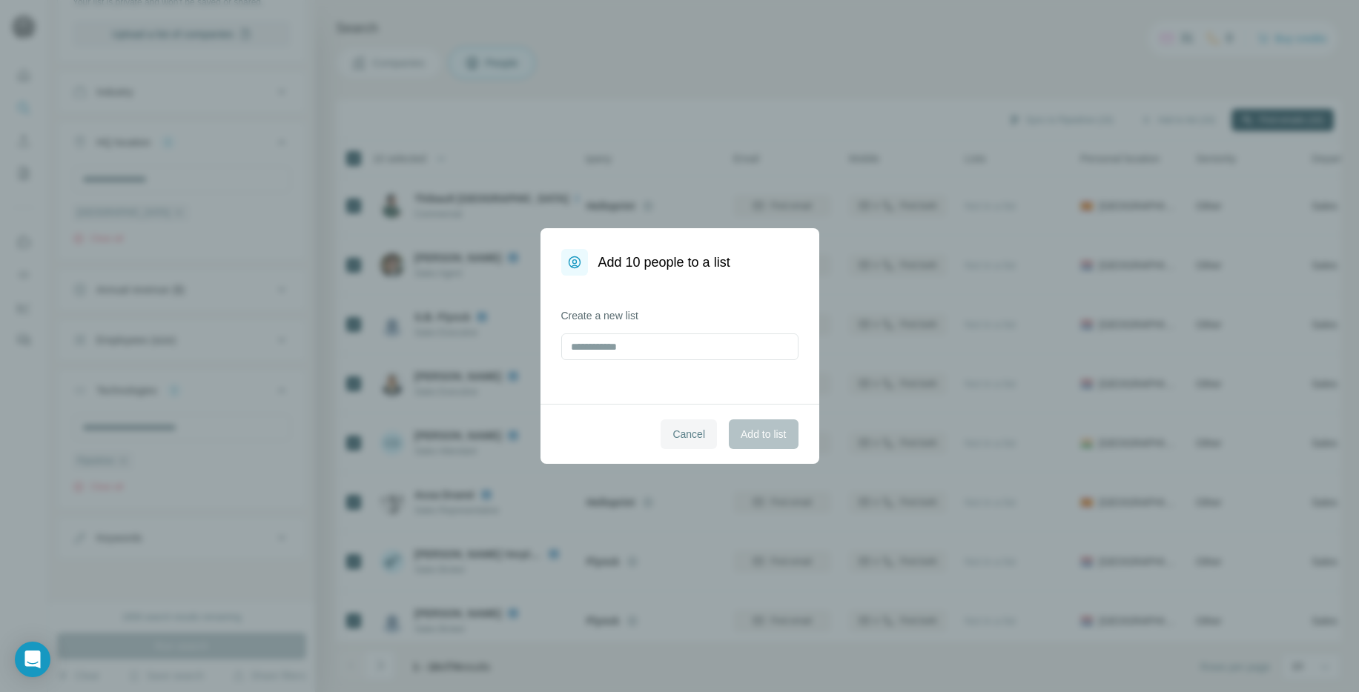
click at [697, 434] on span "Cancel" at bounding box center [688, 434] width 33 height 15
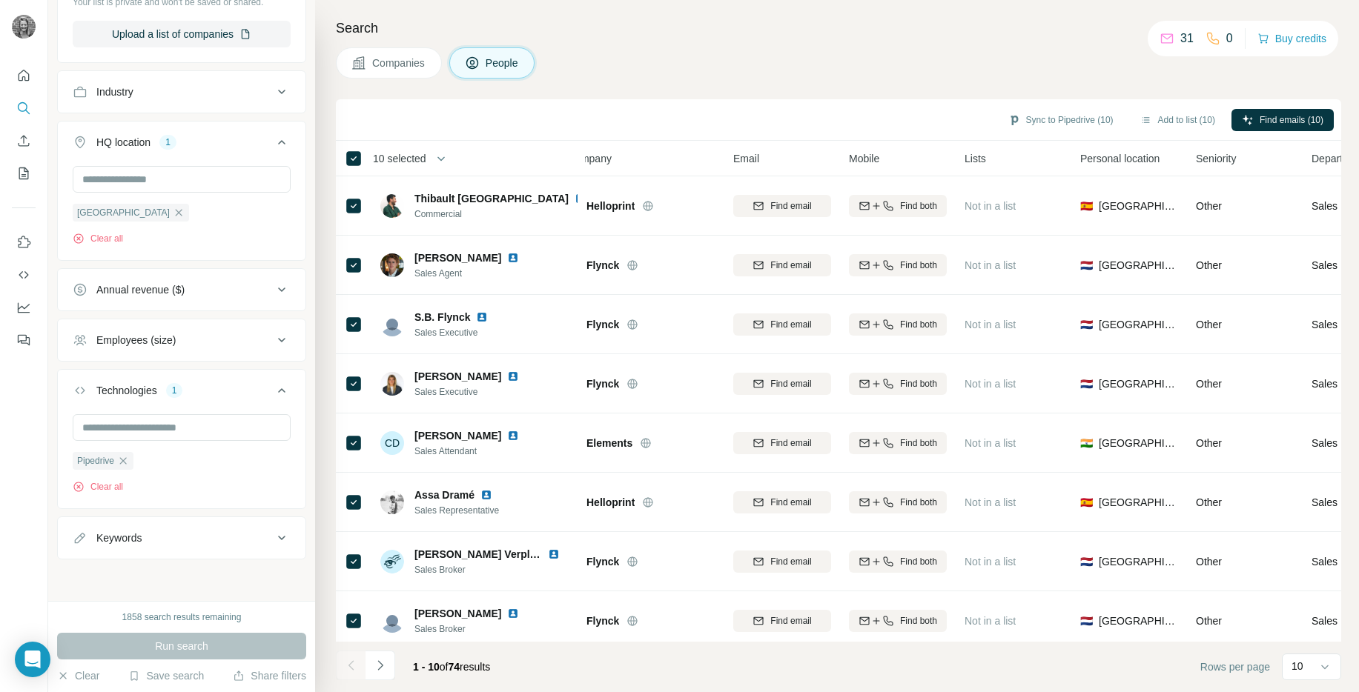
click at [460, 152] on div "10 selected" at bounding box center [454, 158] width 219 height 17
click at [452, 154] on button "button" at bounding box center [441, 159] width 30 height 30
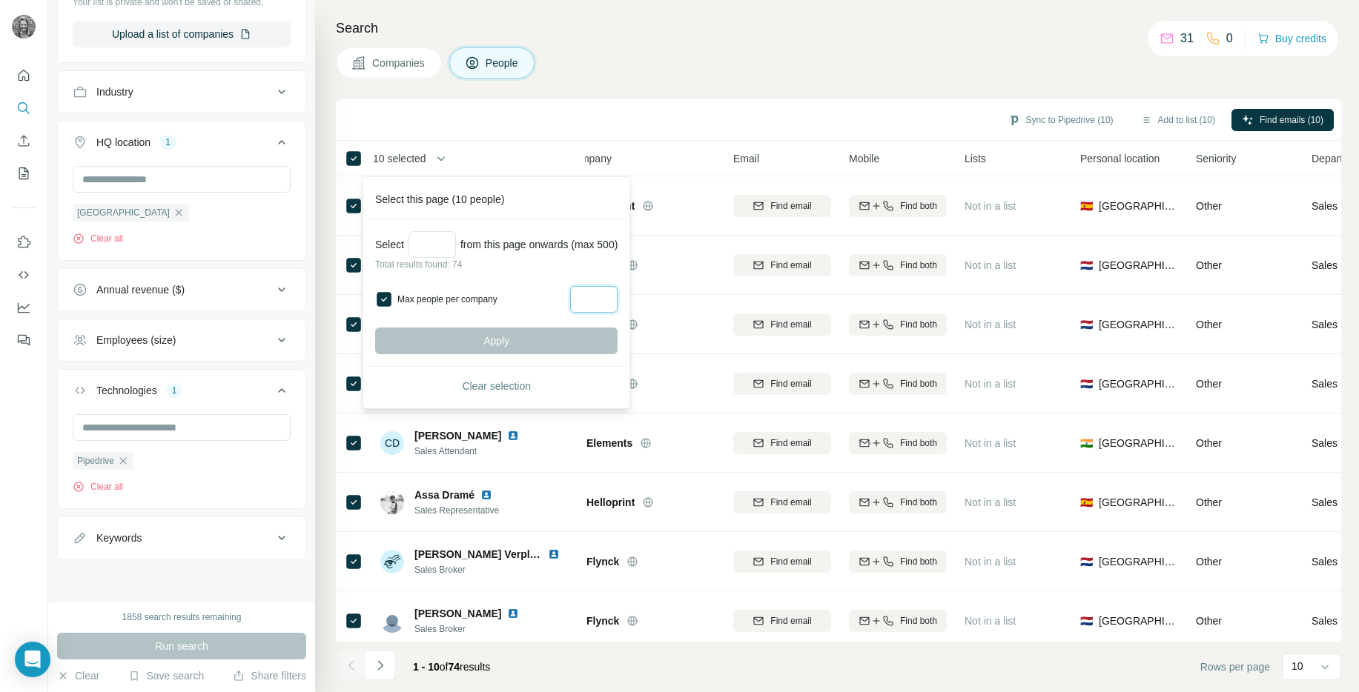
drag, startPoint x: 634, startPoint y: 299, endPoint x: 611, endPoint y: 306, distance: 23.9
click at [626, 302] on div "Select from this page onwards (max 500) Total results found: 74 Max people per …" at bounding box center [496, 293] width 260 height 148
type input "*"
click at [512, 305] on div "Max people per company *" at bounding box center [496, 299] width 242 height 27
click at [426, 238] on input "Select a number (up to 500)" at bounding box center [431, 244] width 47 height 27
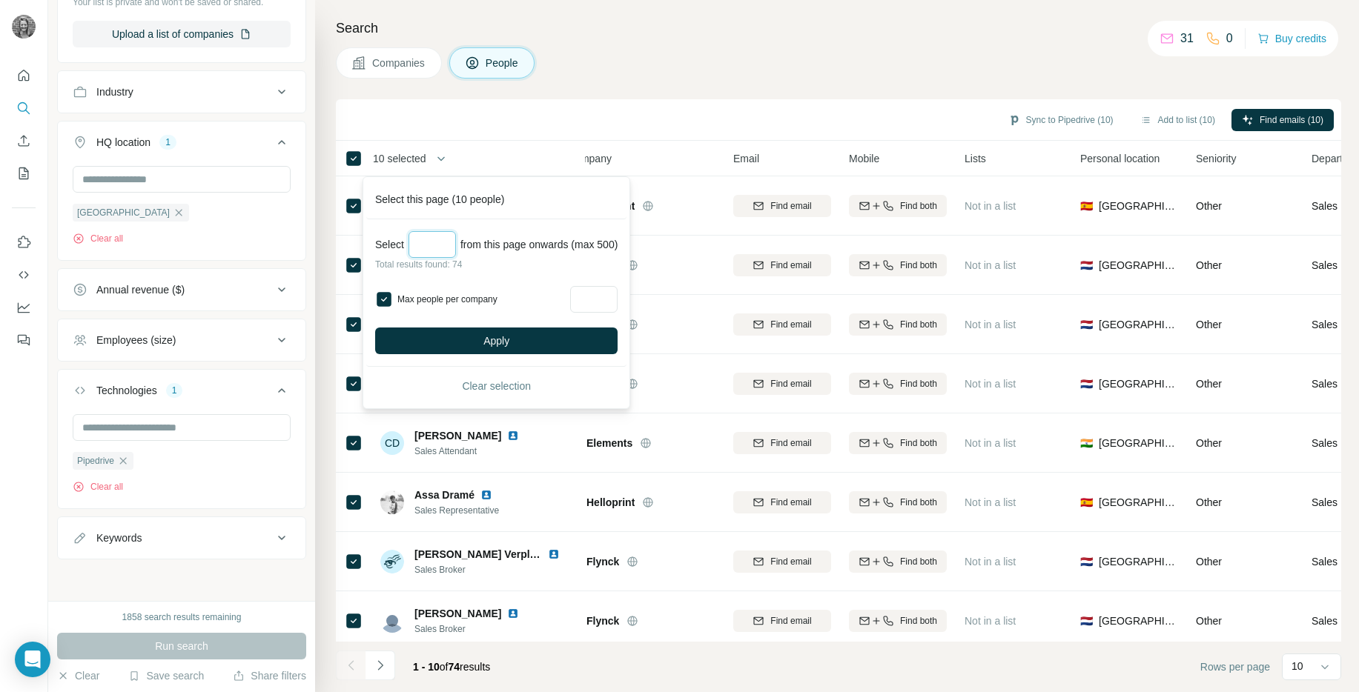
type input "**"
type input "*"
type input "**"
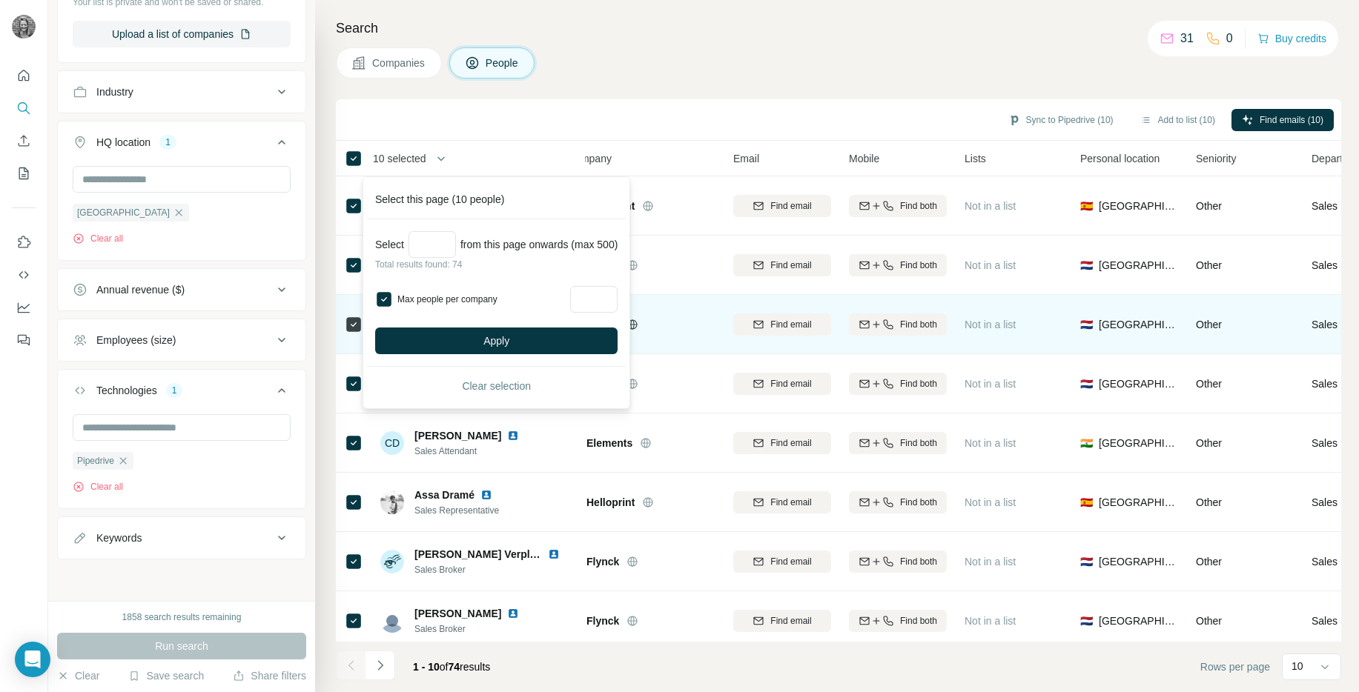
click at [496, 348] on span "Apply" at bounding box center [496, 341] width 26 height 15
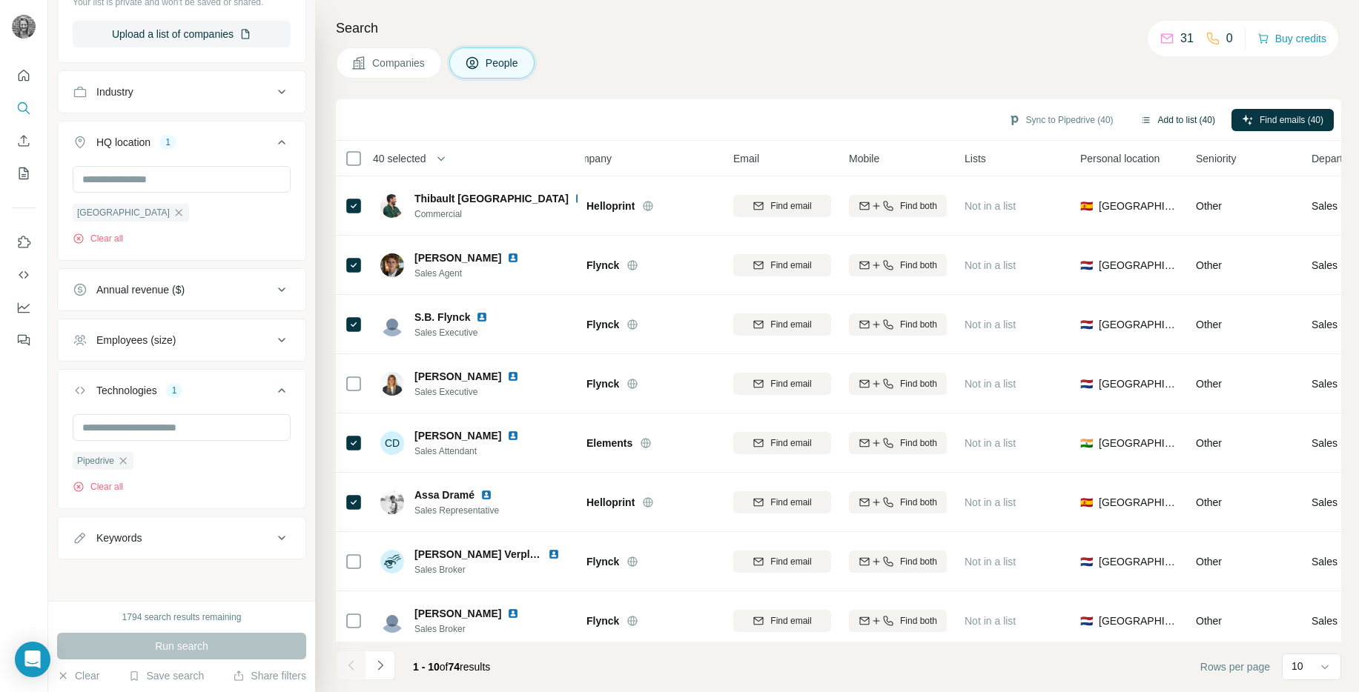
click at [1199, 119] on button "Add to list (40)" at bounding box center [1178, 120] width 96 height 22
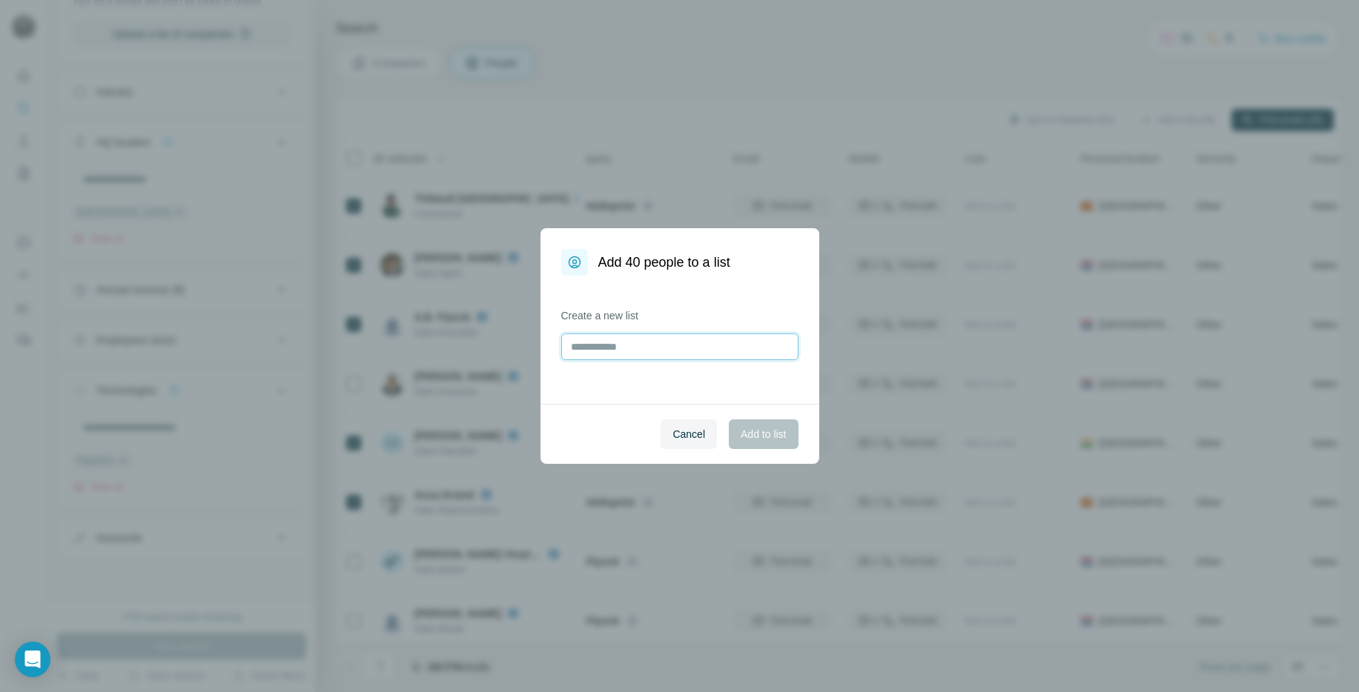
click at [604, 342] on input "text" at bounding box center [679, 347] width 237 height 27
type input "**********"
click at [749, 440] on span "Add to list" at bounding box center [763, 434] width 45 height 15
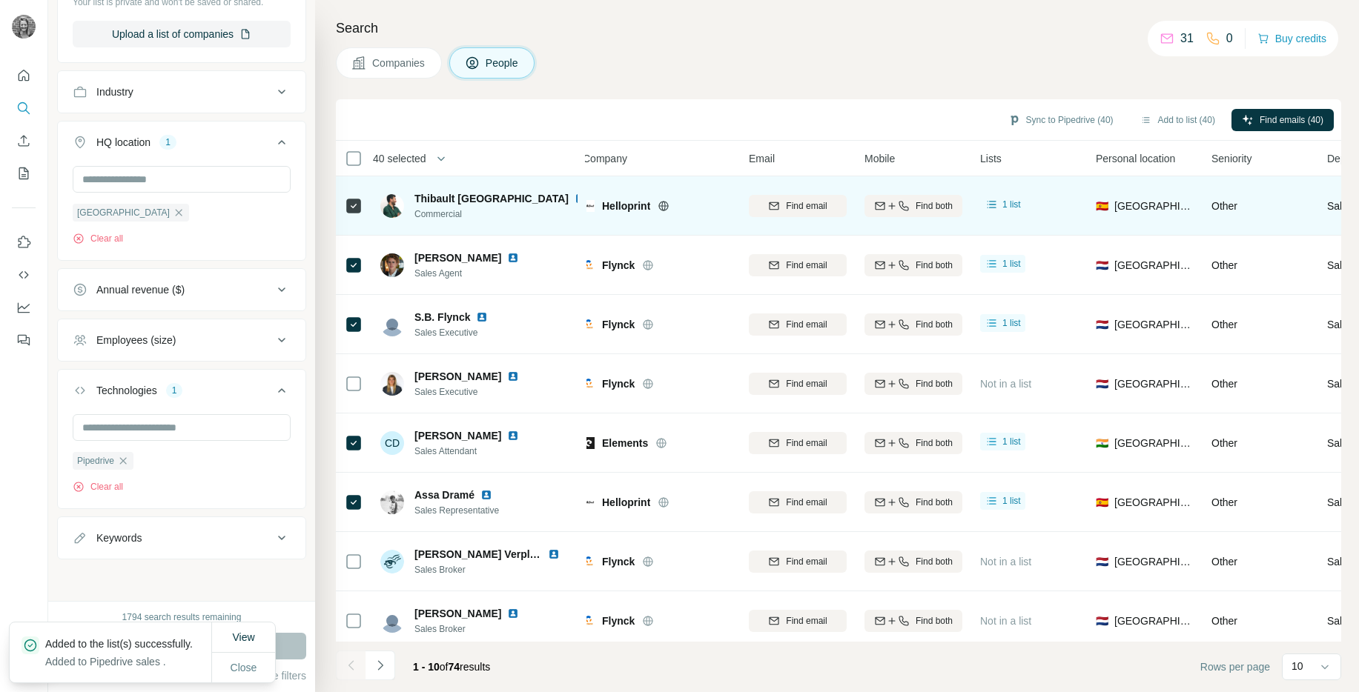
scroll to position [0, 0]
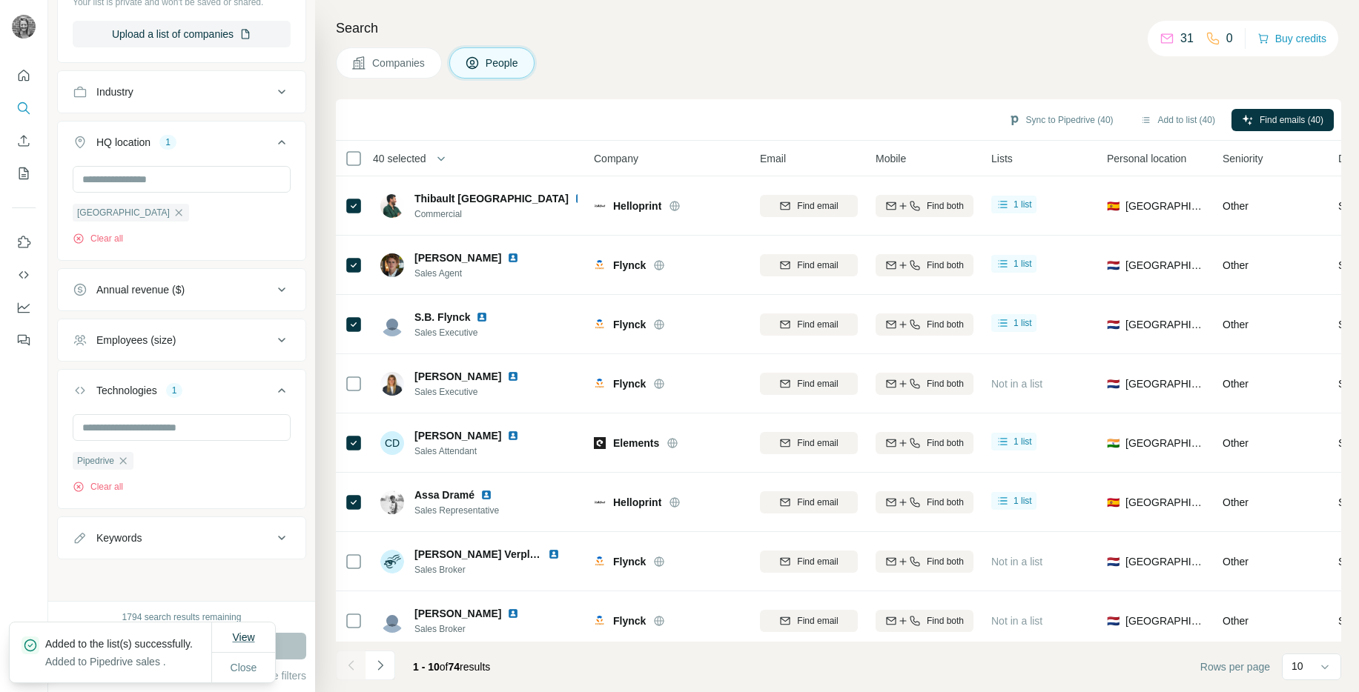
click at [259, 632] on button "View" at bounding box center [243, 637] width 43 height 27
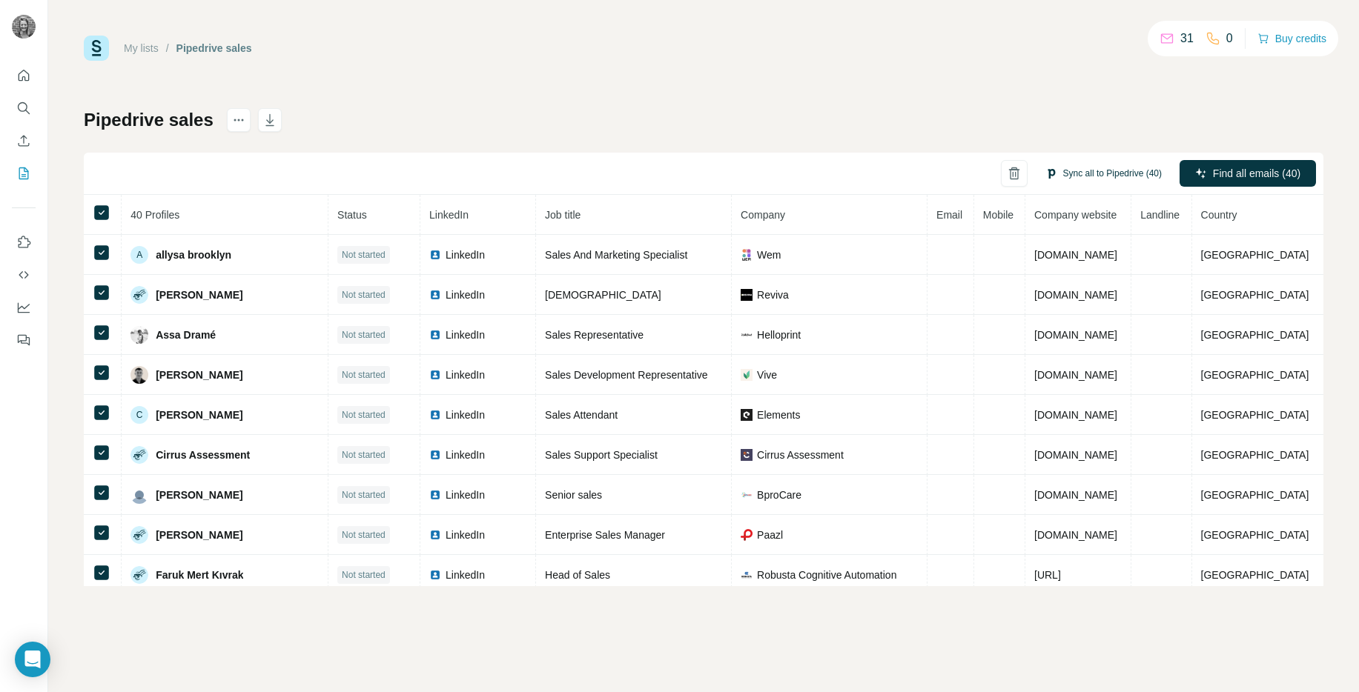
click at [1121, 173] on button "Sync all to Pipedrive (40)" at bounding box center [1103, 173] width 137 height 22
drag, startPoint x: 583, startPoint y: 109, endPoint x: 288, endPoint y: 168, distance: 300.8
click at [576, 110] on div "Pipedrive sales Sync all to Pipedrive (40) Find all emails (40) 40 Profiles Sta…" at bounding box center [703, 347] width 1239 height 478
click at [405, 37] on div "My lists / Pipedrive sales 31 0 Buy credits" at bounding box center [703, 48] width 1239 height 25
click at [1118, 174] on button "Sync to Pipedrive (1)" at bounding box center [1111, 173] width 121 height 22
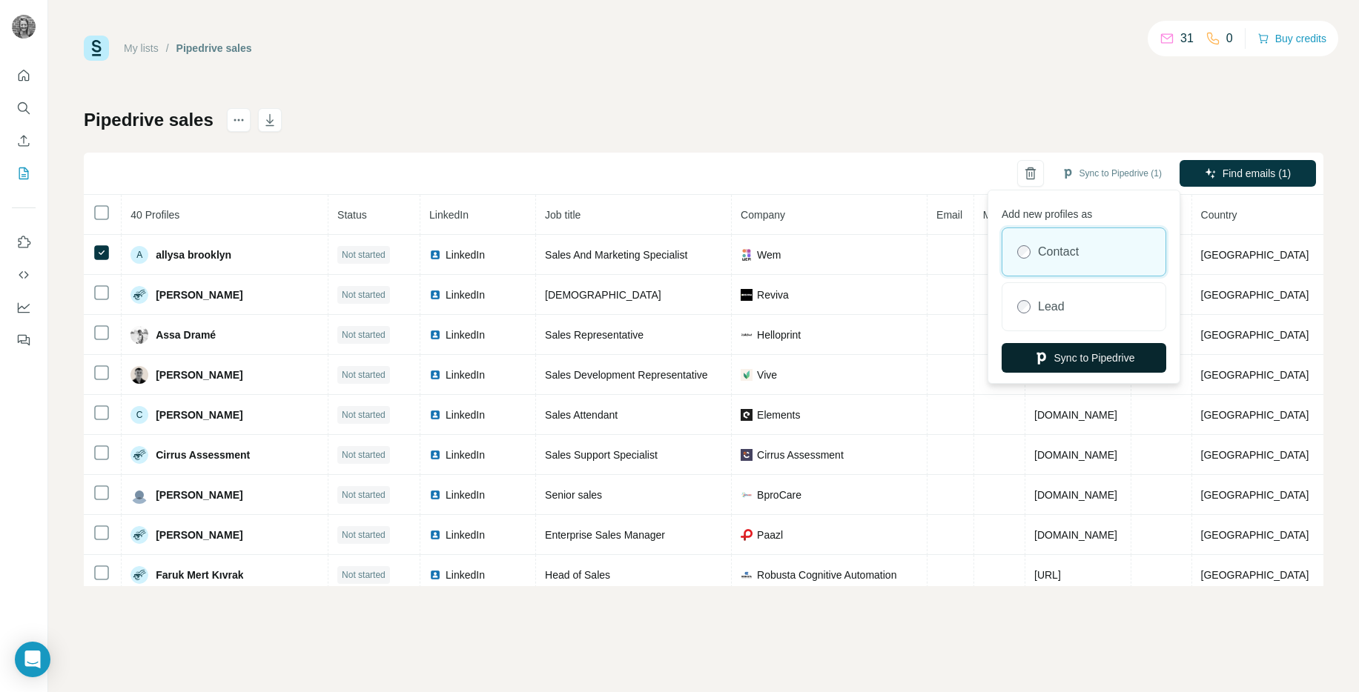
click at [1092, 360] on button "Sync to Pipedrive" at bounding box center [1084, 358] width 165 height 30
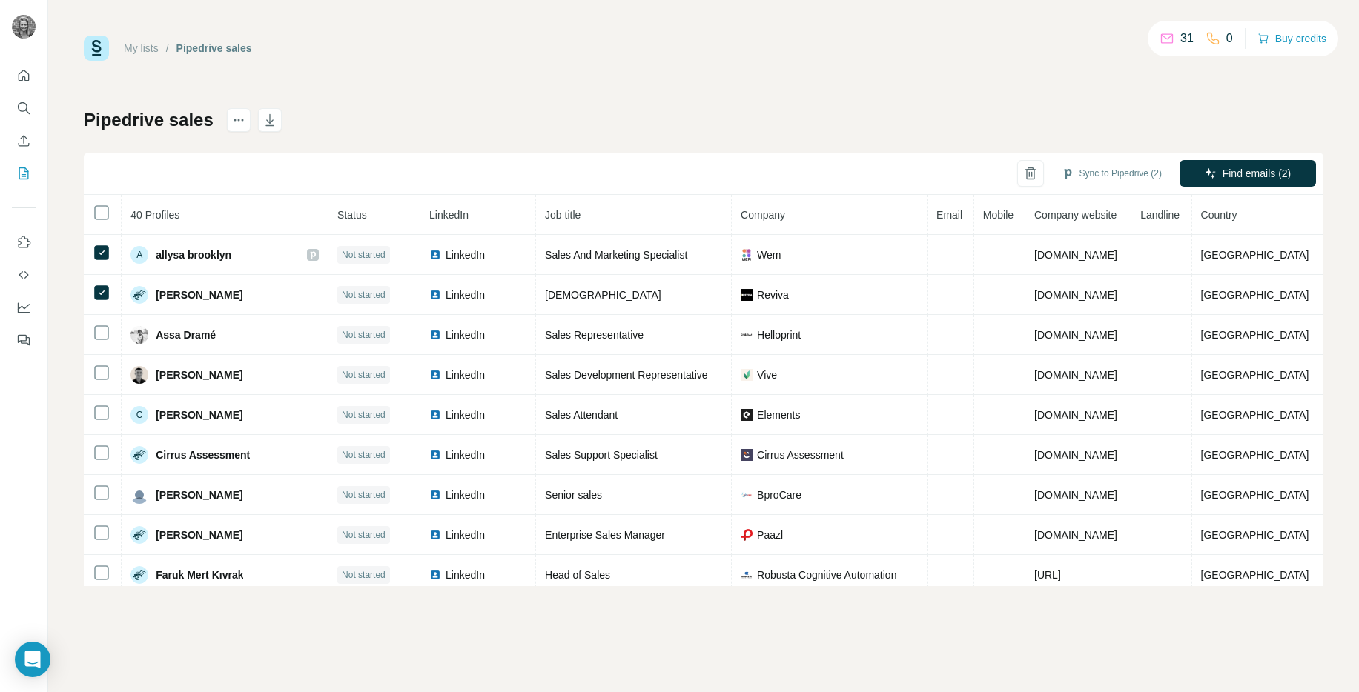
click at [150, 52] on link "My lists" at bounding box center [141, 48] width 35 height 12
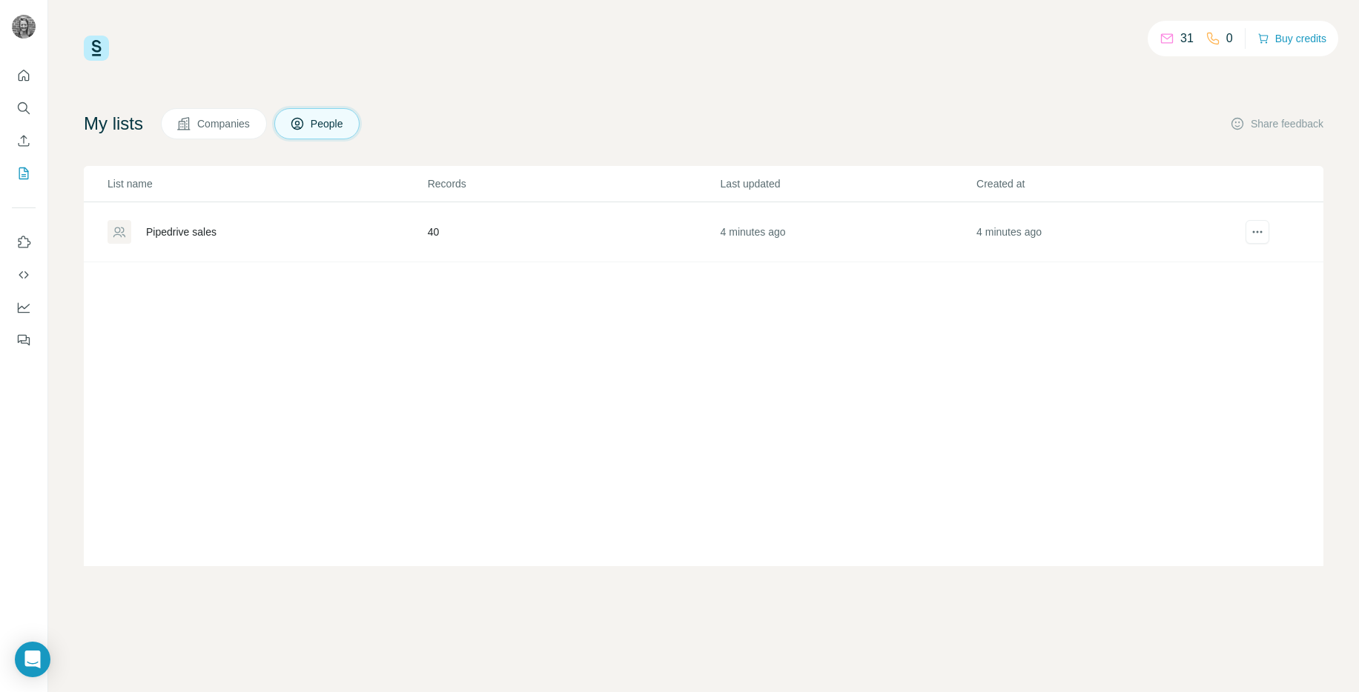
click at [237, 125] on span "Companies" at bounding box center [224, 123] width 54 height 15
drag, startPoint x: 324, startPoint y: 124, endPoint x: 307, endPoint y: 165, distance: 44.2
click at [324, 124] on span "People" at bounding box center [328, 123] width 34 height 15
click at [187, 234] on div "Pipedrive sales" at bounding box center [181, 232] width 70 height 15
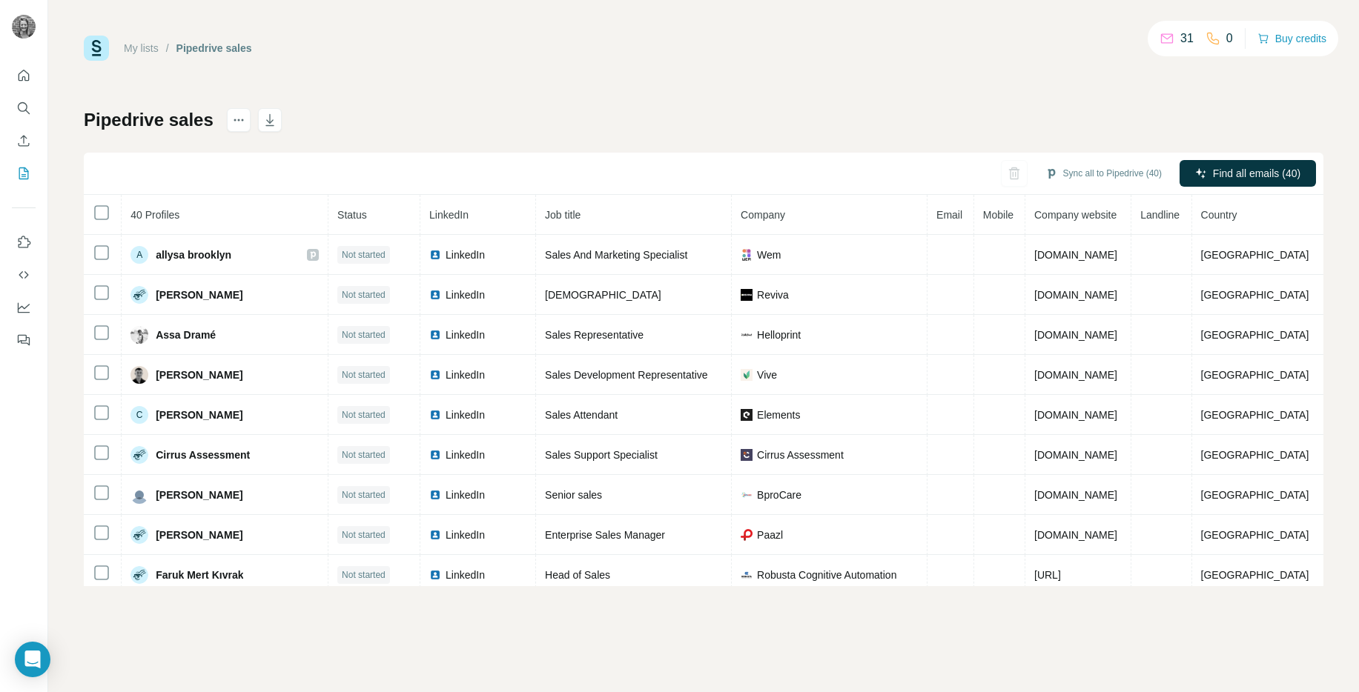
click at [152, 42] on link "My lists" at bounding box center [141, 48] width 35 height 12
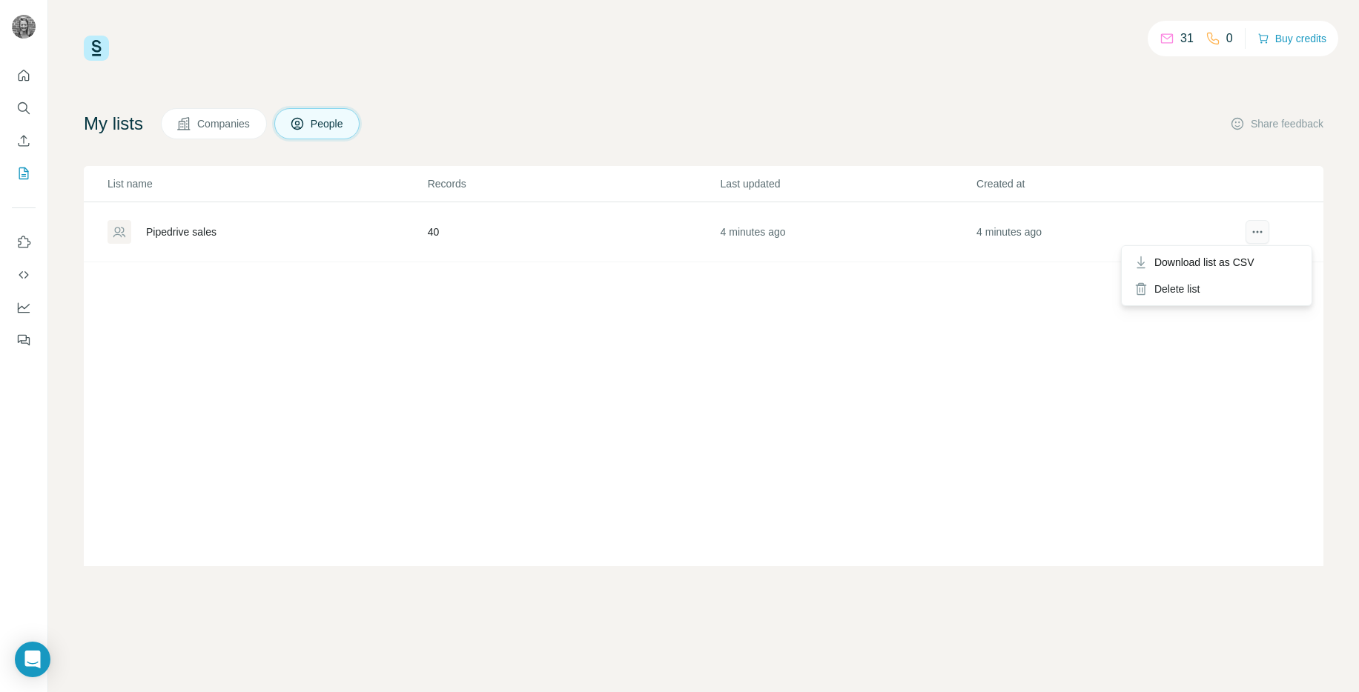
click at [1256, 232] on icon "actions" at bounding box center [1257, 232] width 15 height 15
drag, startPoint x: 99, startPoint y: 111, endPoint x: 102, endPoint y: 128, distance: 16.5
click at [99, 112] on h4 "My lists" at bounding box center [113, 124] width 59 height 24
click at [102, 128] on h4 "My lists" at bounding box center [113, 124] width 59 height 24
click at [22, 170] on icon "My lists" at bounding box center [23, 173] width 15 height 15
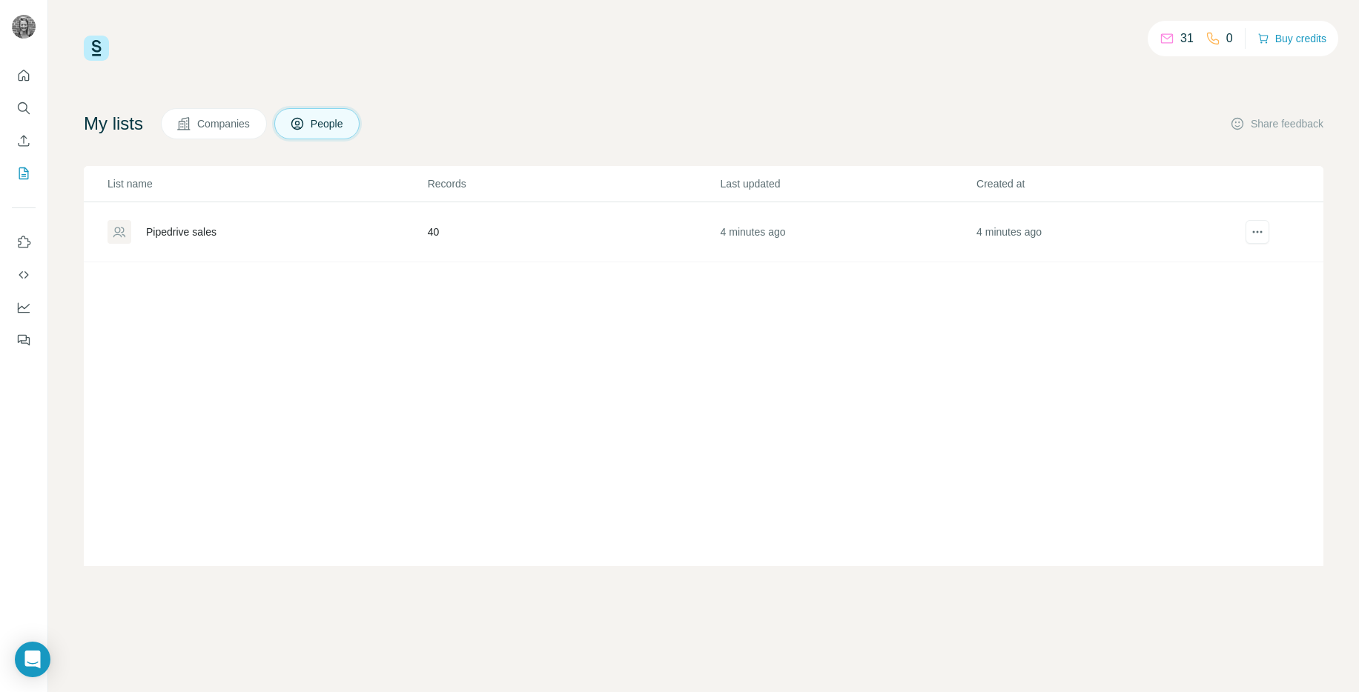
click at [169, 227] on div "Pipedrive sales" at bounding box center [181, 232] width 70 height 15
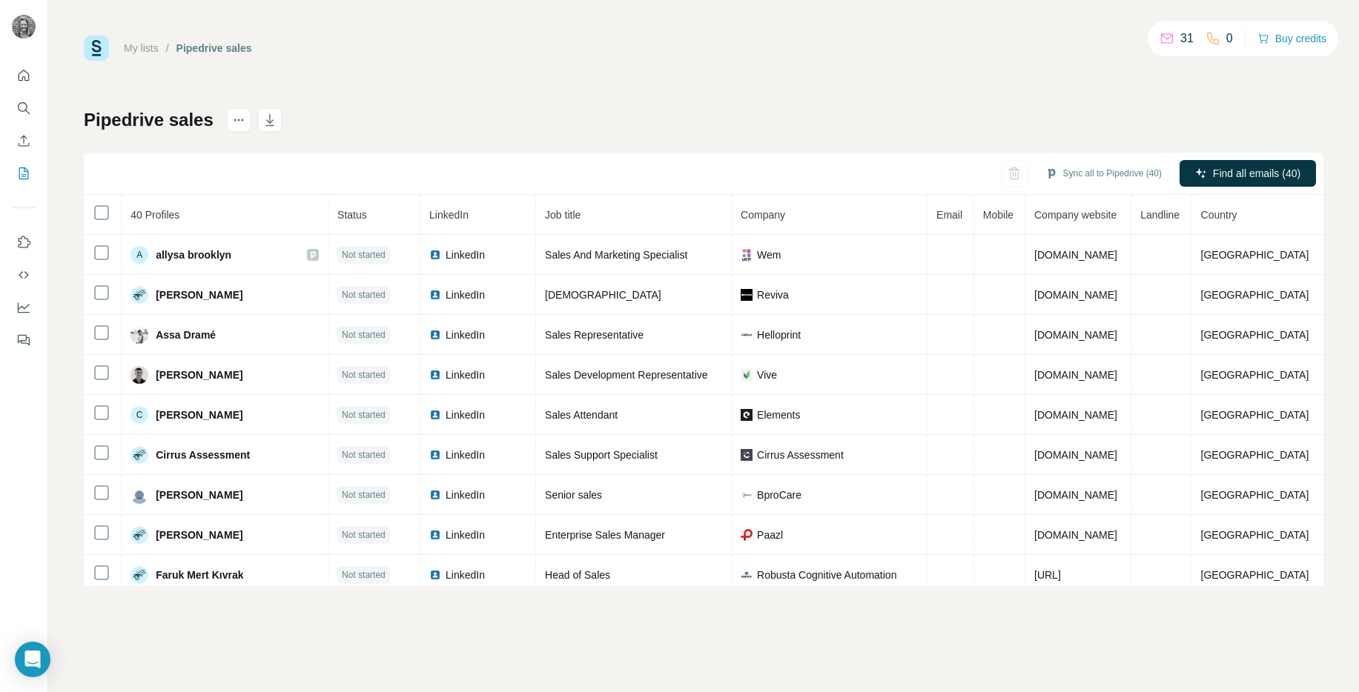
click at [150, 50] on link "My lists" at bounding box center [141, 48] width 35 height 12
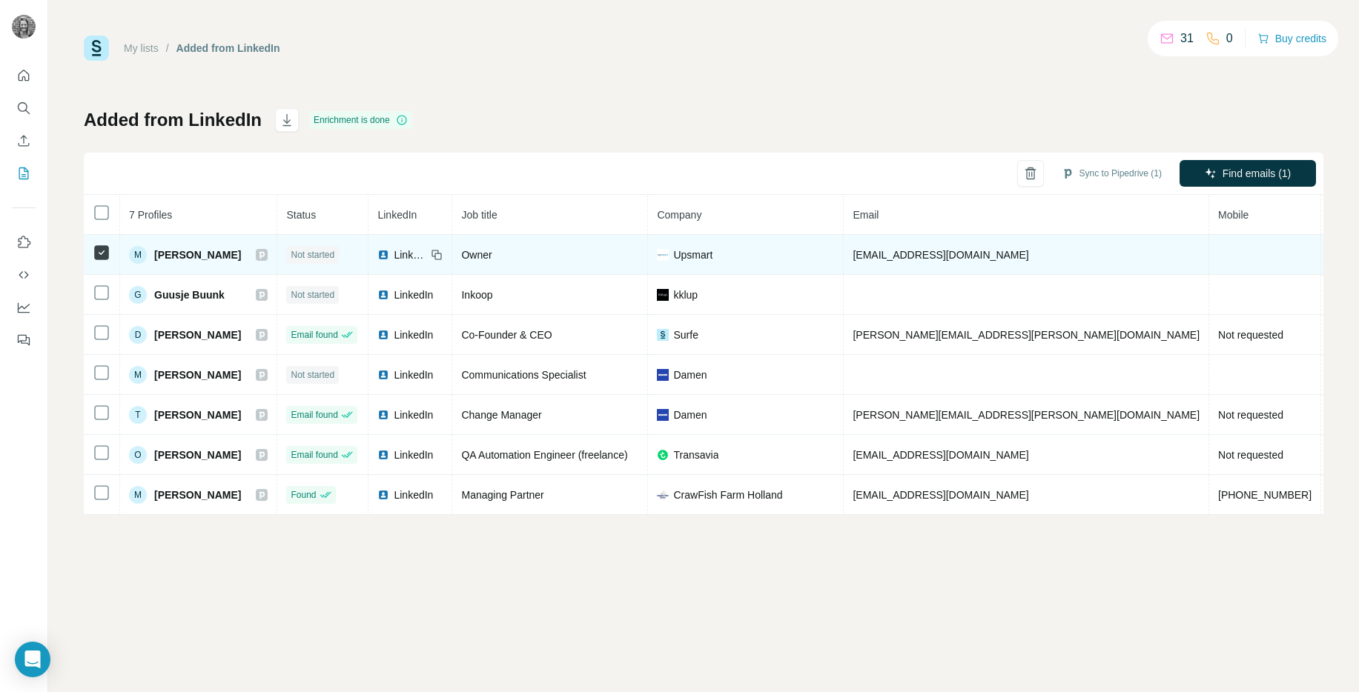
click at [334, 257] on span "Not started" at bounding box center [313, 254] width 44 height 13
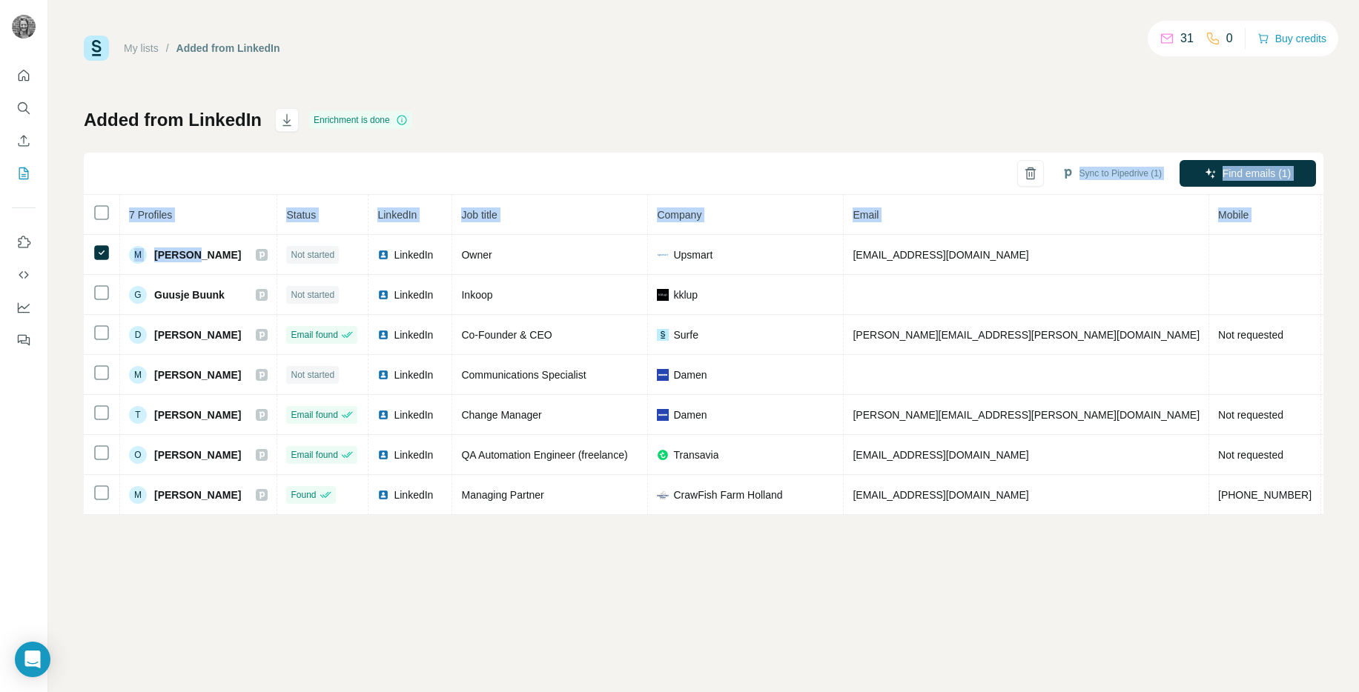
drag, startPoint x: 195, startPoint y: 252, endPoint x: 214, endPoint y: 182, distance: 72.3
click at [193, 157] on div "Sync to Pipedrive (1) Find emails (1) 7 Profiles Status LinkedIn Job title Comp…" at bounding box center [703, 334] width 1239 height 363
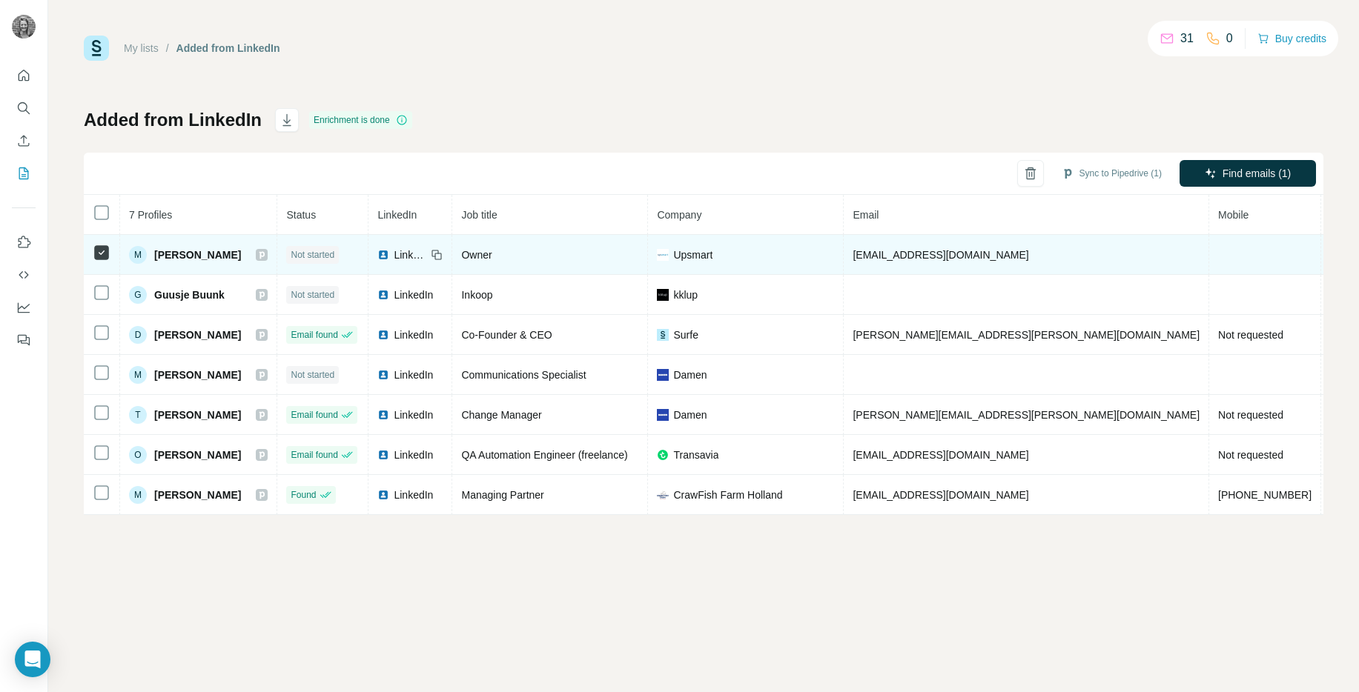
click at [207, 254] on span "[PERSON_NAME]" at bounding box center [197, 255] width 87 height 15
click at [187, 255] on span "[PERSON_NAME]" at bounding box center [197, 255] width 87 height 15
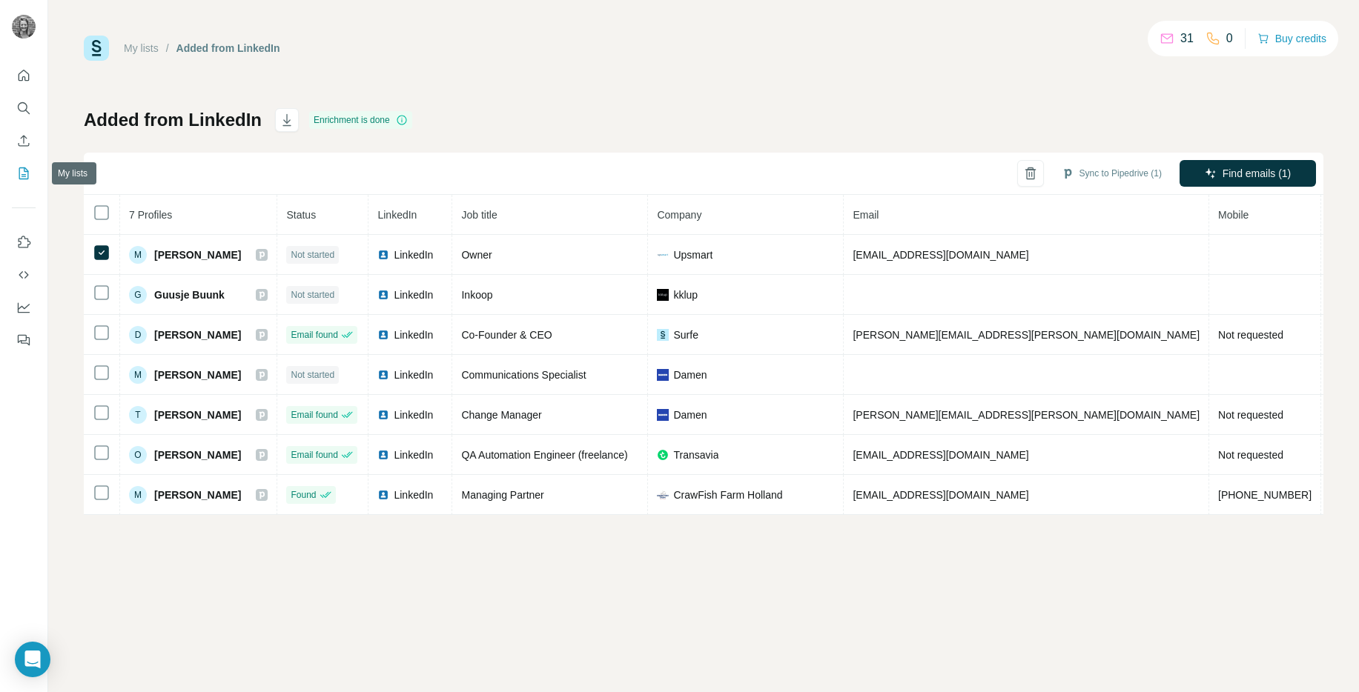
click at [21, 171] on icon "My lists" at bounding box center [23, 173] width 15 height 15
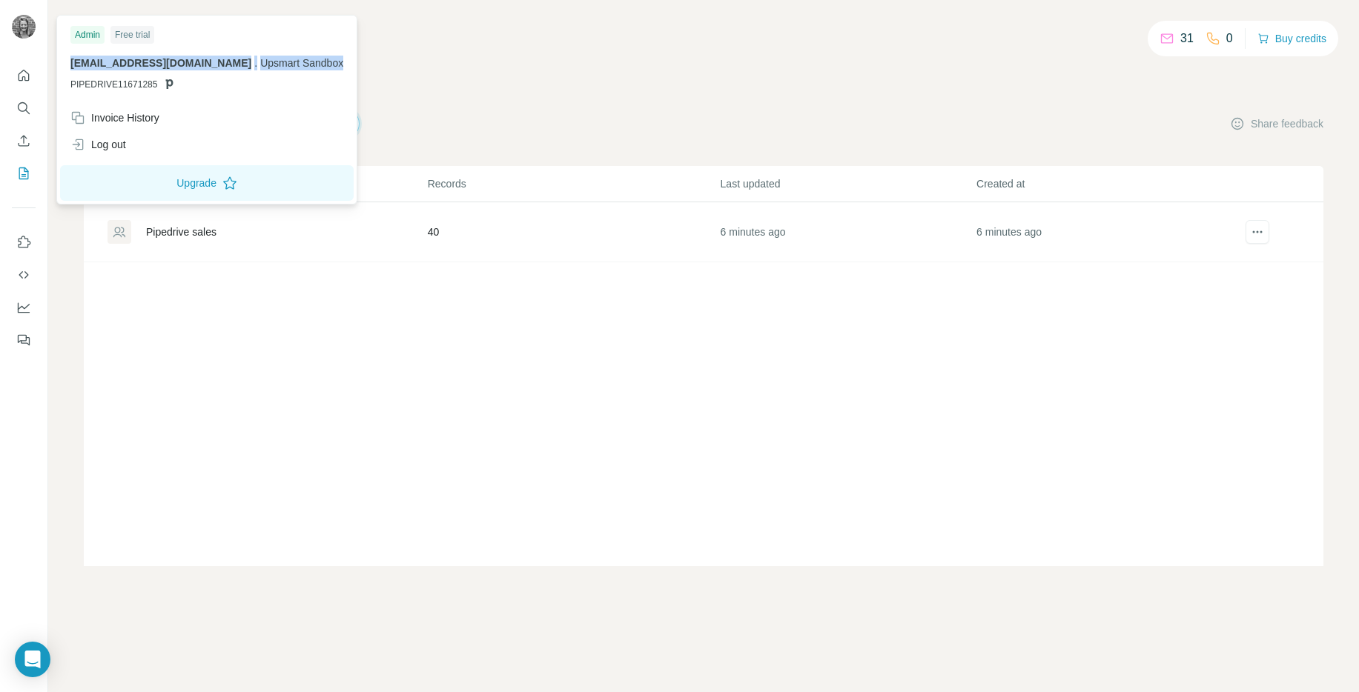
drag, startPoint x: 117, startPoint y: 62, endPoint x: 262, endPoint y: 64, distance: 144.6
click at [271, 56] on div "Admin Free trial assist@upsmart.nl . Upsmart Sandbox PIPEDRIVE11671285" at bounding box center [207, 62] width 294 height 86
drag, startPoint x: 386, startPoint y: 64, endPoint x: 312, endPoint y: 67, distance: 74.2
click at [386, 64] on div "31 0 Buy credits My lists Companies People Share feedback List name Records Las…" at bounding box center [703, 301] width 1239 height 531
drag, startPoint x: 73, startPoint y: 60, endPoint x: 166, endPoint y: 61, distance: 93.4
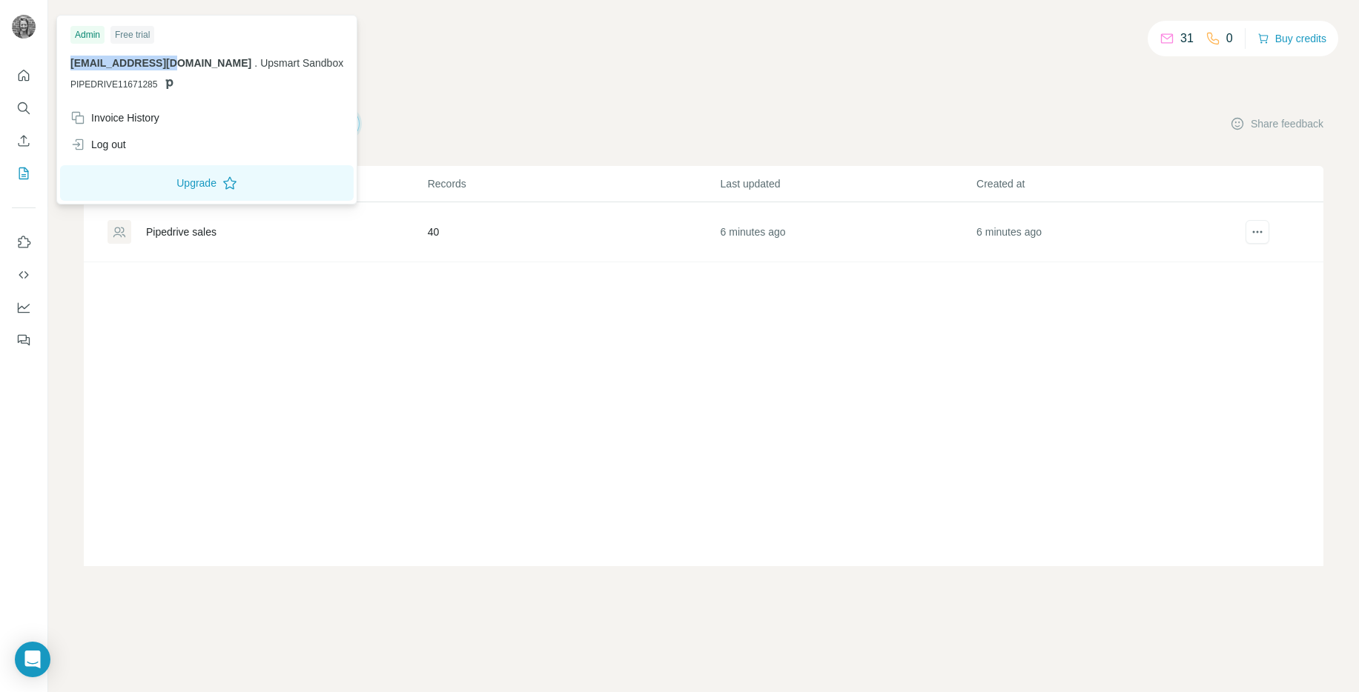
click at [165, 60] on p "assist@upsmart.nl . Upsmart Sandbox" at bounding box center [206, 63] width 273 height 15
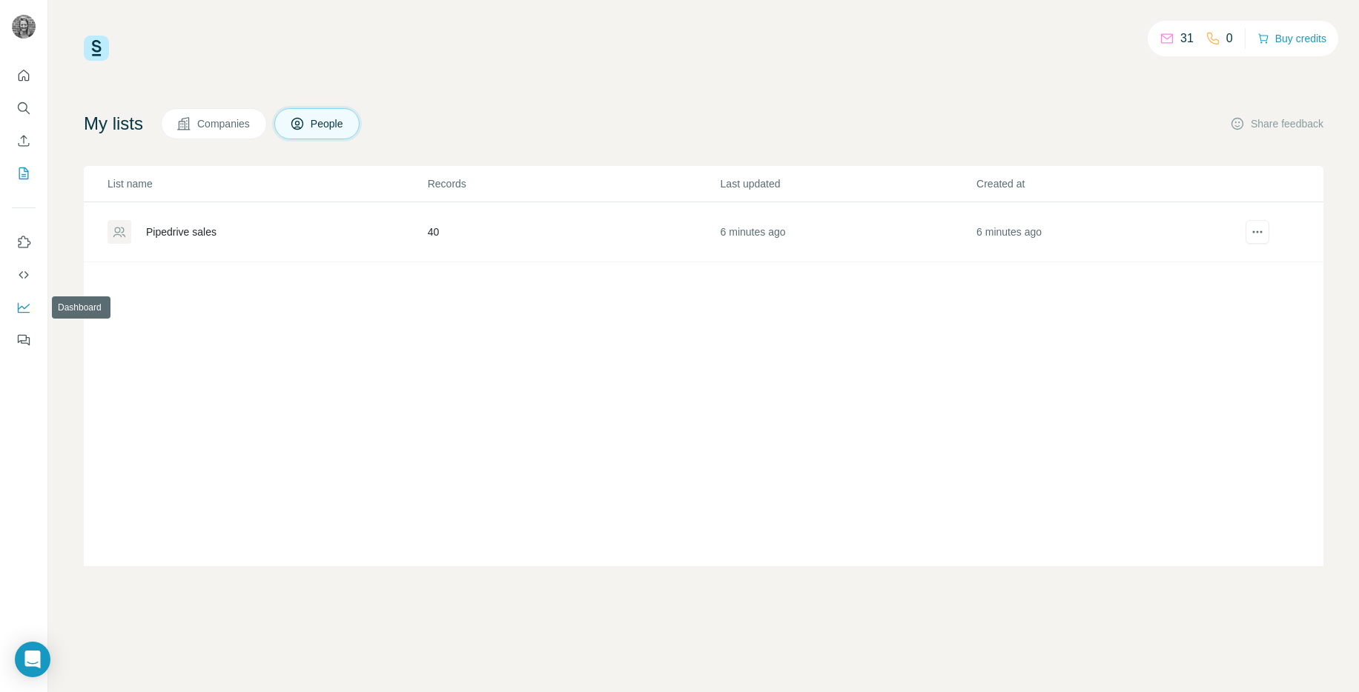
click at [24, 306] on icon "Dashboard" at bounding box center [23, 307] width 15 height 15
